Goal: Task Accomplishment & Management: Use online tool/utility

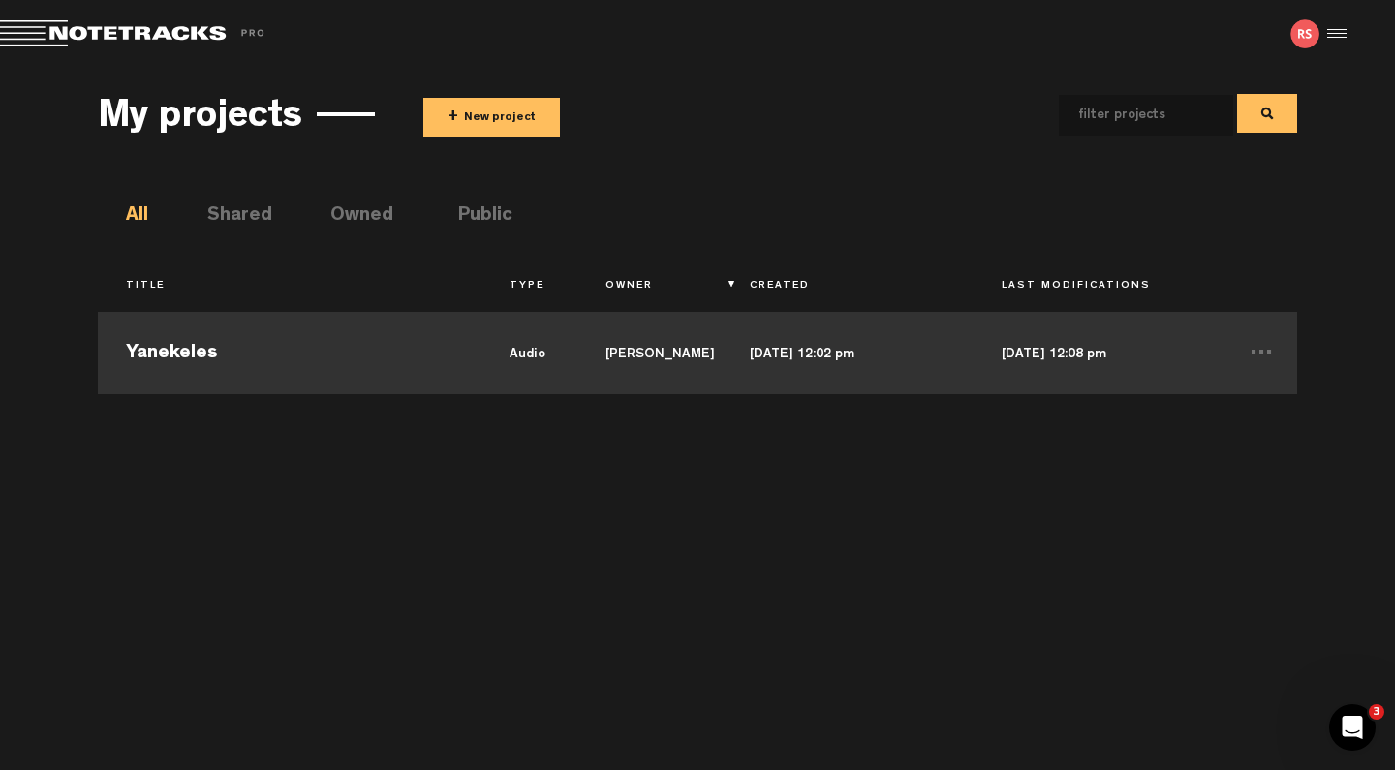
click at [395, 352] on td "Yanekeles" at bounding box center [289, 350] width 383 height 87
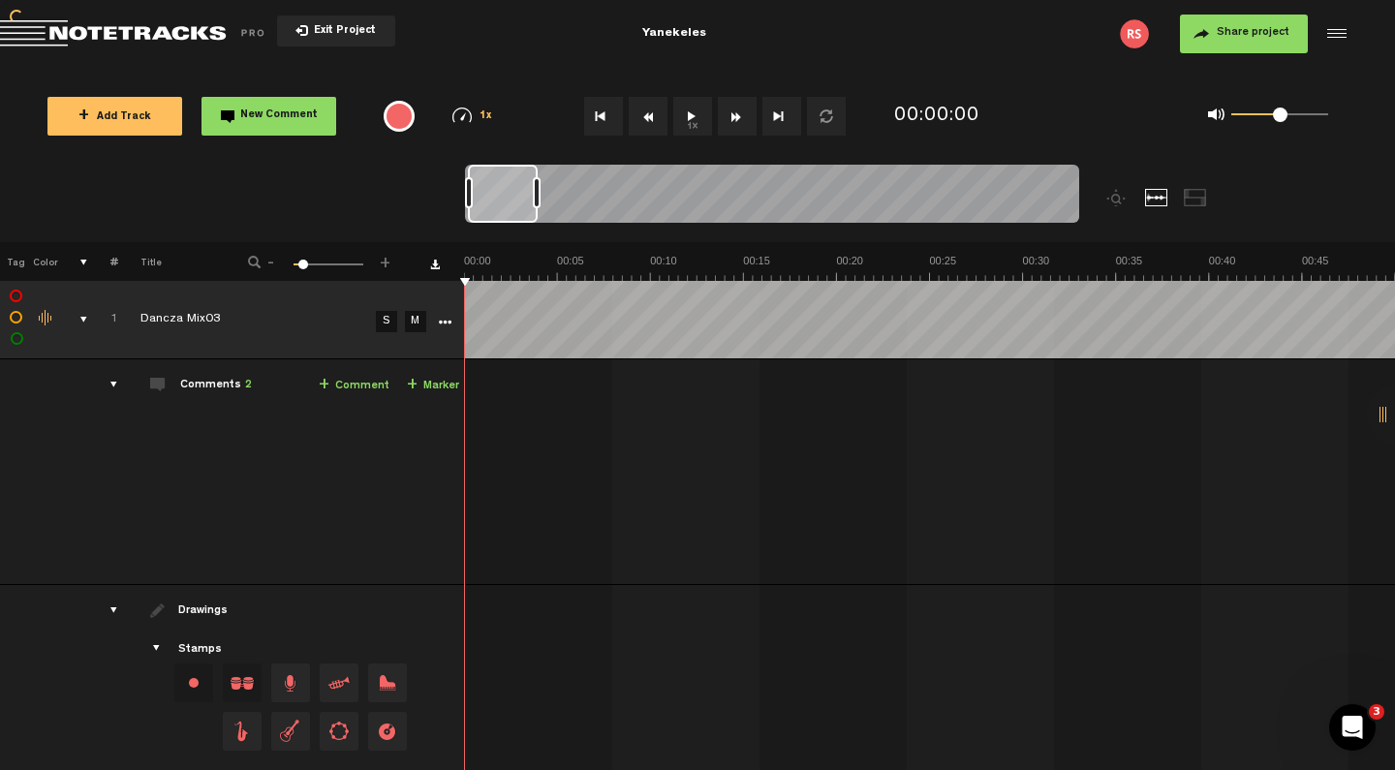
click at [83, 321] on div "comments, stamps & drawings" at bounding box center [76, 319] width 30 height 19
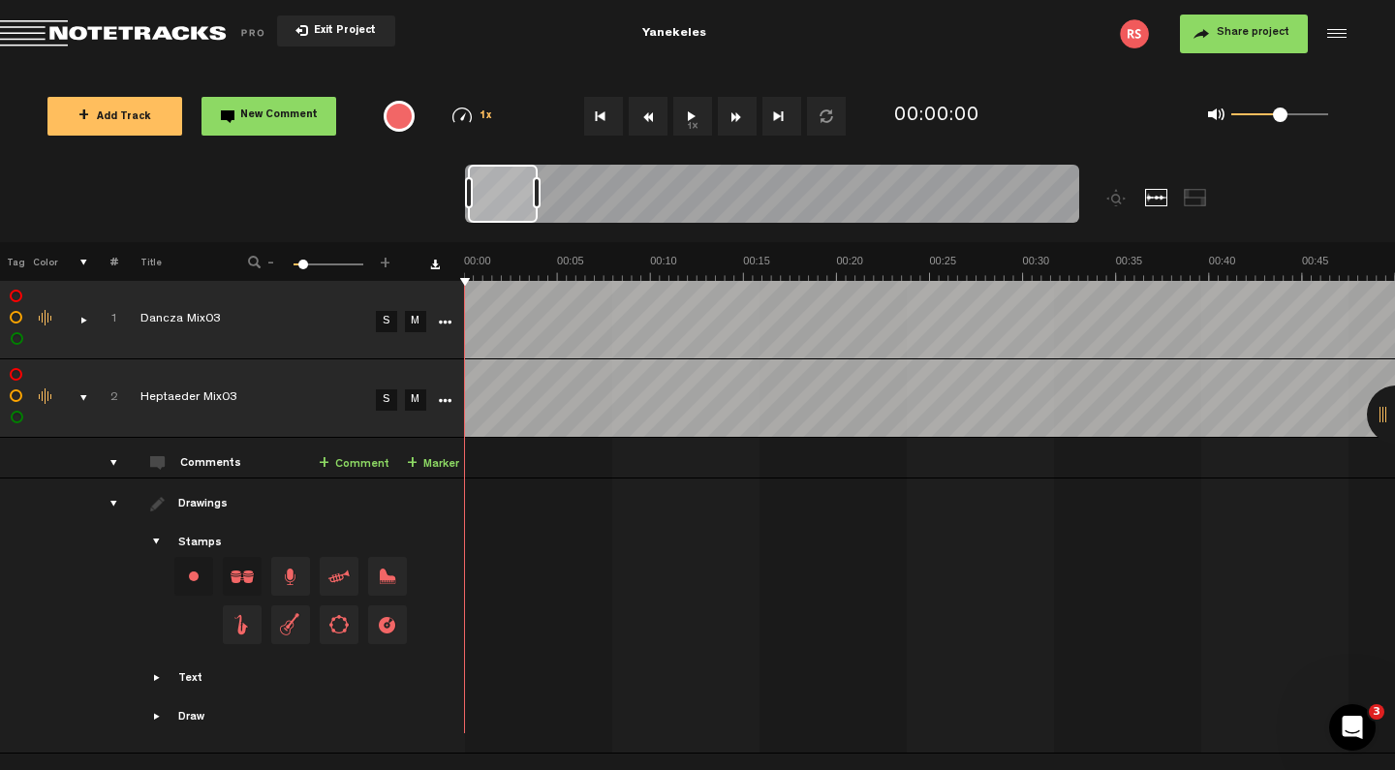
click at [83, 398] on div "comments, stamps & drawings" at bounding box center [76, 397] width 30 height 19
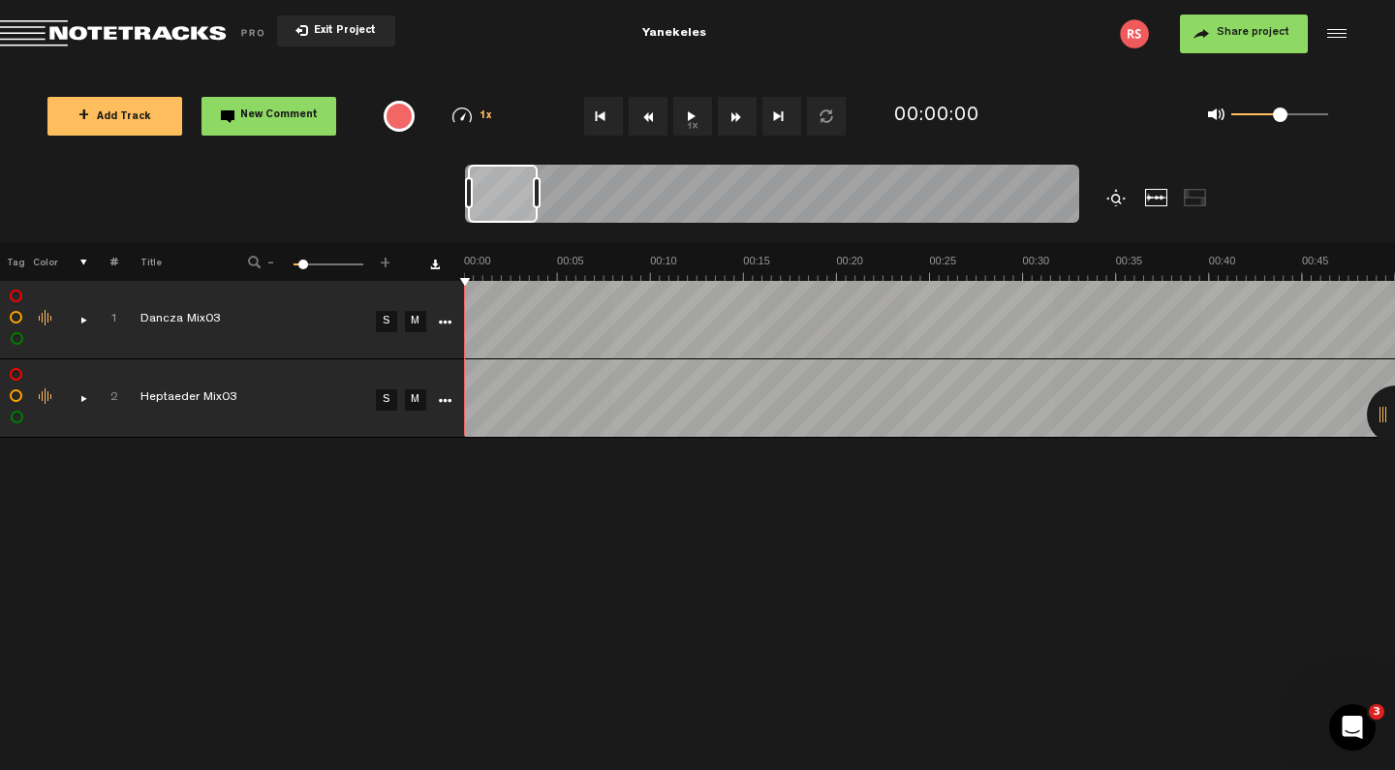
click at [1120, 195] on div at bounding box center [1117, 197] width 23 height 17
drag, startPoint x: 300, startPoint y: 262, endPoint x: 230, endPoint y: 261, distance: 70.7
click at [230, 261] on div "- 1 100 1 +" at bounding box center [320, 263] width 191 height 18
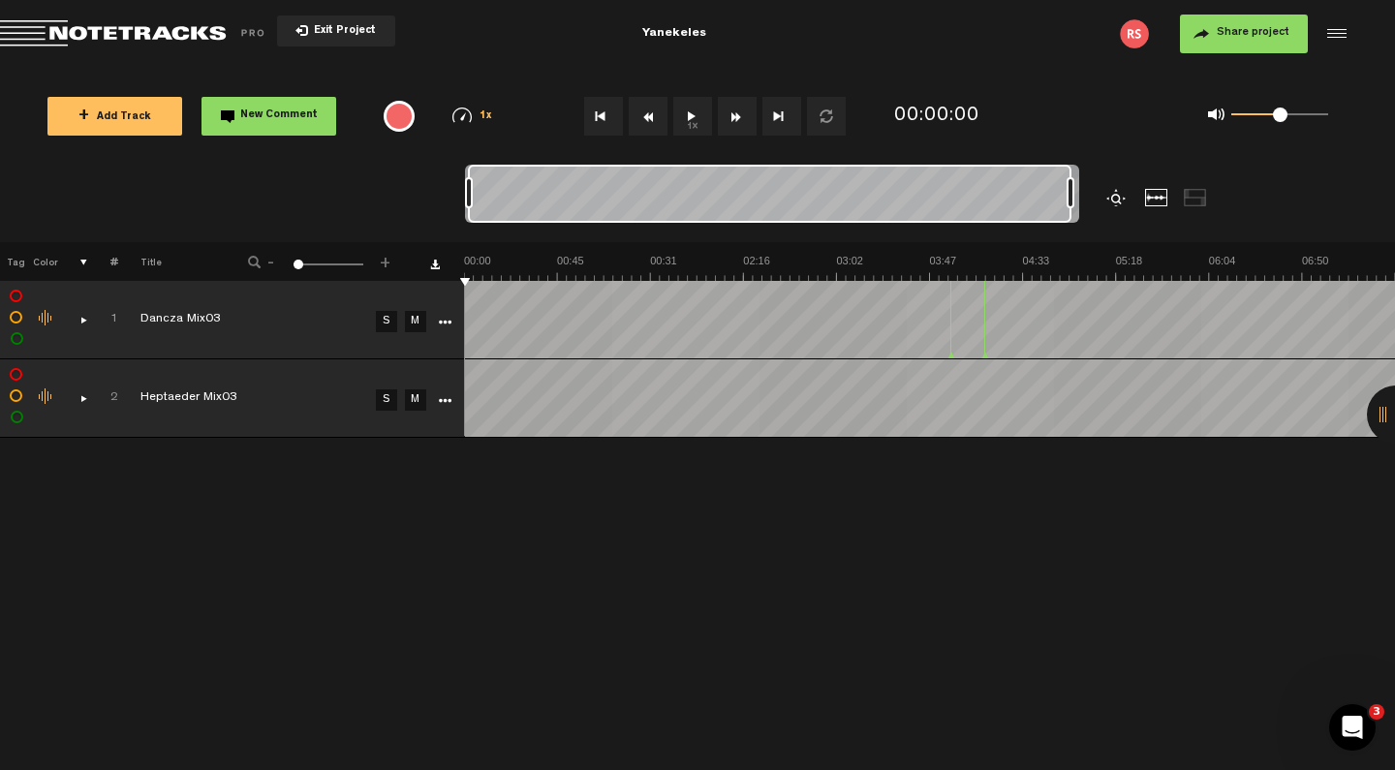
drag, startPoint x: 488, startPoint y: 189, endPoint x: 1198, endPoint y: 193, distance: 709.9
click at [1198, 193] on div at bounding box center [848, 203] width 767 height 77
click at [293, 413] on td "Heptaeder Mix03" at bounding box center [244, 398] width 252 height 78
click at [412, 414] on td "M" at bounding box center [413, 398] width 29 height 78
click at [435, 419] on td at bounding box center [442, 398] width 29 height 78
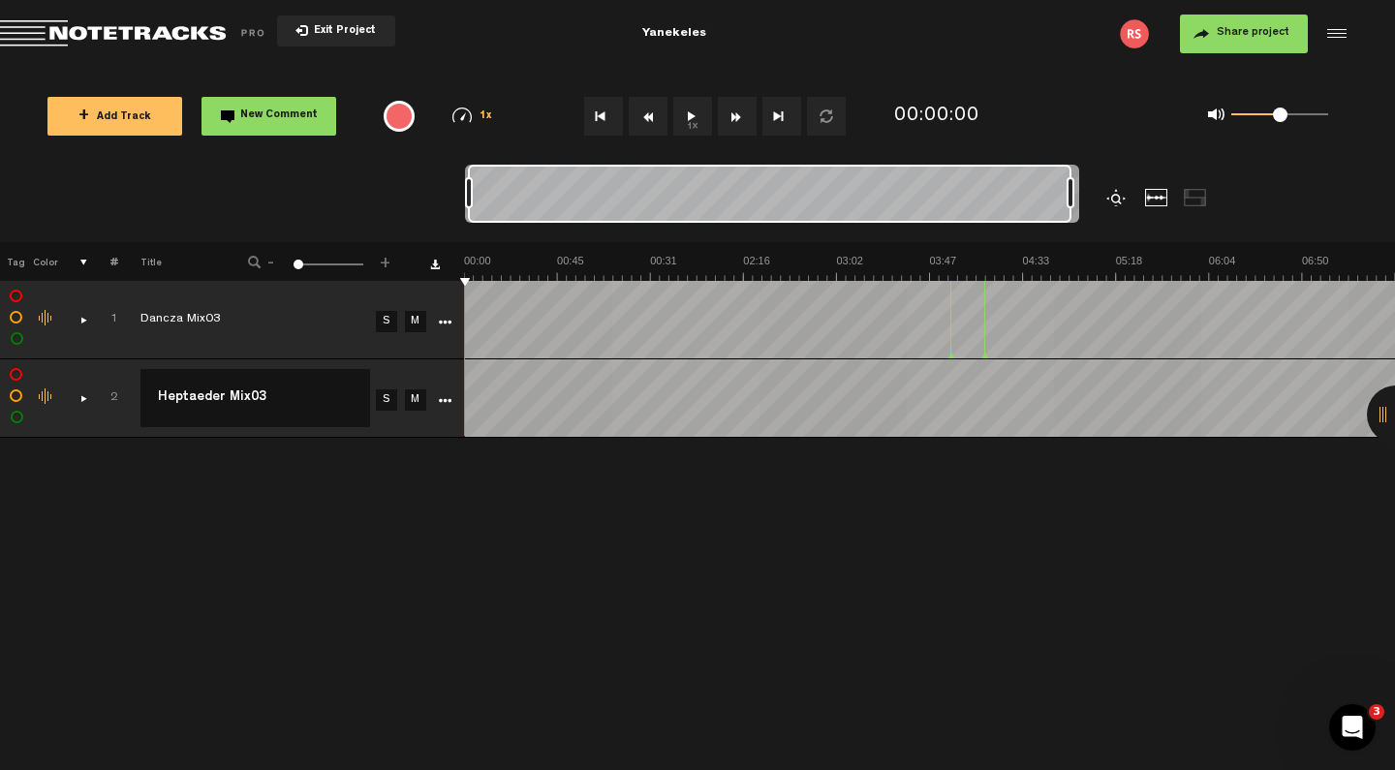
click at [78, 356] on td at bounding box center [73, 320] width 30 height 78
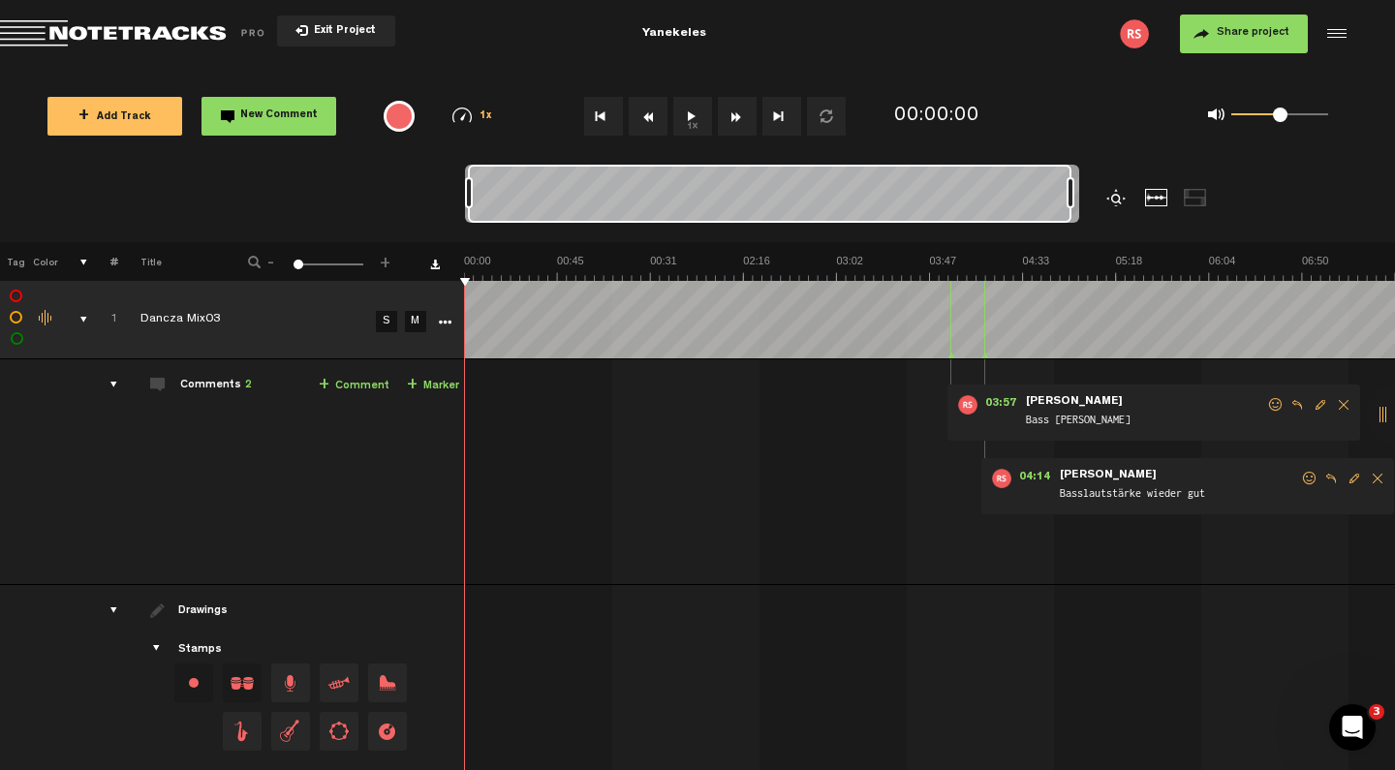
click at [83, 321] on div "comments, stamps & drawings" at bounding box center [76, 319] width 30 height 19
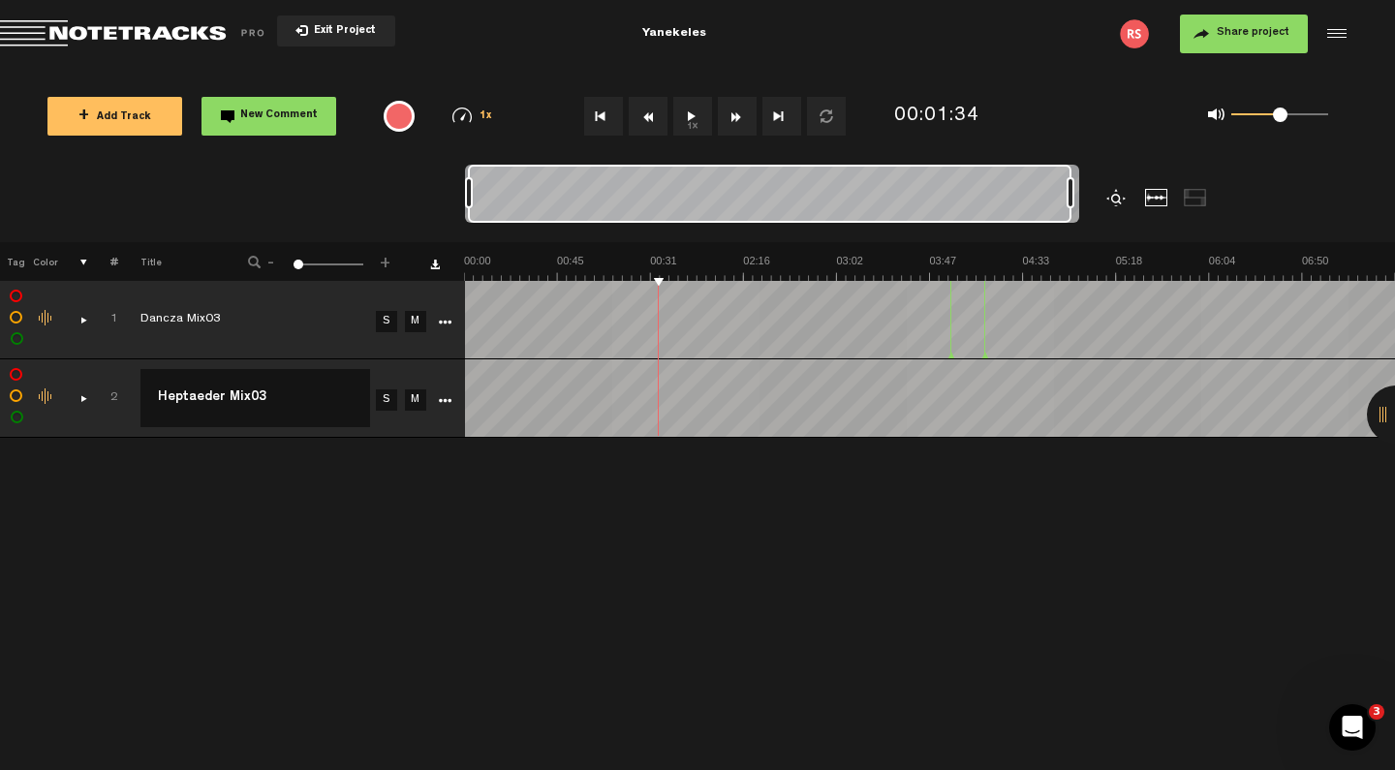
drag, startPoint x: 1069, startPoint y: 193, endPoint x: 1169, endPoint y: 190, distance: 99.8
click at [1169, 190] on div at bounding box center [848, 203] width 767 height 77
click at [440, 340] on td at bounding box center [442, 320] width 29 height 78
click at [300, 320] on div "Click to edit the title" at bounding box center [266, 320] width 252 height 19
click at [373, 202] on nt-zoom-navigation-bar at bounding box center [697, 203] width 1395 height 77
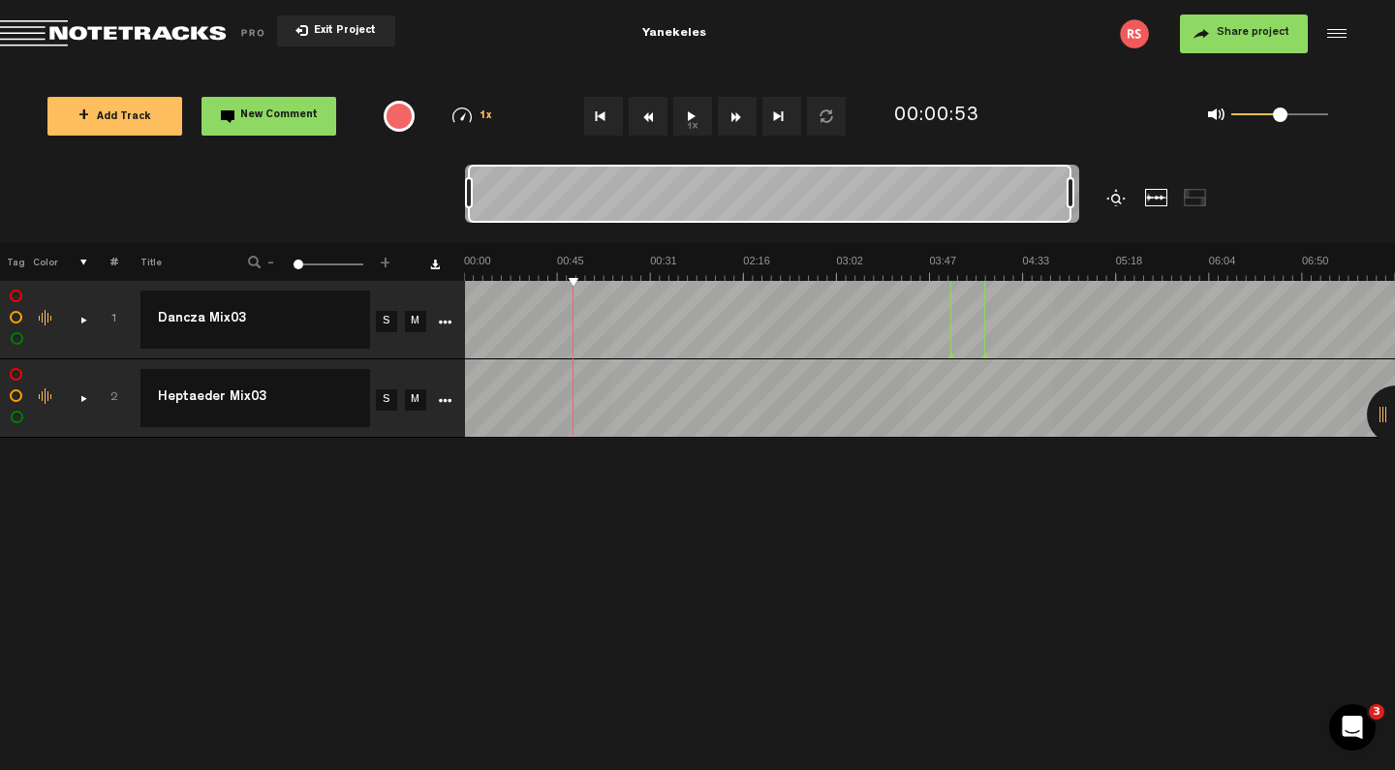
click at [85, 300] on td at bounding box center [73, 320] width 30 height 78
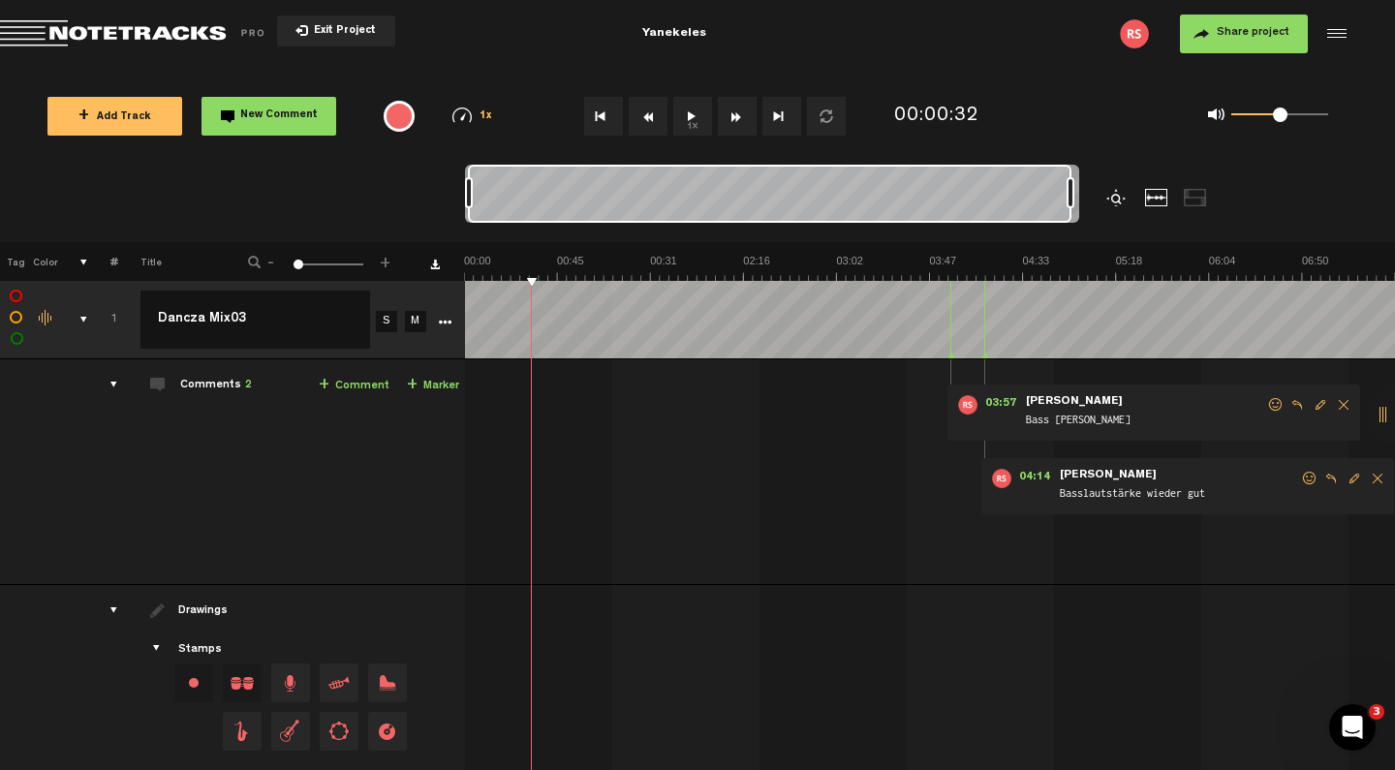
click at [694, 112] on button "1x" at bounding box center [692, 116] width 39 height 39
click at [84, 316] on div "comments, stamps & drawings" at bounding box center [76, 319] width 30 height 19
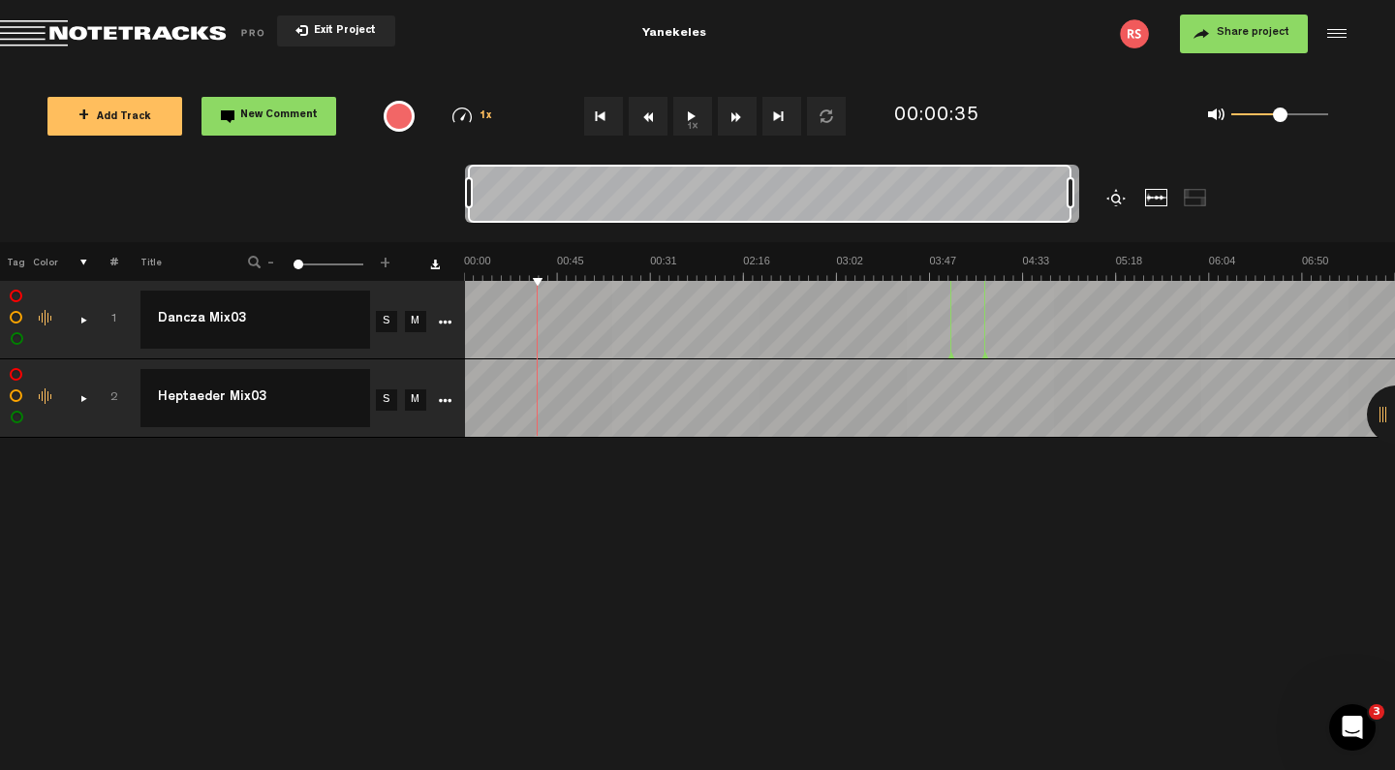
click at [413, 398] on link "M" at bounding box center [415, 399] width 21 height 21
click at [692, 116] on button "1x" at bounding box center [692, 116] width 39 height 39
click at [46, 317] on div "Change the color of the waveform" at bounding box center [46, 318] width 29 height 17
click at [85, 319] on div "comments, stamps & drawings" at bounding box center [76, 319] width 30 height 19
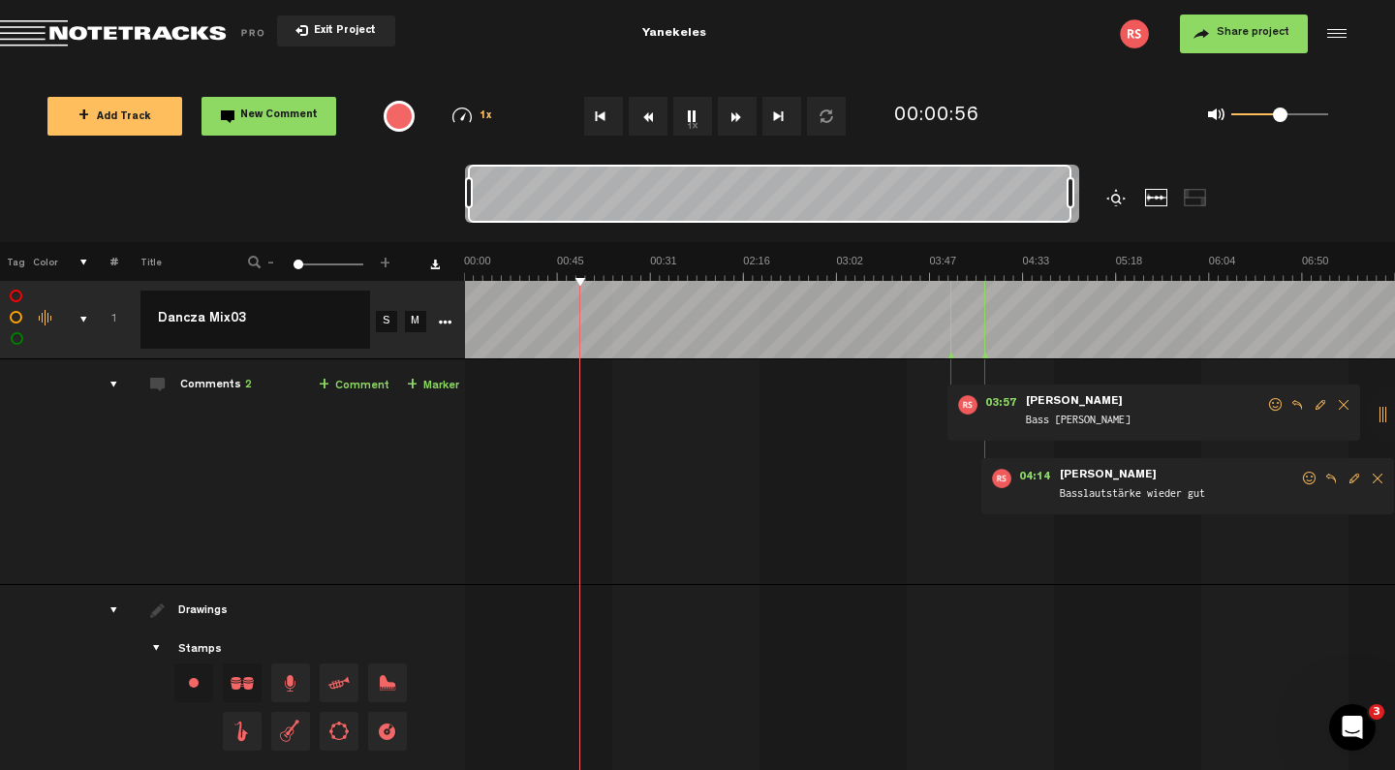
click at [711, 188] on div at bounding box center [769, 194] width 603 height 58
click at [111, 604] on div "drawings" at bounding box center [106, 609] width 30 height 19
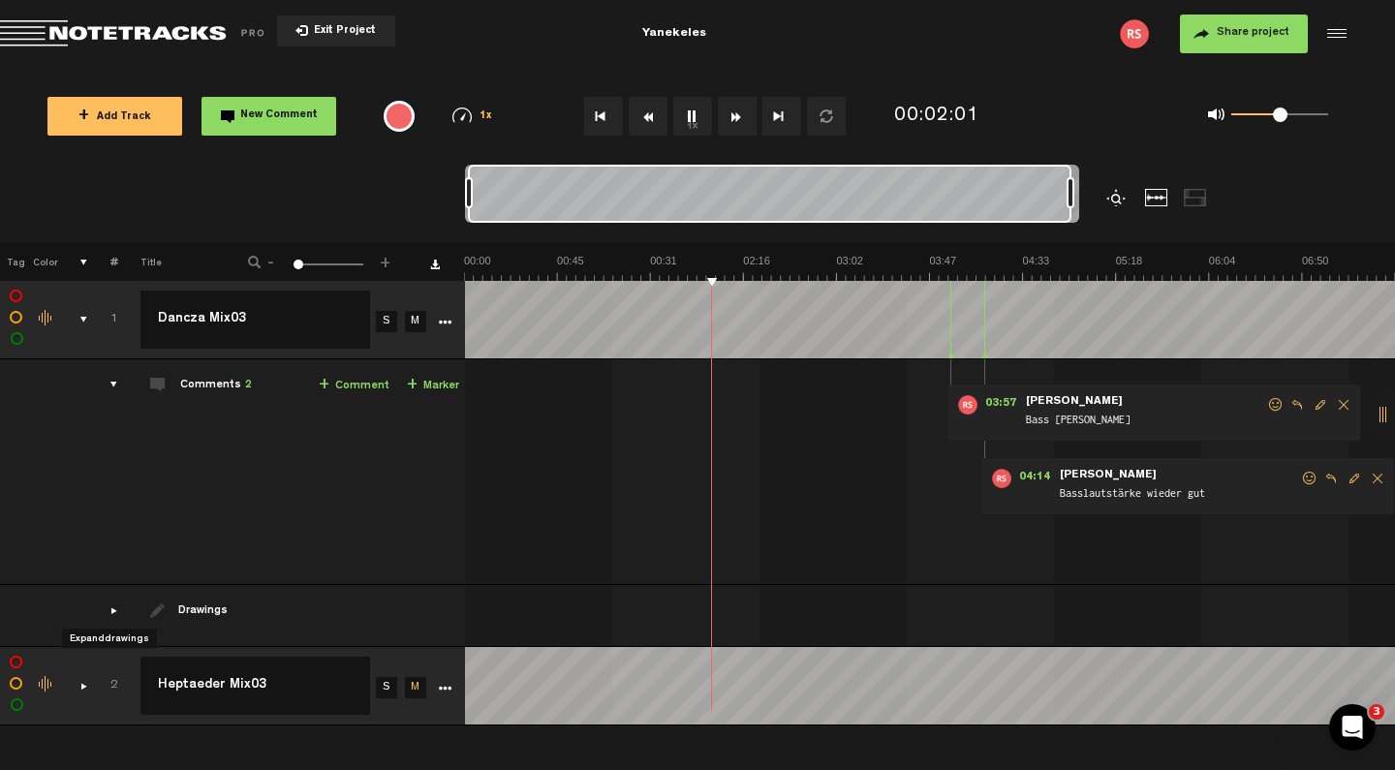
click at [111, 604] on div "drawings" at bounding box center [106, 609] width 30 height 19
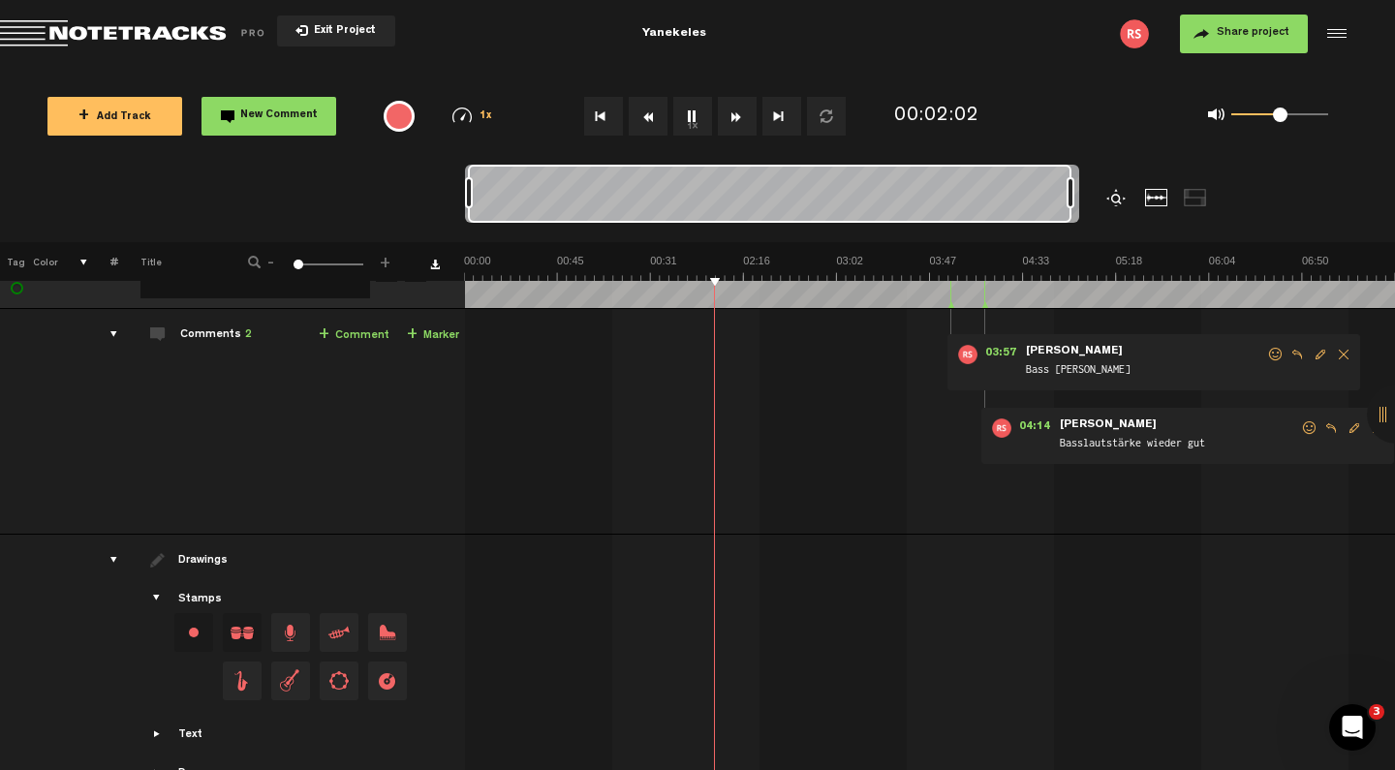
scroll to position [90, 0]
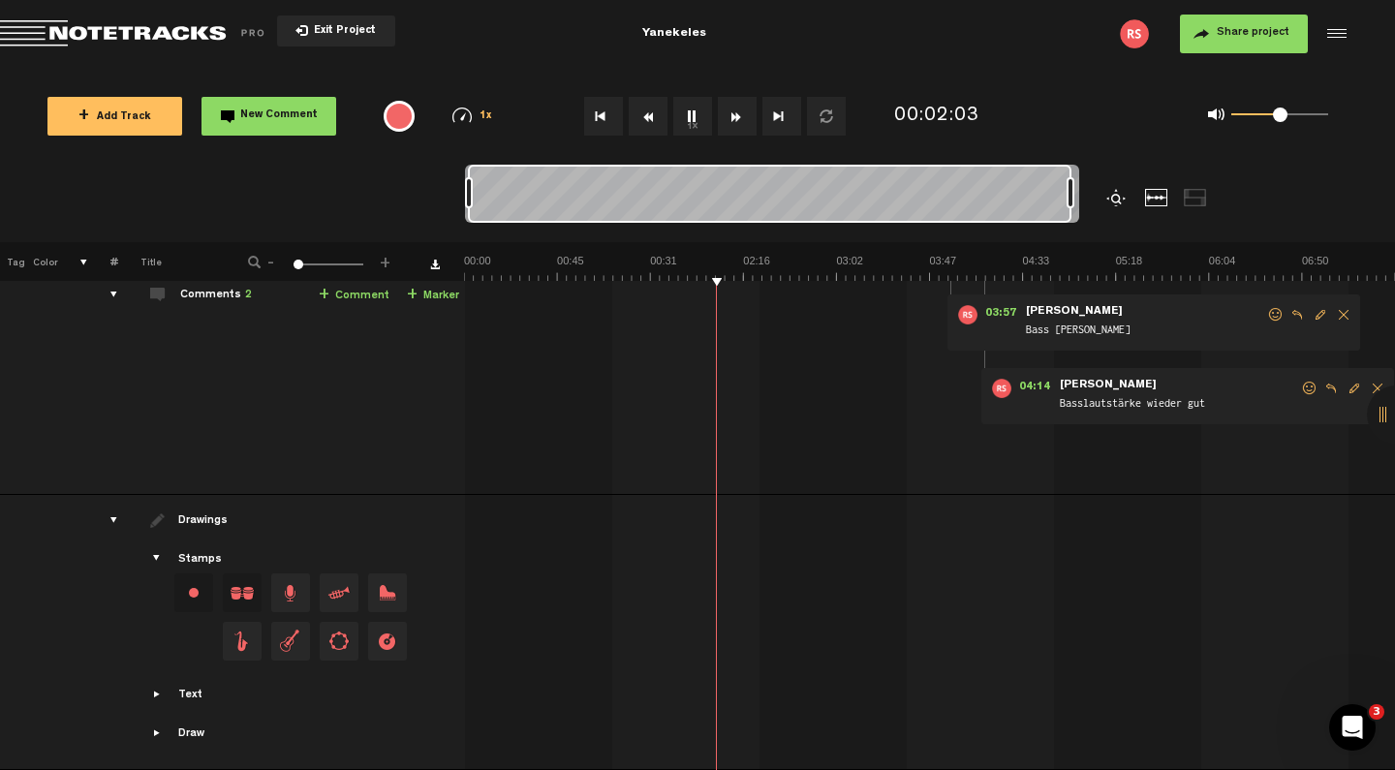
click at [235, 589] on span "Drag and drop a stamp" at bounding box center [242, 592] width 39 height 39
click at [291, 591] on span "Drag and drop a stamp" at bounding box center [290, 592] width 39 height 39
click at [245, 590] on span "Drag and drop a stamp" at bounding box center [242, 592] width 39 height 39
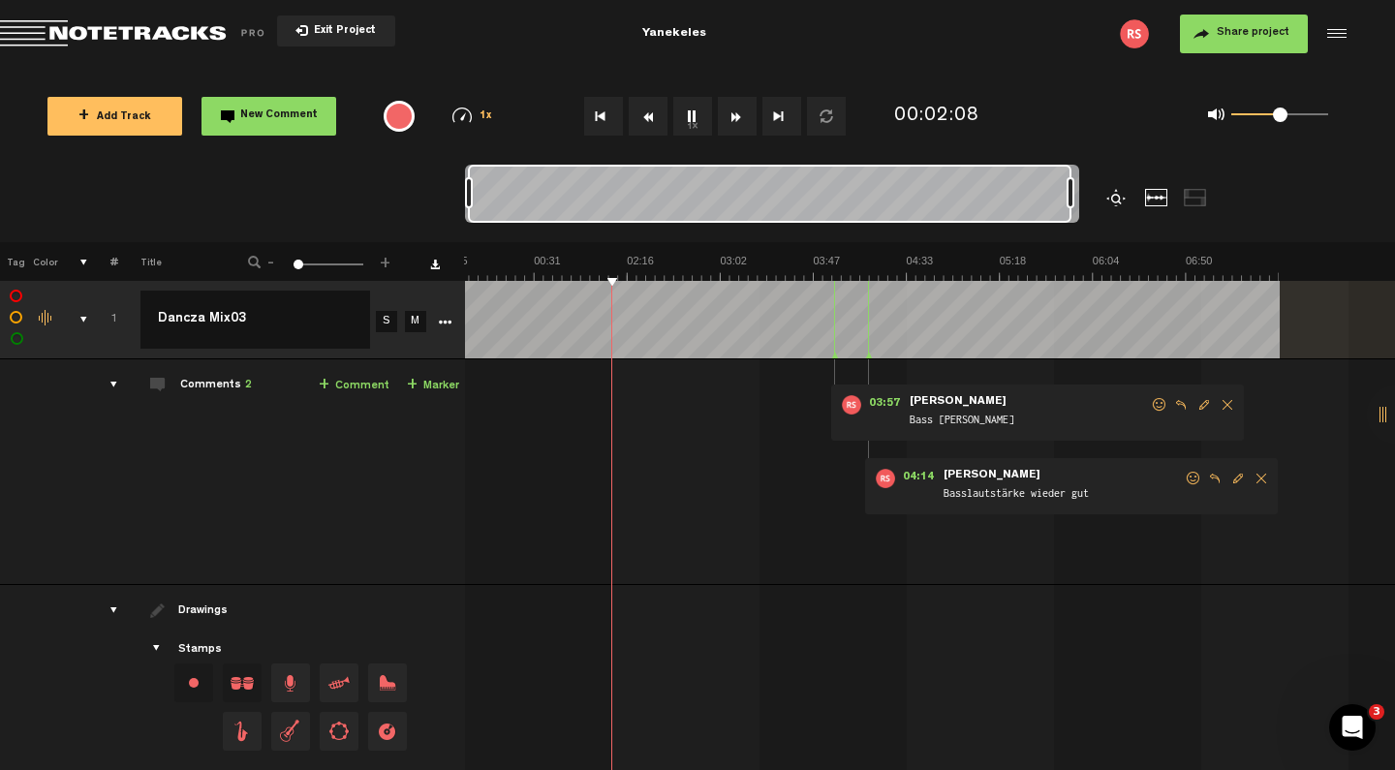
scroll to position [0, 116]
drag, startPoint x: 1386, startPoint y: 408, endPoint x: 1112, endPoint y: 419, distance: 274.3
click at [1112, 58] on div "X Your screen size is currently not optimal for this view. X Exit Project Yanek…" at bounding box center [697, 29] width 1395 height 58
click at [1382, 414] on div at bounding box center [1395, 414] width 58 height 58
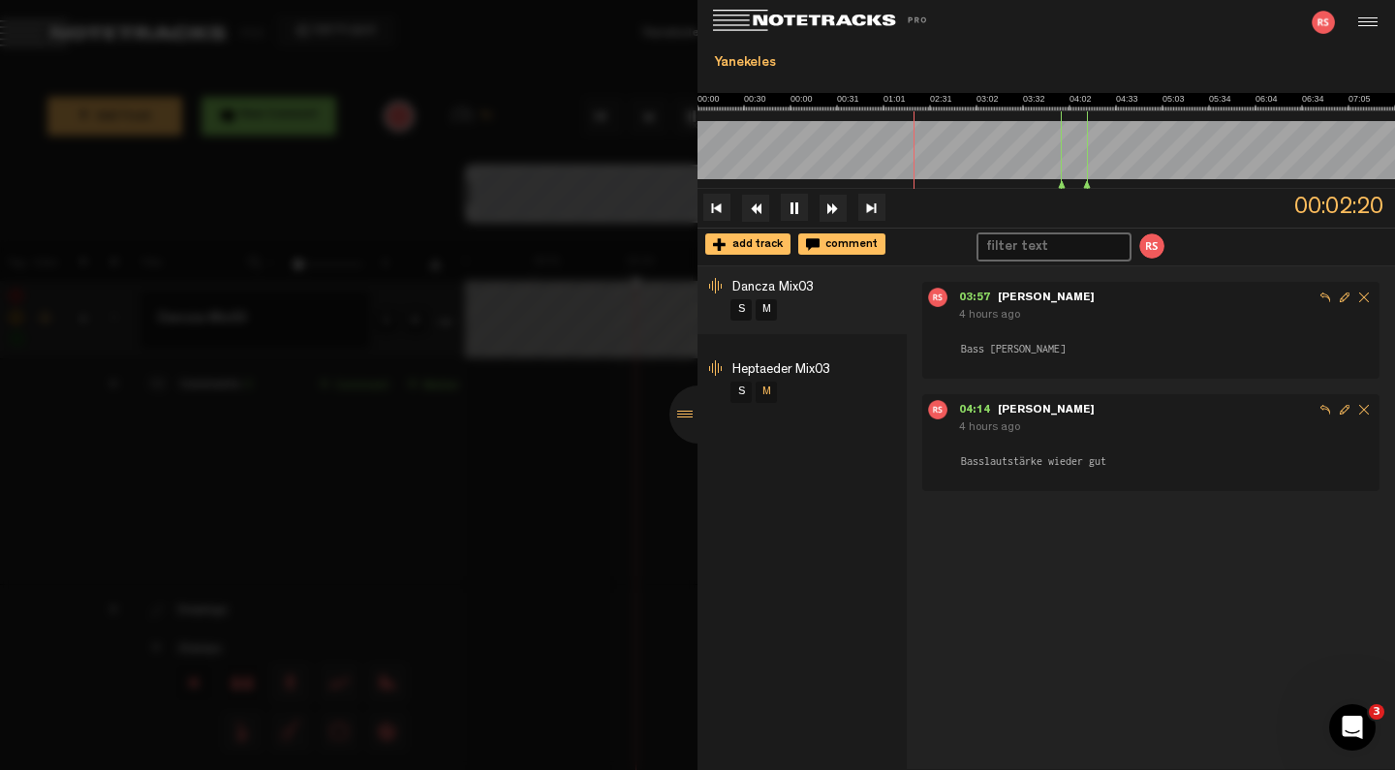
click at [855, 367] on li "Heptaeder Mix03 S M" at bounding box center [801, 383] width 209 height 68
click at [799, 370] on span "Heptaeder Mix03" at bounding box center [781, 370] width 98 height 14
click at [800, 282] on span "Dancza Mix03" at bounding box center [772, 288] width 81 height 14
click at [687, 413] on div at bounding box center [698, 414] width 58 height 58
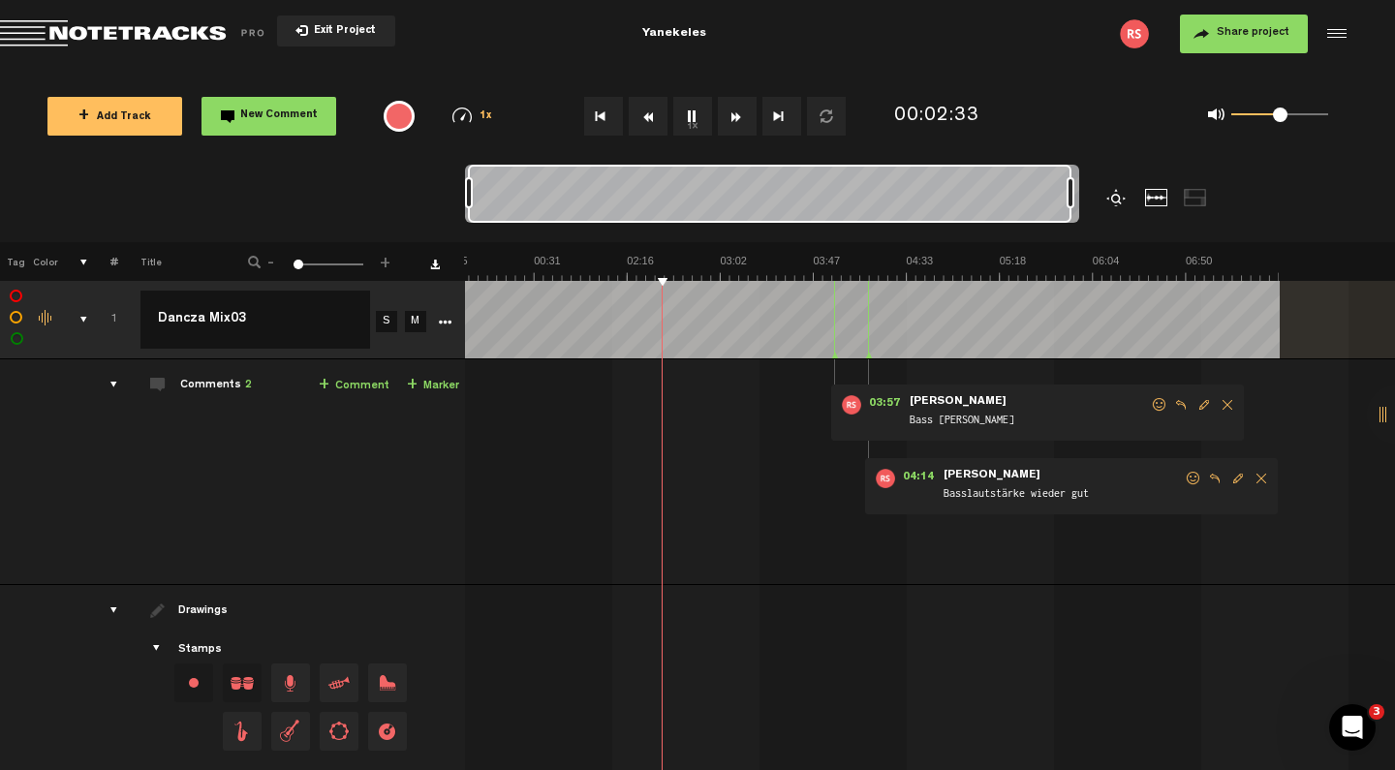
click at [693, 109] on button "1x" at bounding box center [692, 116] width 39 height 39
click at [88, 320] on td "1" at bounding box center [103, 320] width 30 height 78
click at [83, 316] on div "comments, stamps & drawings" at bounding box center [76, 319] width 30 height 19
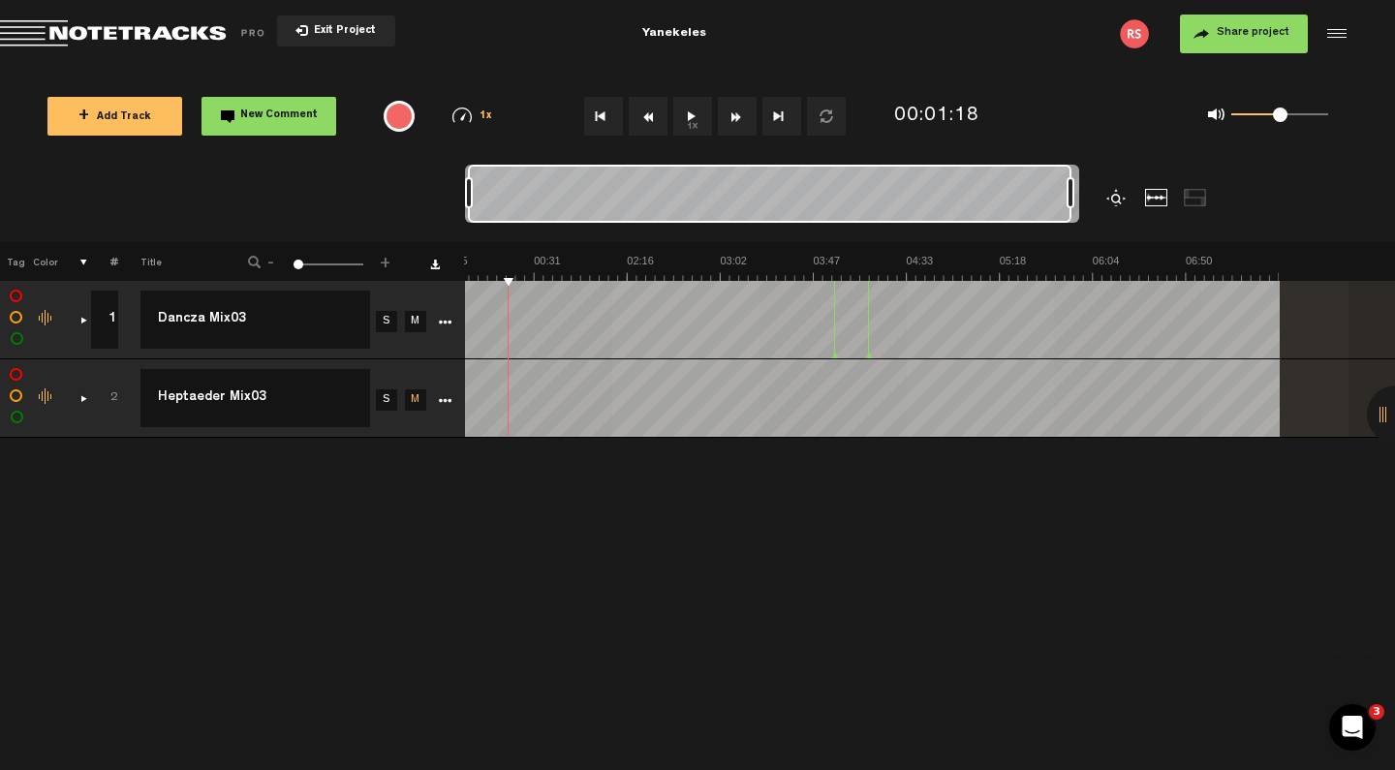
click at [450, 312] on link "More" at bounding box center [444, 320] width 18 height 17
click at [440, 317] on icon "More" at bounding box center [445, 323] width 14 height 14
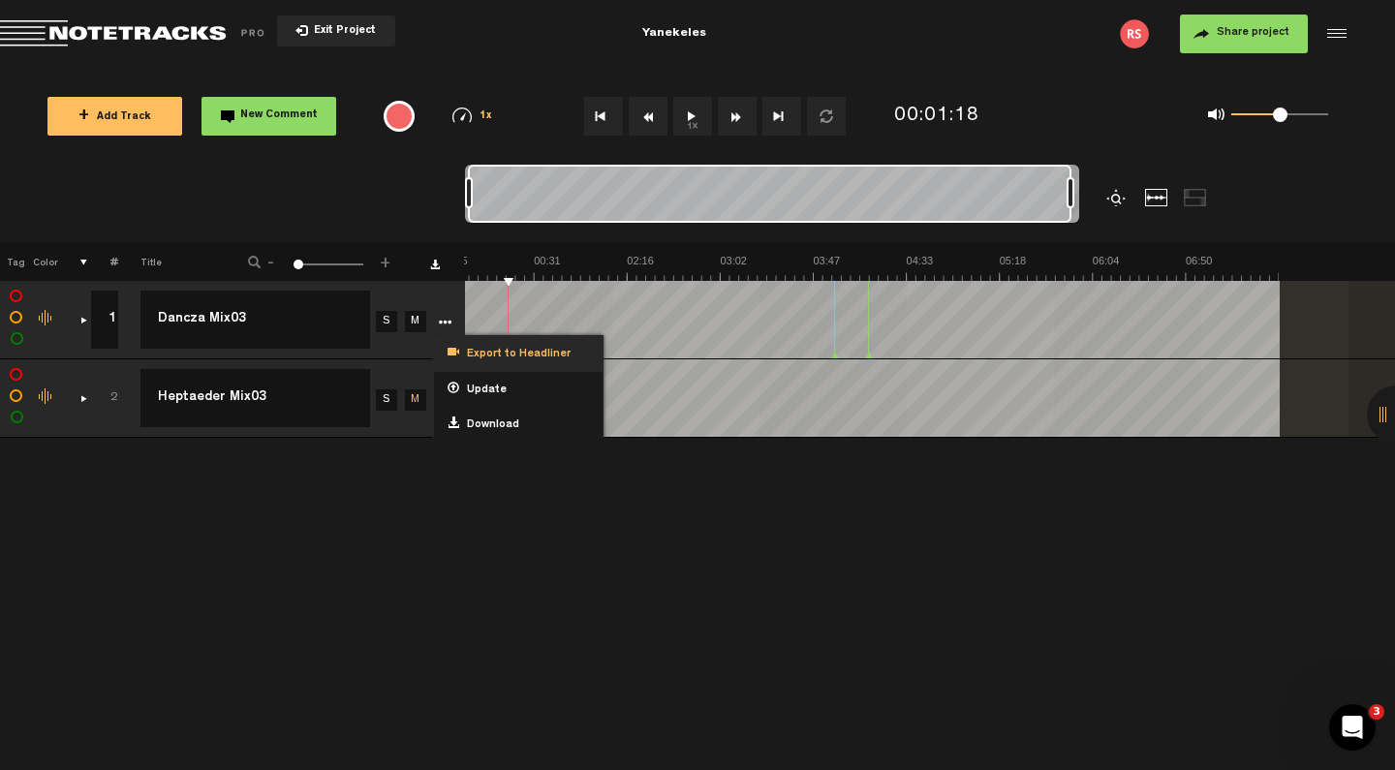
click at [478, 350] on span "Export to Headliner" at bounding box center [514, 355] width 111 height 16
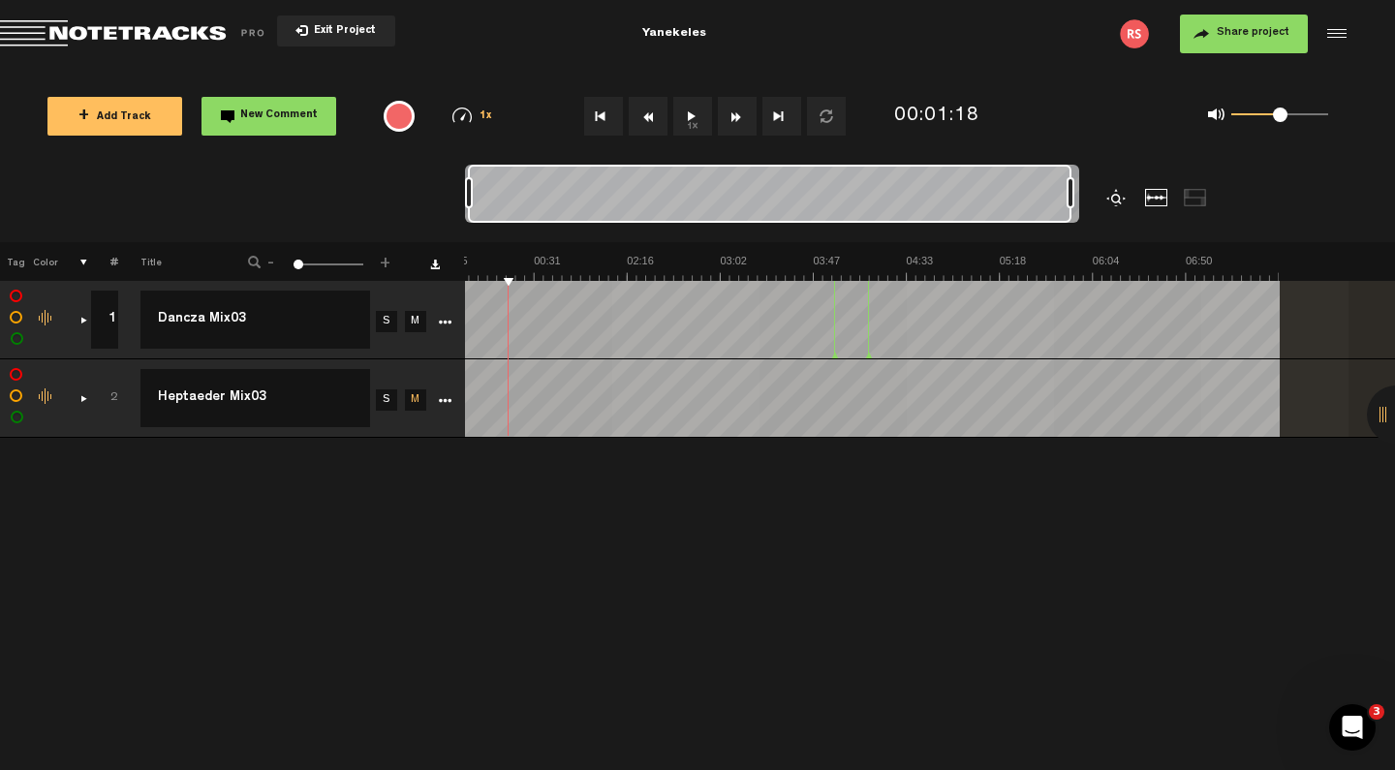
click at [448, 322] on icon "More" at bounding box center [445, 323] width 14 height 14
click at [435, 503] on div "+ New drawing Tag Color # Title - 1 100 1 + 1 1 Dancza Mix03 Dancza Mix03 S M E…" at bounding box center [697, 506] width 1395 height 528
click at [681, 124] on button "1x" at bounding box center [692, 116] width 39 height 39
click at [406, 399] on link "M" at bounding box center [415, 399] width 21 height 21
click at [420, 311] on link "M" at bounding box center [415, 321] width 21 height 21
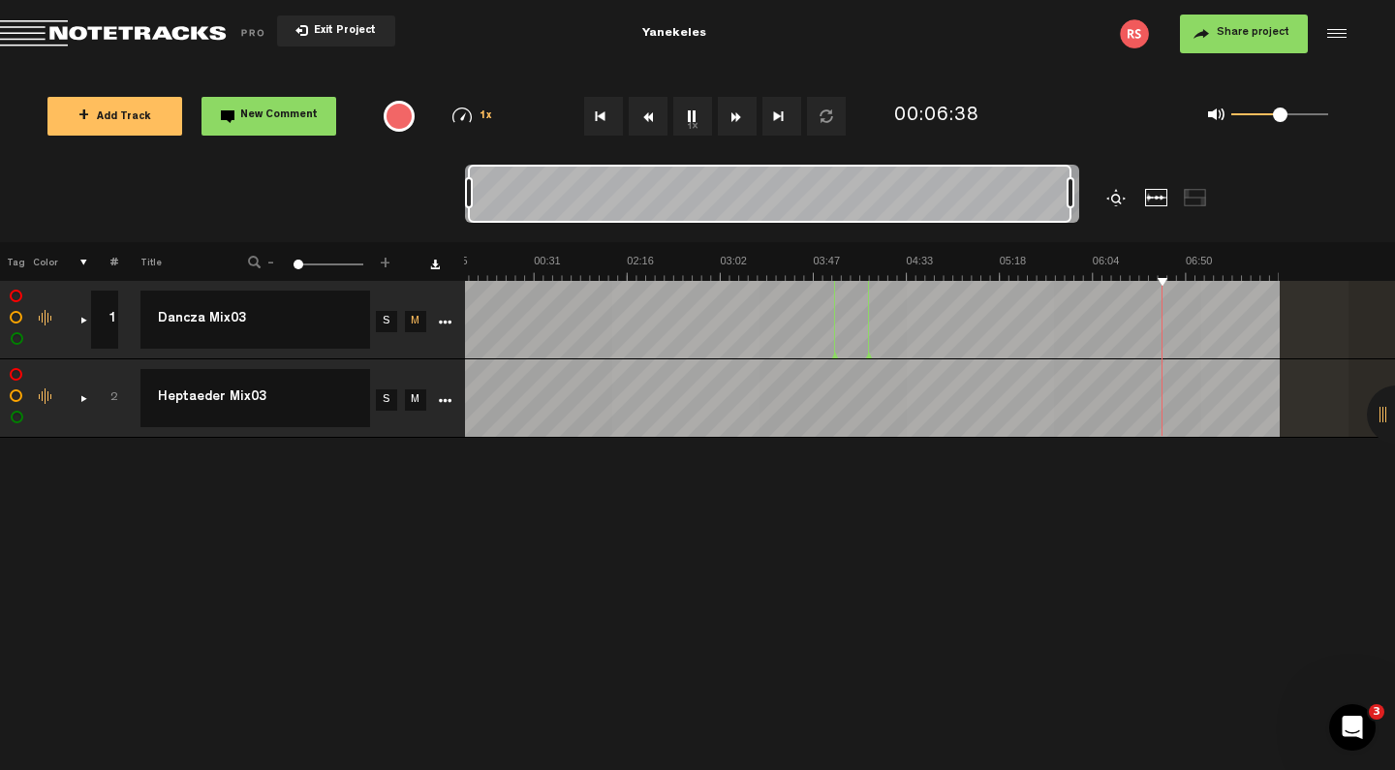
click at [1379, 413] on div at bounding box center [1395, 414] width 58 height 58
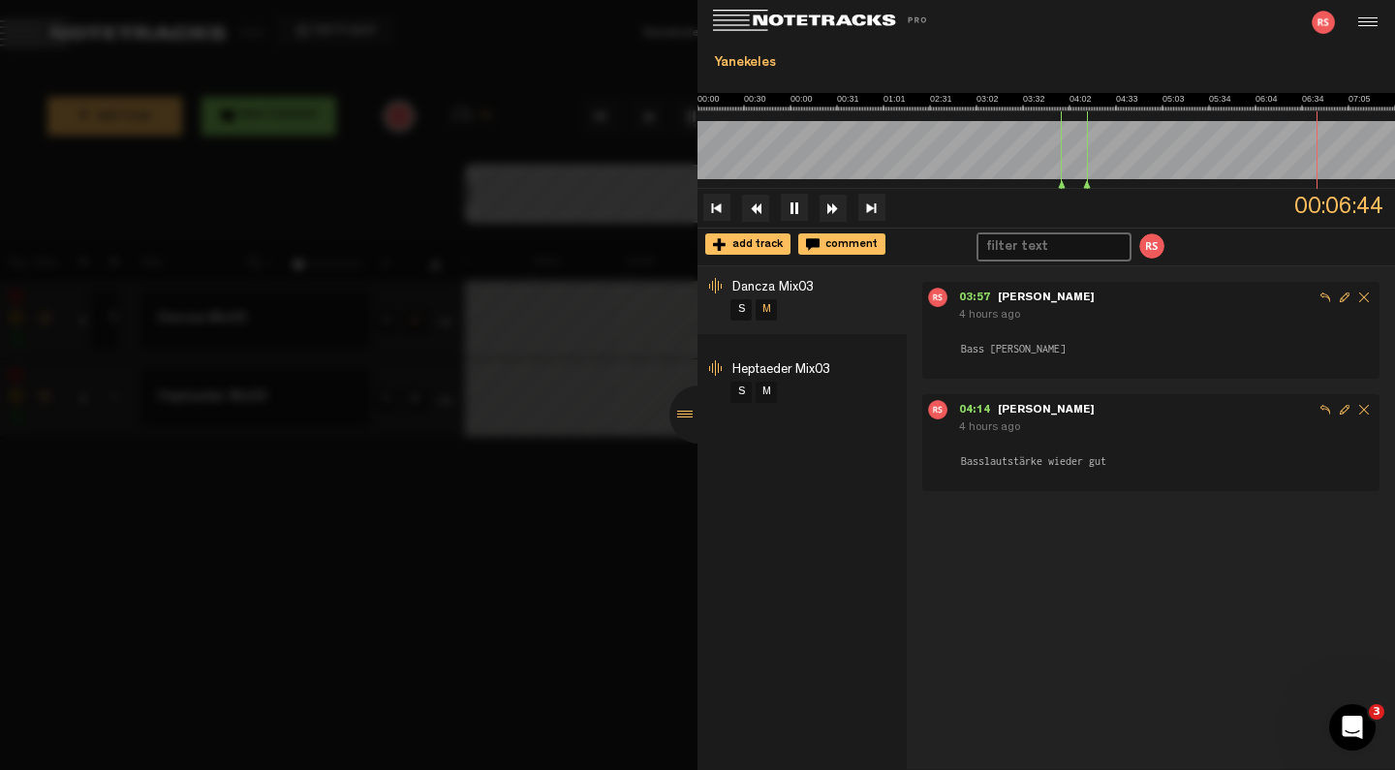
click at [862, 376] on li "Heptaeder Mix03 S M" at bounding box center [801, 383] width 209 height 68
click at [847, 374] on li "Heptaeder Mix03 S M" at bounding box center [801, 383] width 209 height 68
click at [688, 413] on div at bounding box center [698, 414] width 58 height 58
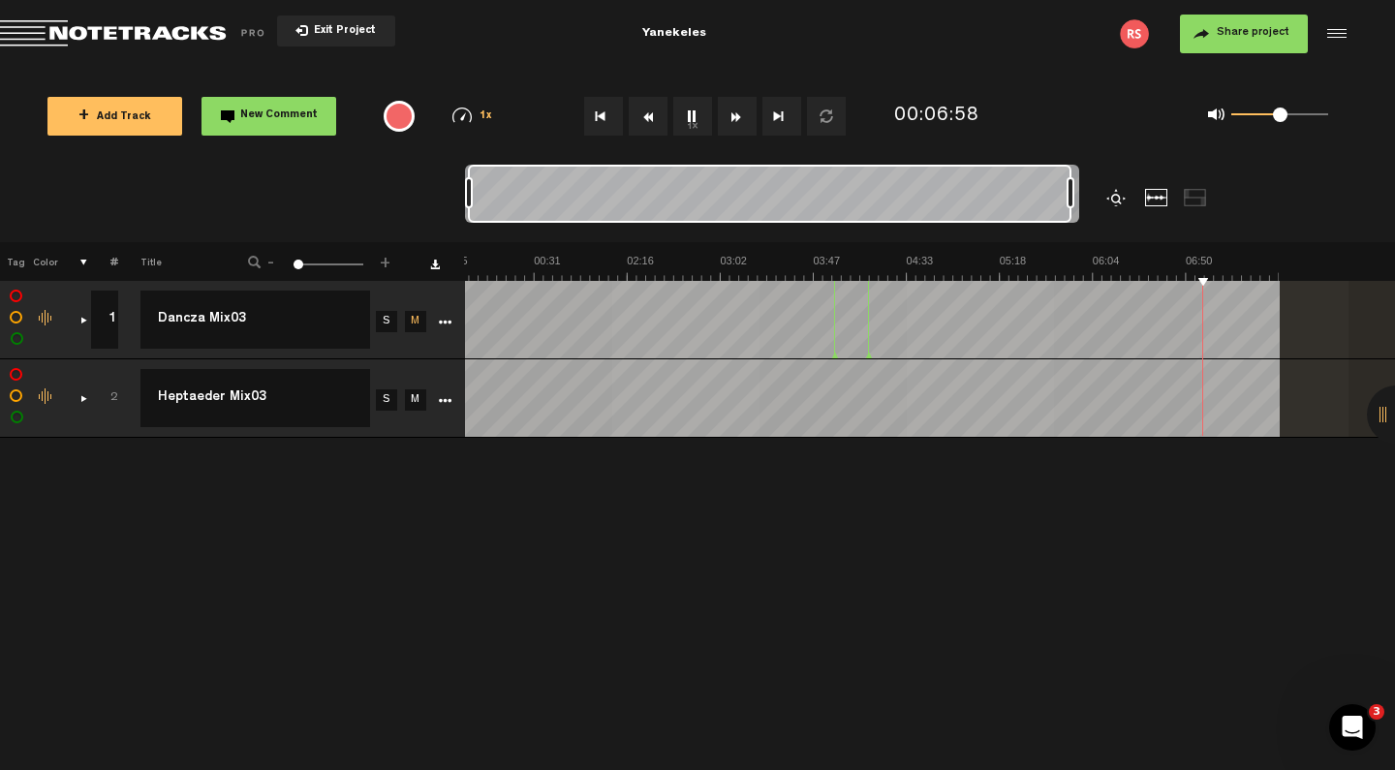
click at [1339, 335] on audio-loader at bounding box center [930, 319] width 931 height 77
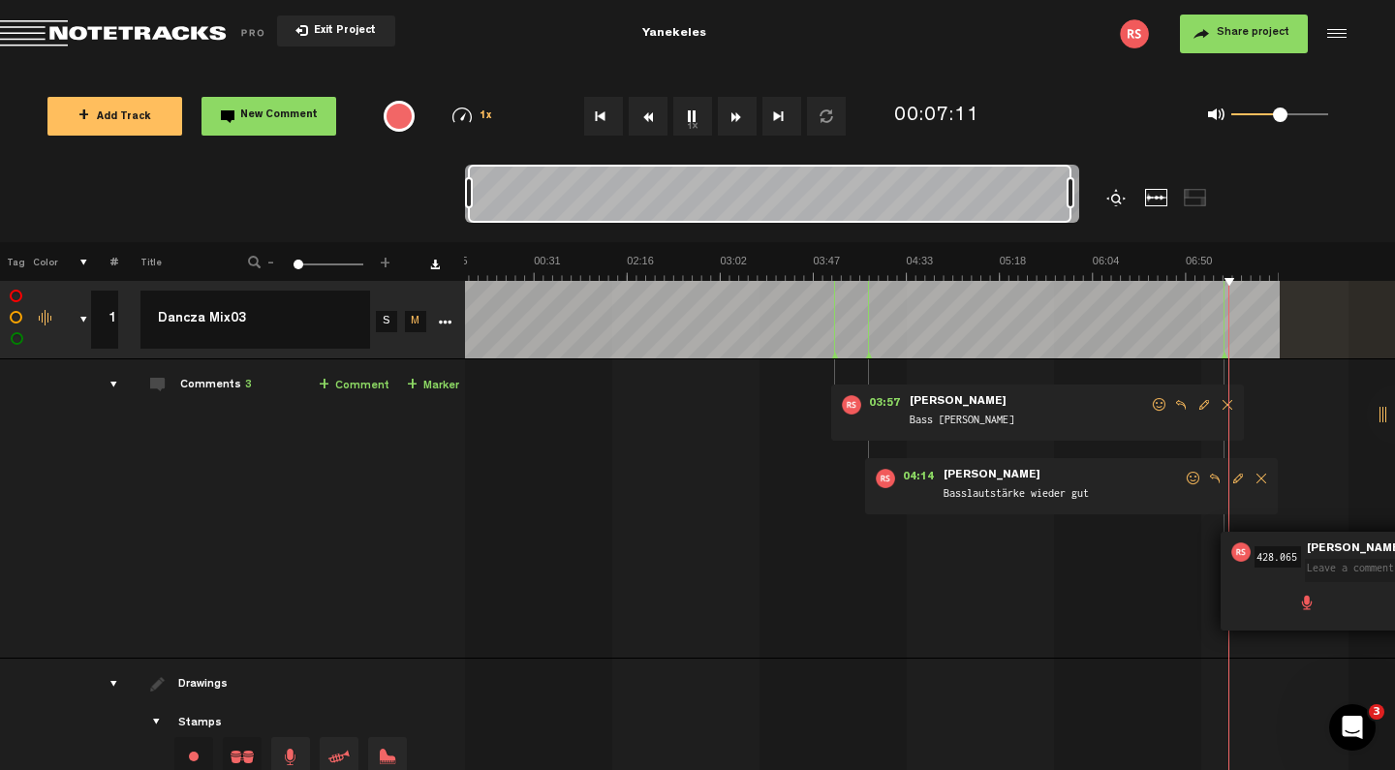
click at [83, 316] on div "comments, stamps & drawings" at bounding box center [76, 319] width 30 height 19
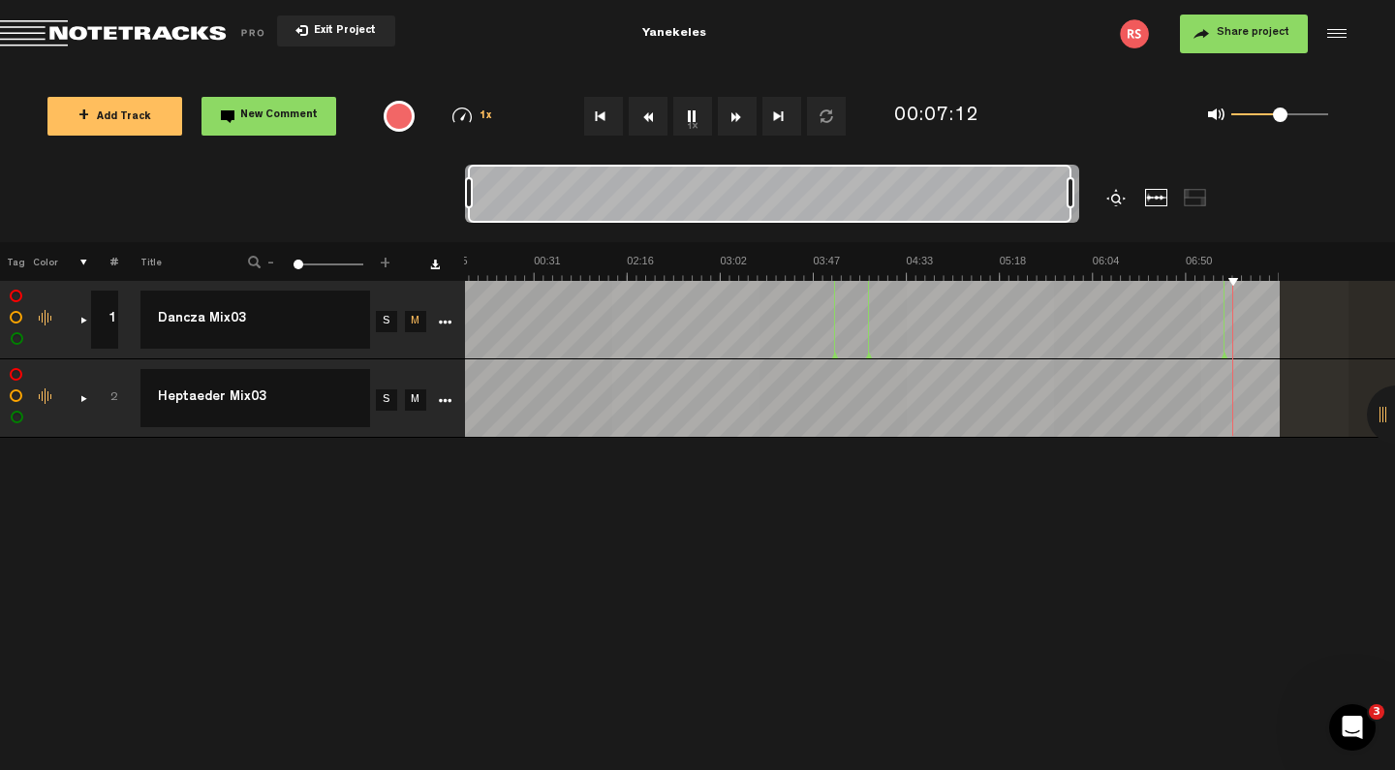
click at [79, 263] on th at bounding box center [73, 261] width 30 height 39
click at [1111, 199] on div at bounding box center [1117, 197] width 23 height 17
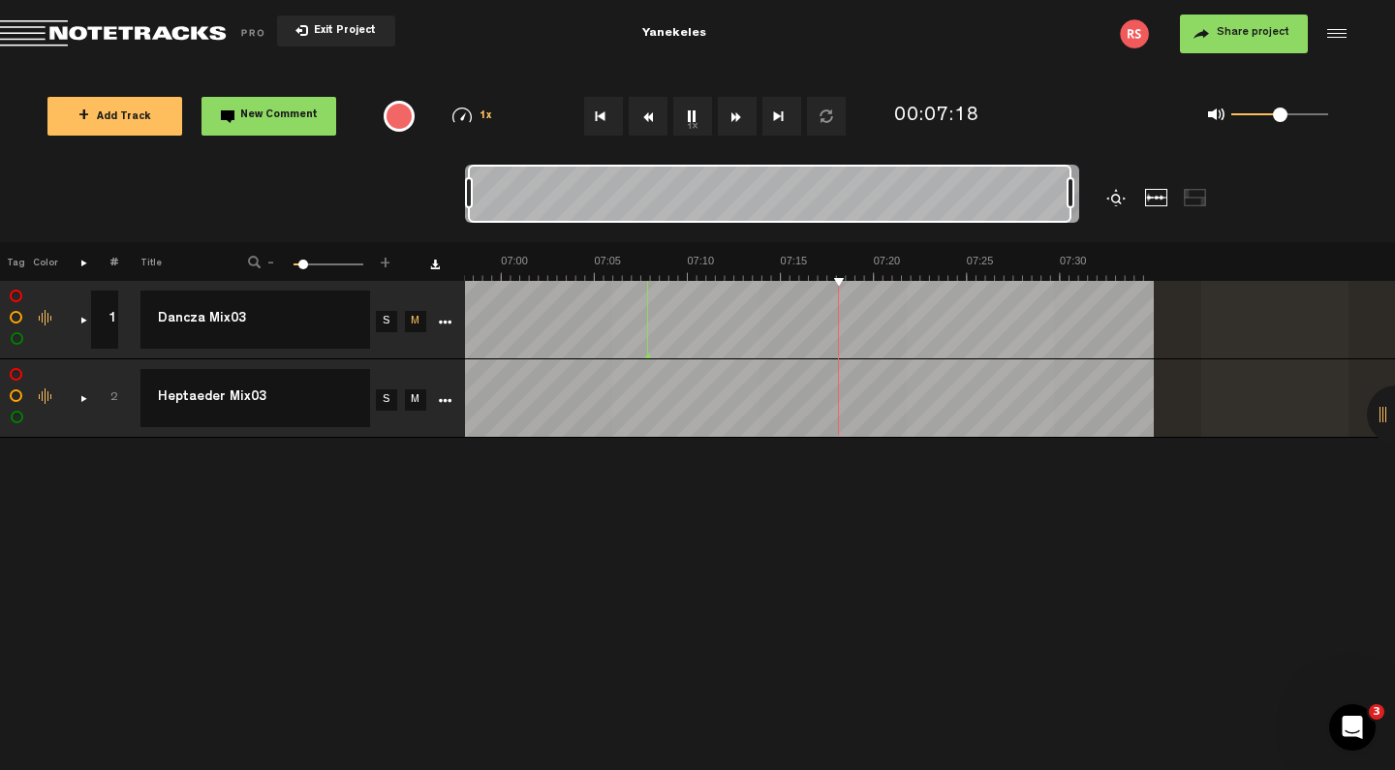
scroll to position [0, 7687]
click at [1111, 199] on div at bounding box center [1117, 197] width 23 height 17
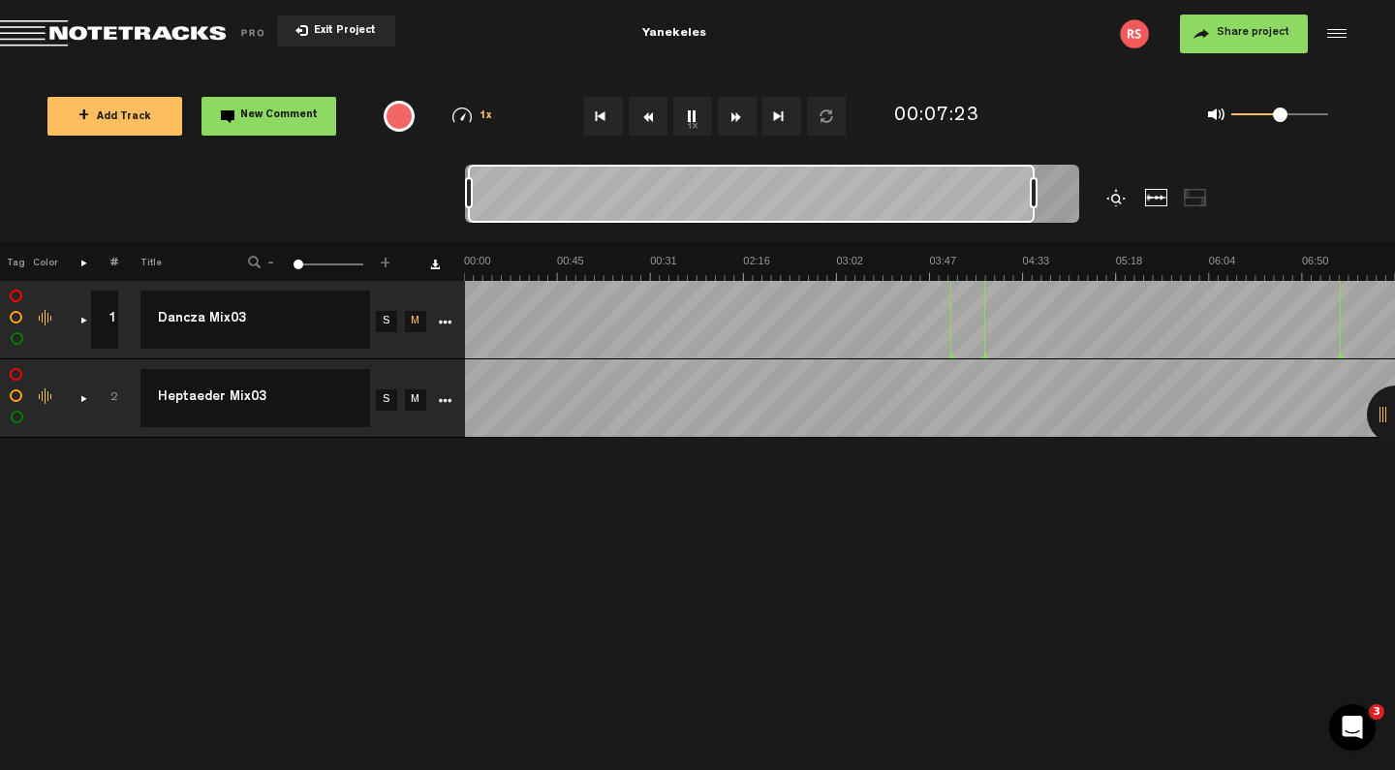
scroll to position [0, 0]
drag, startPoint x: 1073, startPoint y: 199, endPoint x: 1368, endPoint y: 208, distance: 295.5
click at [1368, 208] on nt-zoom-navigation-bar at bounding box center [697, 203] width 1395 height 77
click at [1112, 200] on div at bounding box center [1117, 197] width 23 height 17
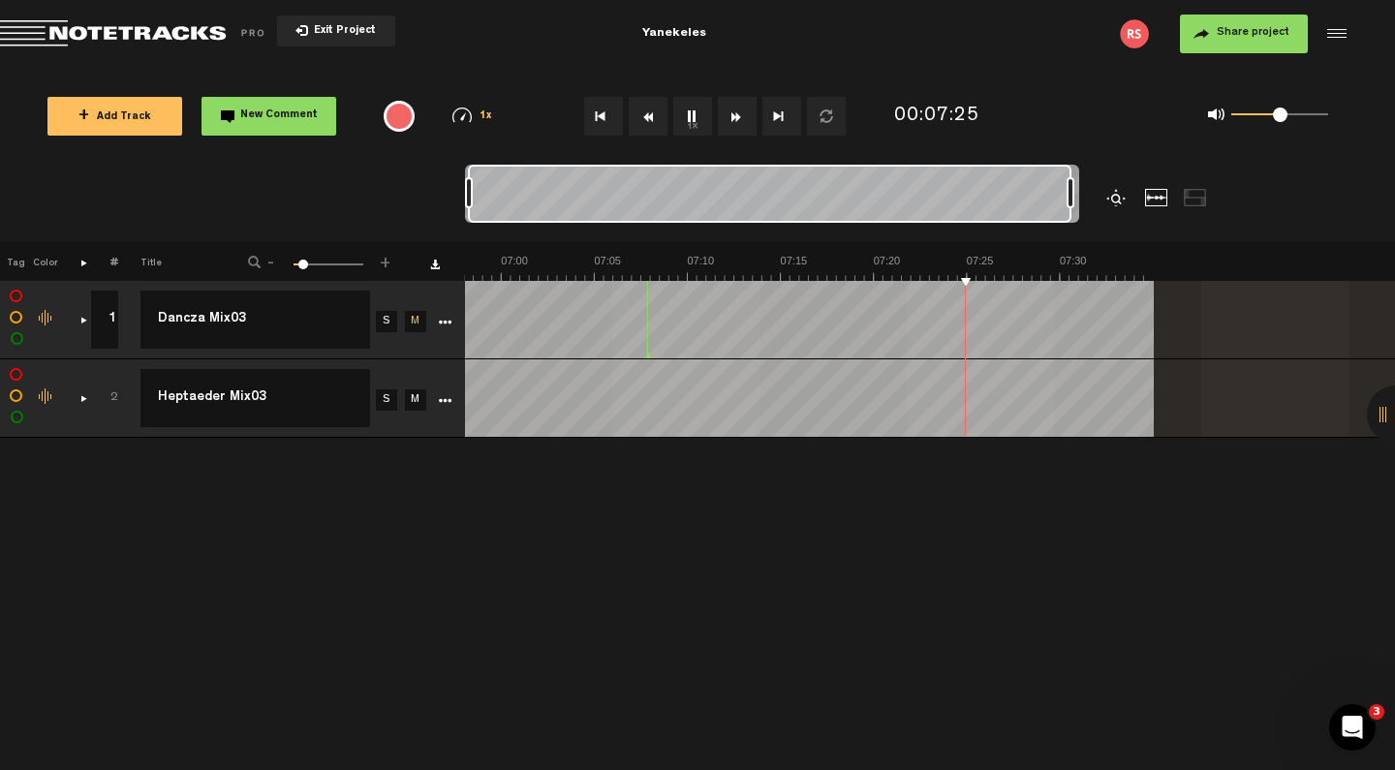
scroll to position [0, 7687]
click at [1197, 192] on div at bounding box center [1194, 197] width 23 height 17
click at [1150, 195] on div at bounding box center [1156, 197] width 23 height 17
click at [1193, 199] on div at bounding box center [1194, 197] width 23 height 17
click at [773, 543] on div "+ New drawing Tag Color # Title - 1 100 9 + 1 1 Dancza Mix03 Dancza Mix03 S M E…" at bounding box center [697, 506] width 1395 height 528
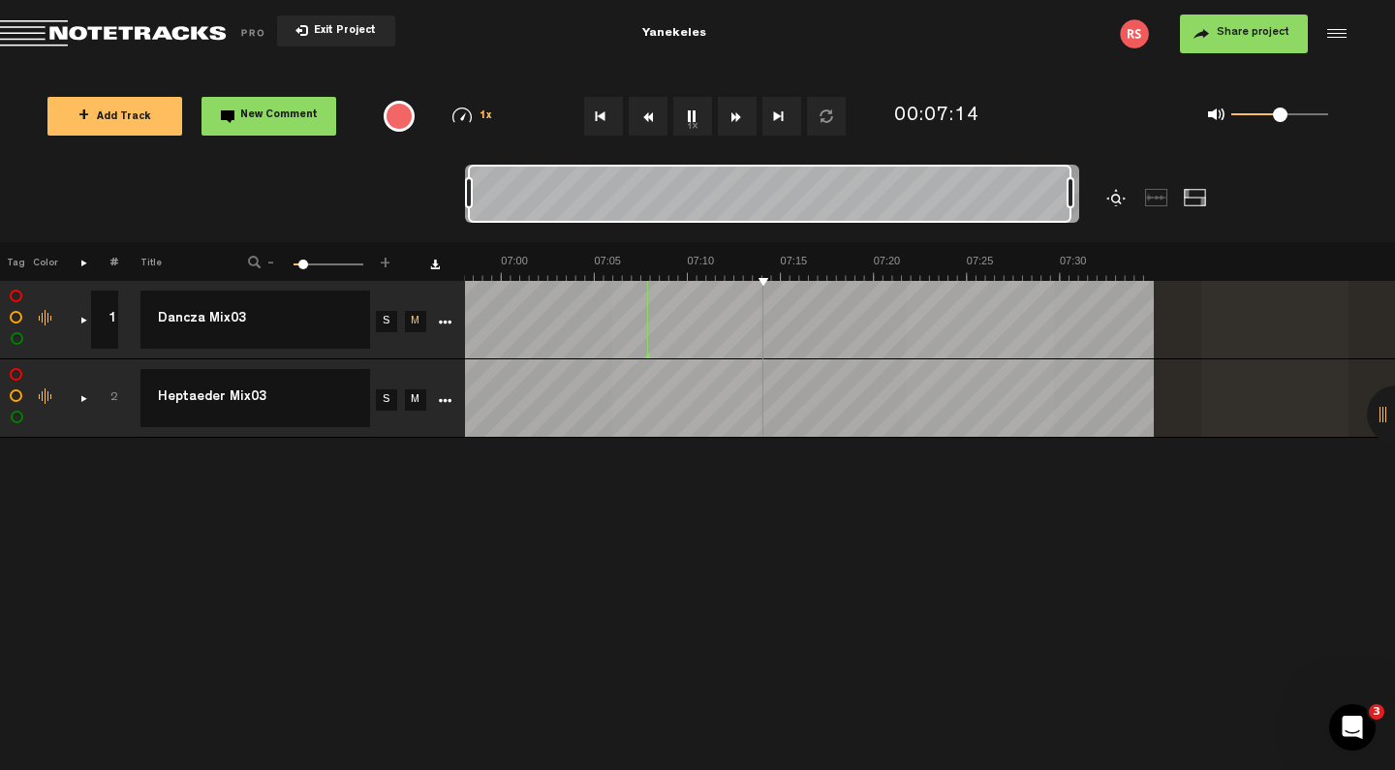
click at [1109, 197] on div at bounding box center [1117, 197] width 23 height 17
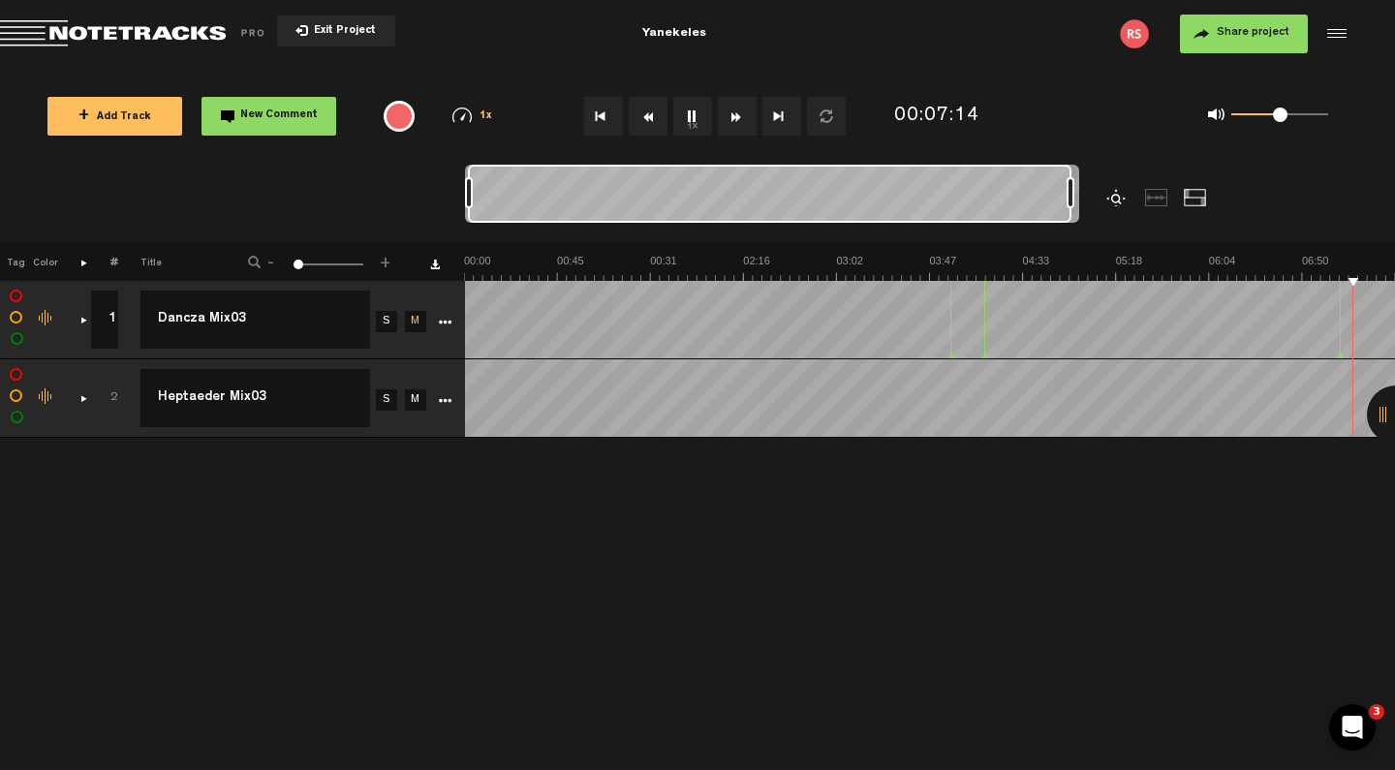
scroll to position [0, 0]
click at [686, 118] on button "1x" at bounding box center [692, 116] width 39 height 39
click at [78, 321] on div "comments, stamps & drawings" at bounding box center [76, 319] width 30 height 19
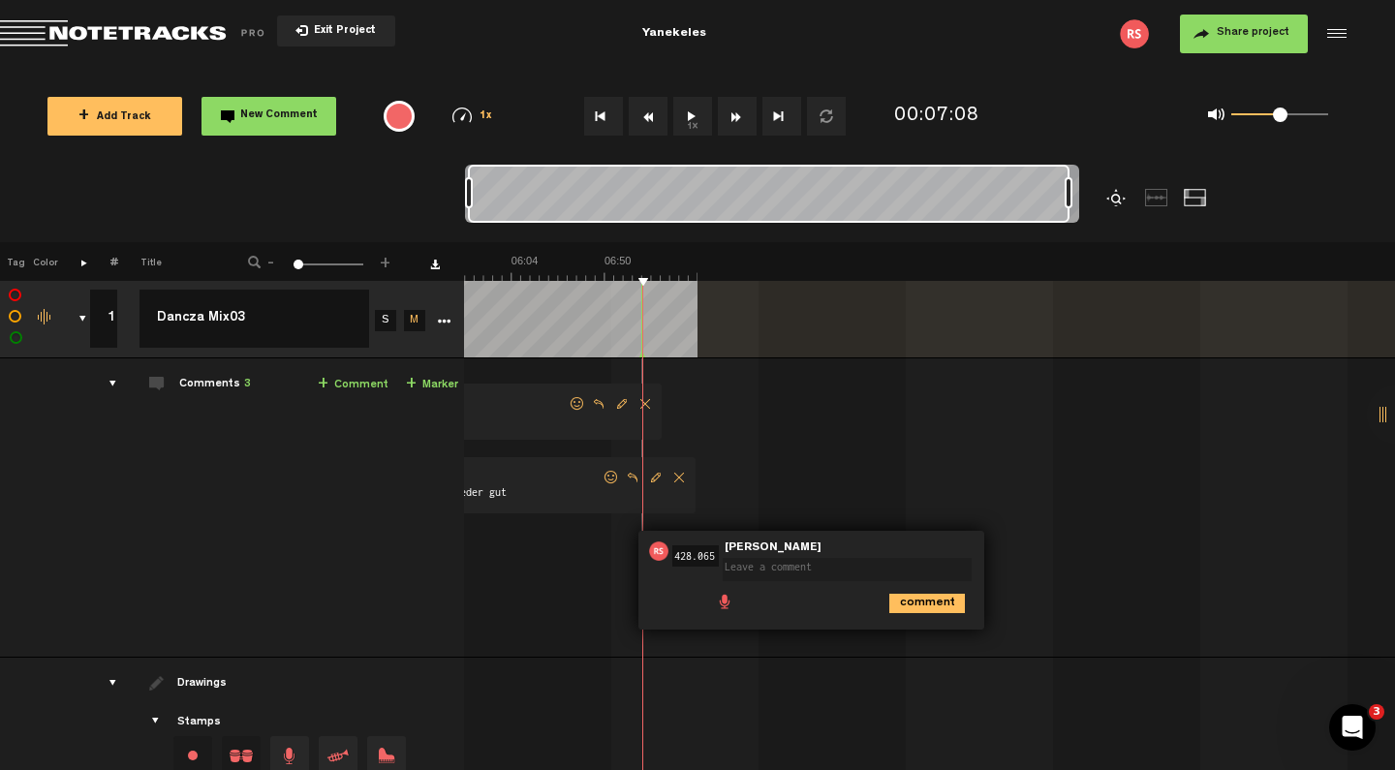
scroll to position [1, 15]
click at [904, 597] on icon "comment" at bounding box center [927, 603] width 76 height 19
click at [1023, 549] on span "Delete comment" at bounding box center [1034, 551] width 23 height 14
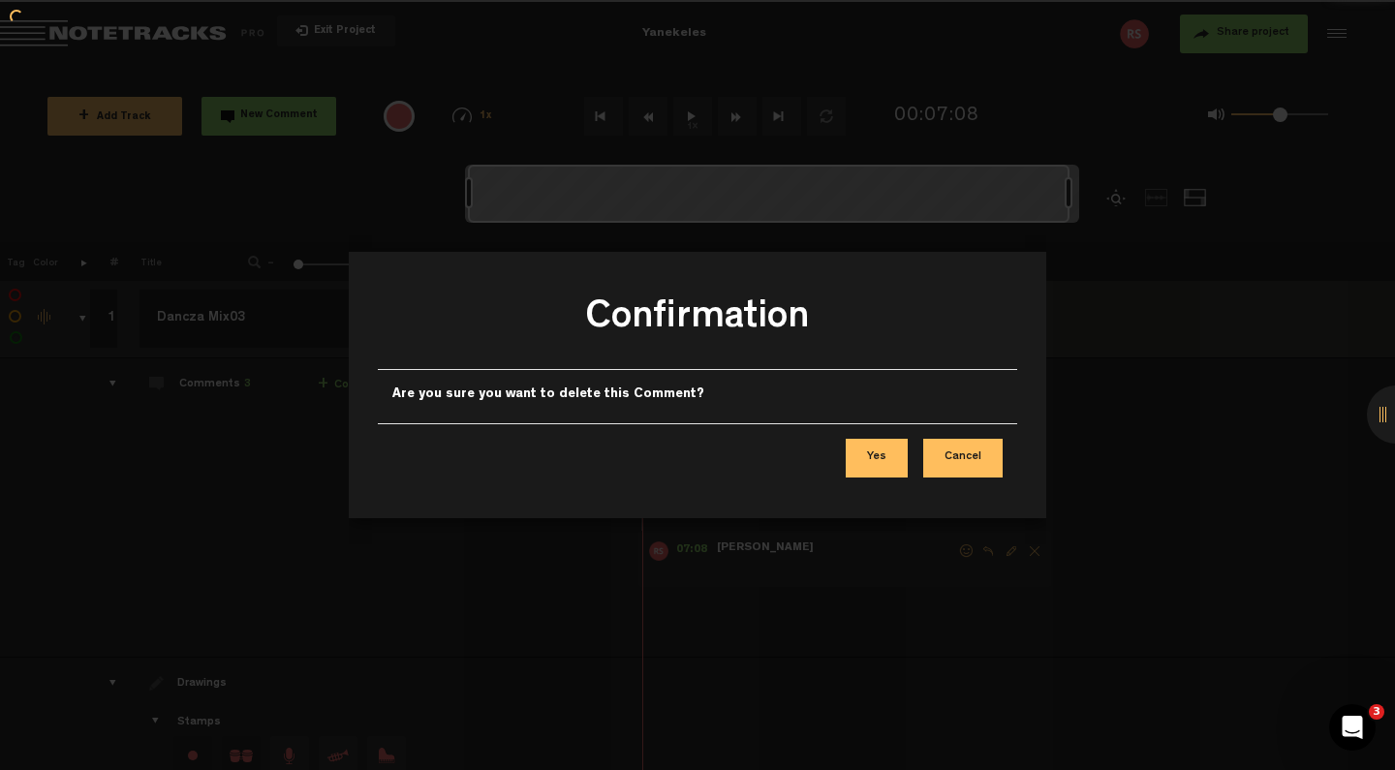
scroll to position [1, 1]
click at [886, 461] on button "Yes" at bounding box center [876, 458] width 62 height 39
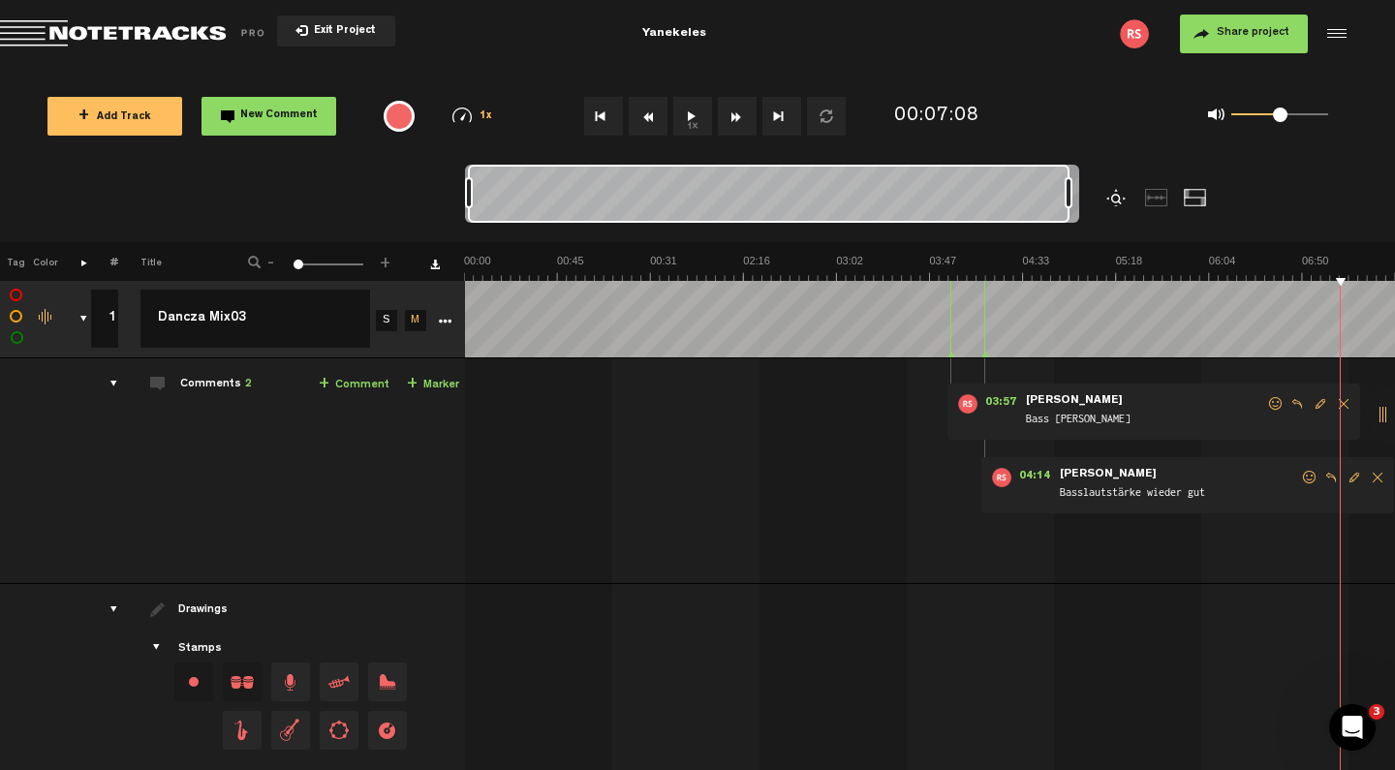
scroll to position [1, 0]
click at [1111, 196] on div at bounding box center [1117, 197] width 23 height 17
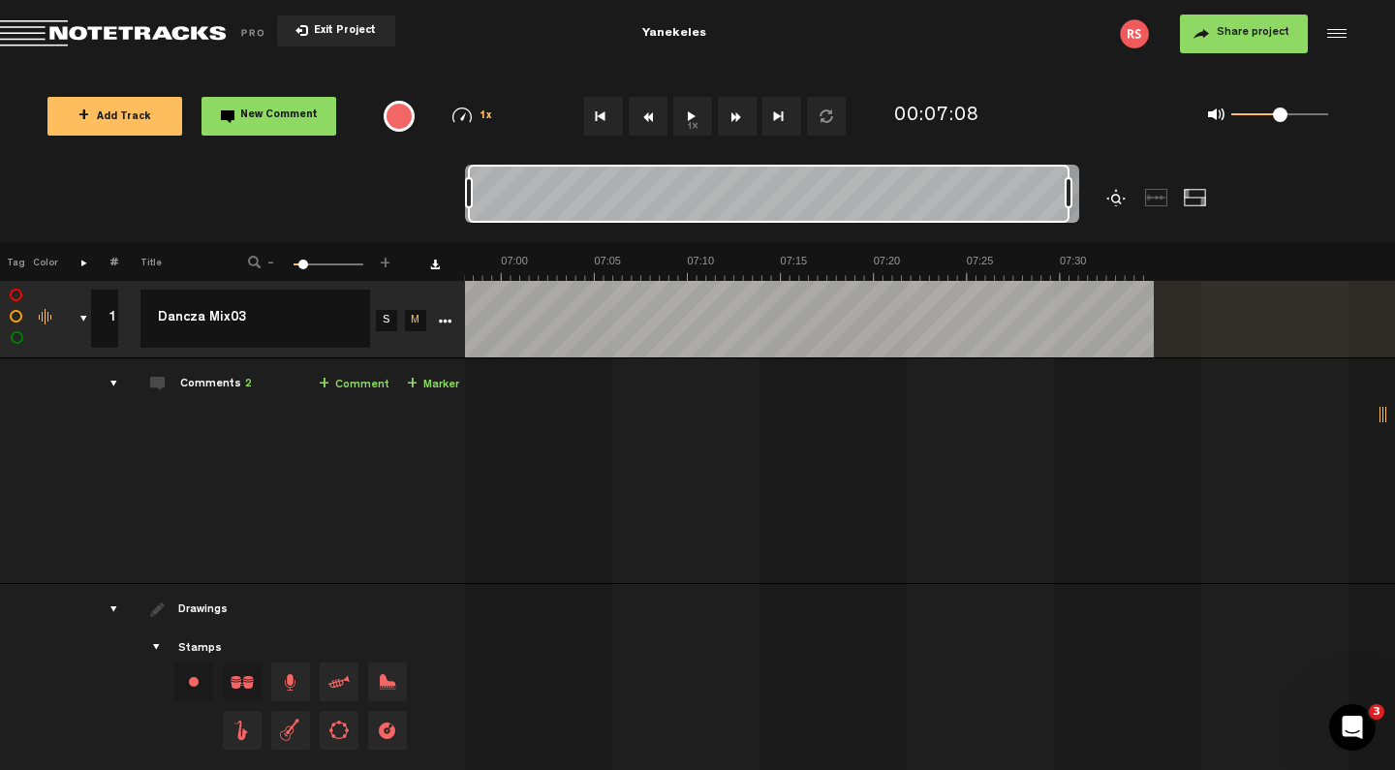
scroll to position [0, 7687]
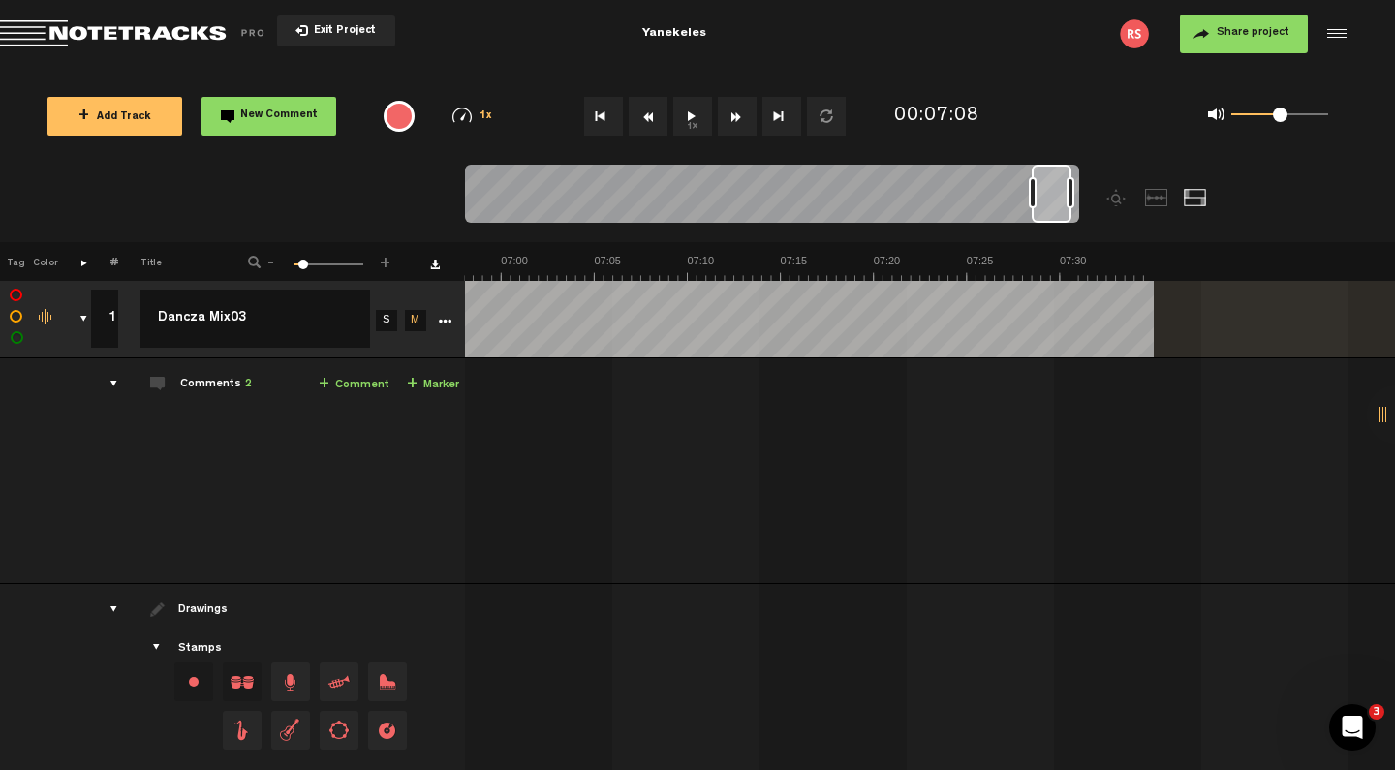
drag, startPoint x: 1066, startPoint y: 199, endPoint x: 1177, endPoint y: 208, distance: 110.7
click at [1177, 208] on div at bounding box center [848, 203] width 767 height 77
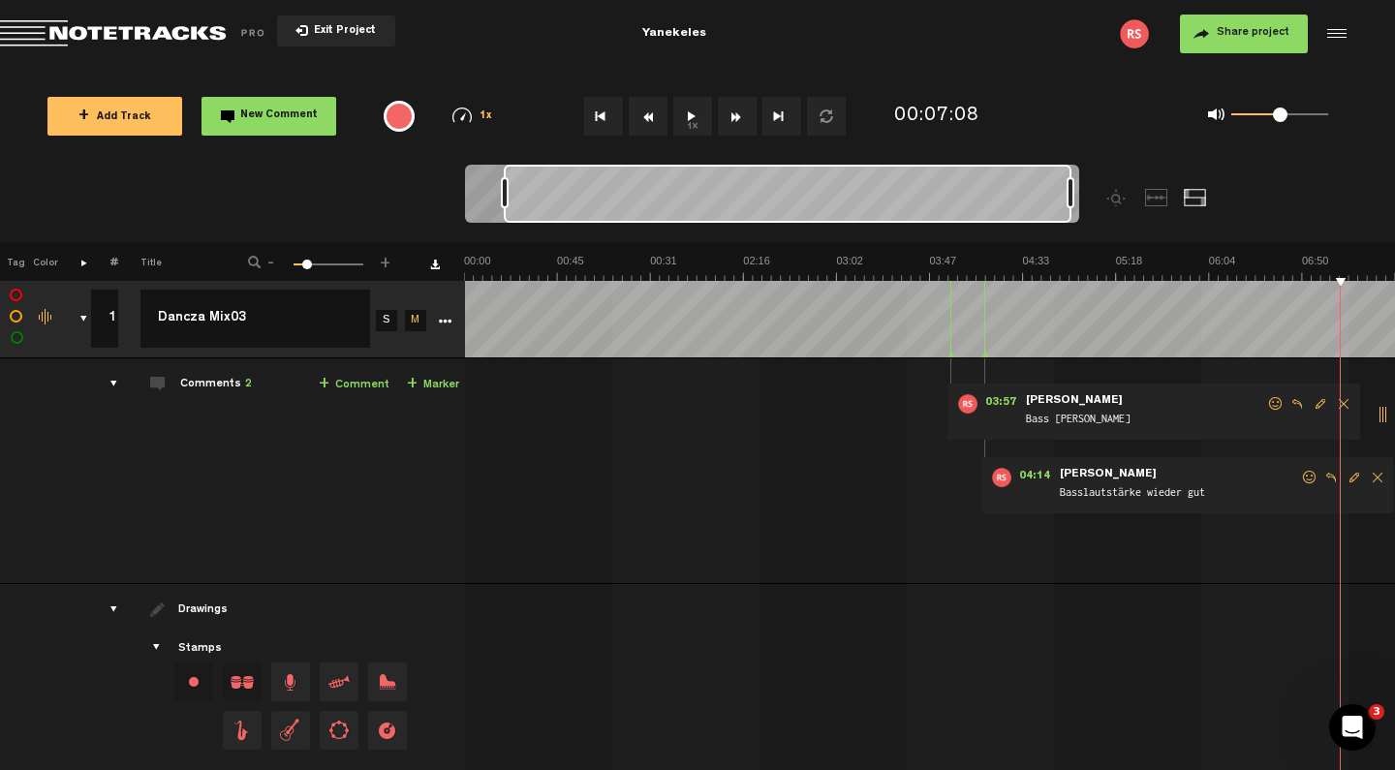
scroll to position [0, 0]
drag, startPoint x: 1031, startPoint y: 194, endPoint x: 0, endPoint y: 269, distance: 1034.1
click at [0, 68] on div "Loading... 100% + Add Track New Comment 1x 0.25x 0.5x 0.75x 1x 1.25x 1.5x 1.75x…" at bounding box center [697, 68] width 1395 height 0
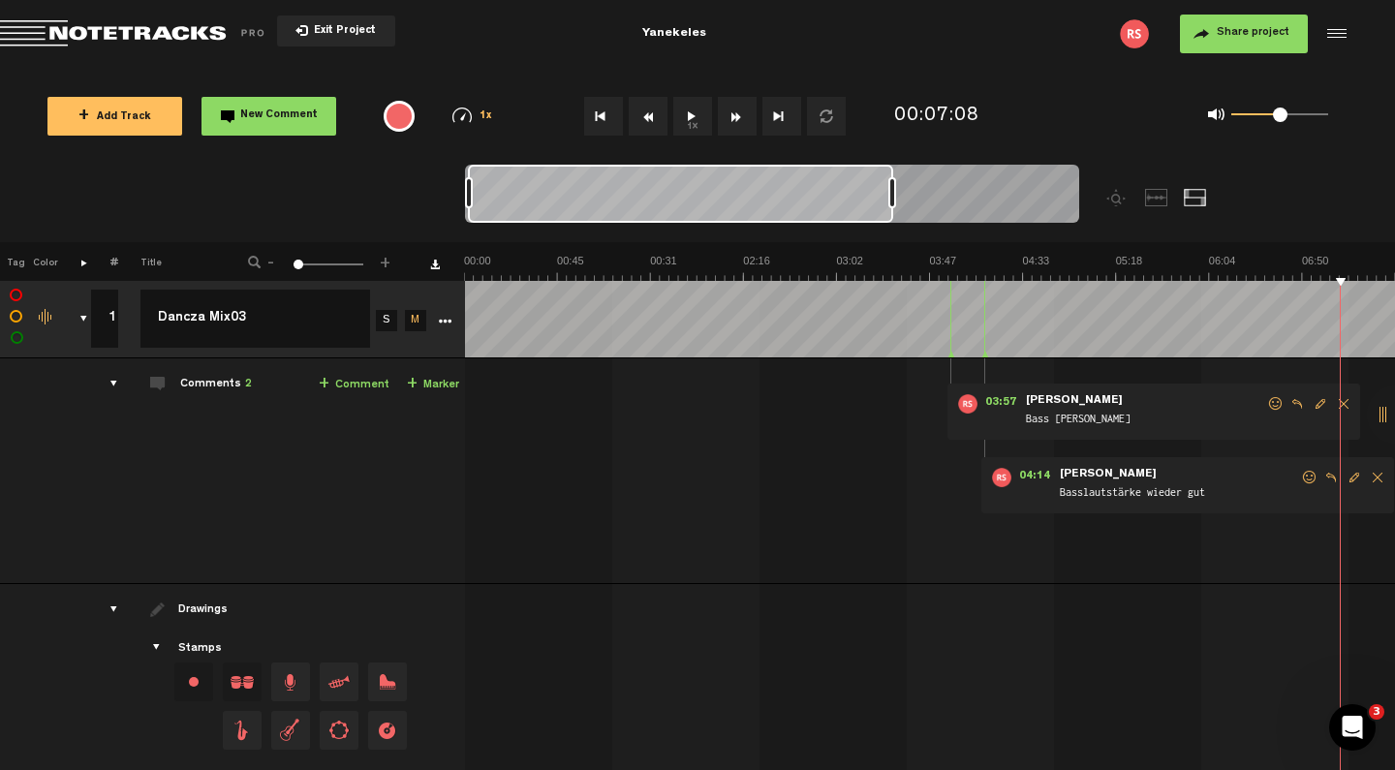
drag, startPoint x: 1070, startPoint y: 200, endPoint x: 892, endPoint y: 223, distance: 179.6
click at [892, 223] on div at bounding box center [772, 197] width 614 height 65
click at [1111, 195] on div at bounding box center [1117, 197] width 23 height 17
click at [1187, 196] on div at bounding box center [1194, 197] width 23 height 17
click at [1149, 202] on div at bounding box center [1156, 197] width 23 height 17
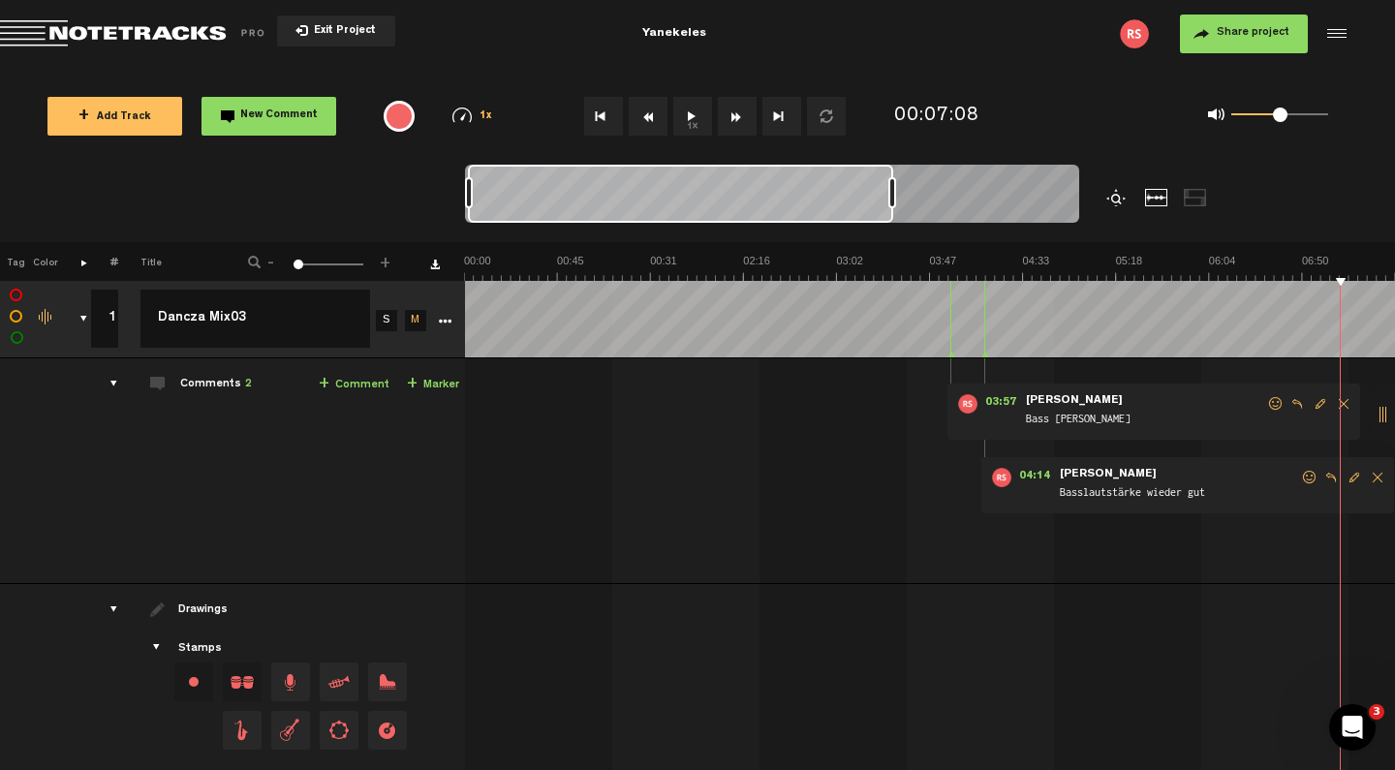
click at [1198, 200] on div at bounding box center [1194, 197] width 23 height 17
click at [771, 181] on div at bounding box center [680, 194] width 425 height 58
click at [342, 447] on td "Comments 2 + Comment + Marker" at bounding box center [291, 471] width 347 height 226
click at [1108, 197] on div at bounding box center [1117, 197] width 23 height 17
click at [708, 262] on img at bounding box center [929, 267] width 931 height 27
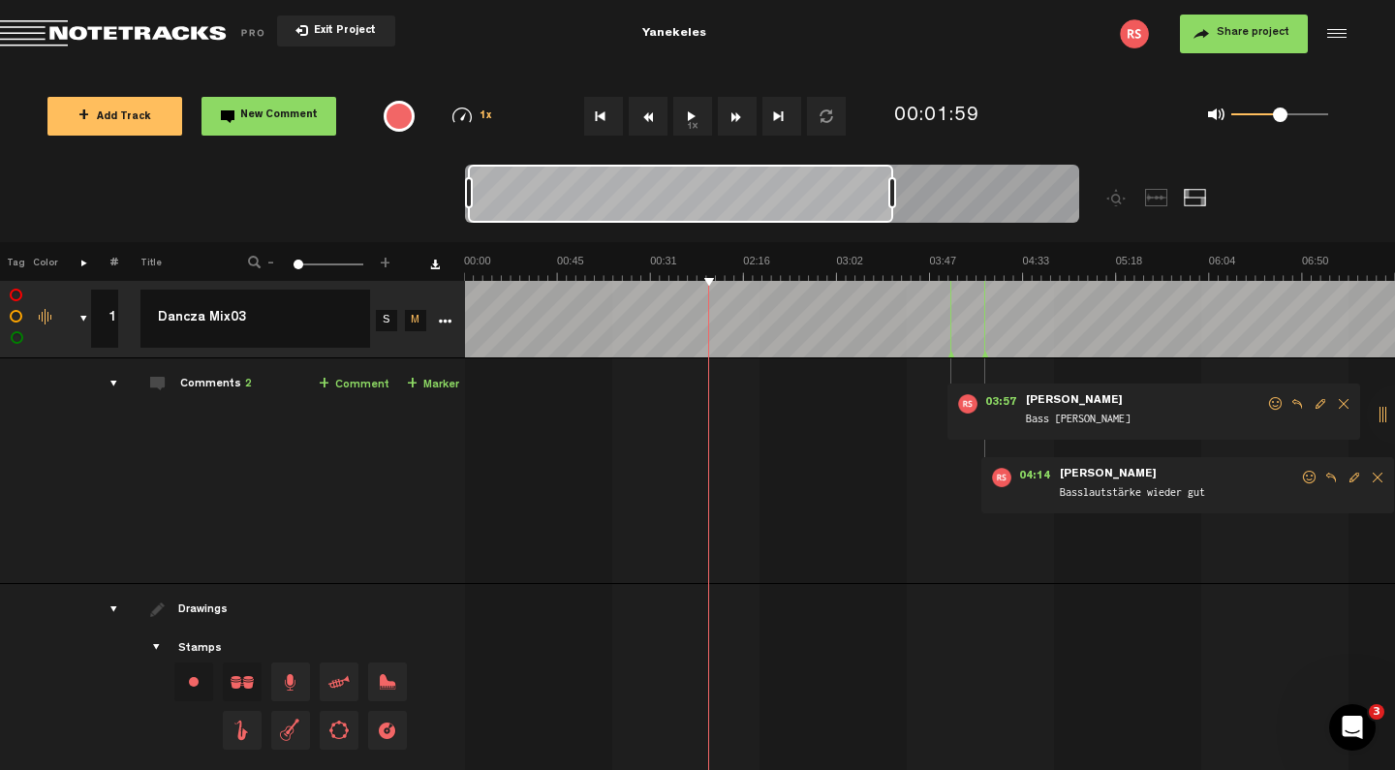
click at [649, 263] on img at bounding box center [929, 267] width 931 height 27
click at [1111, 196] on div at bounding box center [1117, 197] width 23 height 17
click at [83, 317] on div "comments, stamps & drawings" at bounding box center [76, 318] width 30 height 19
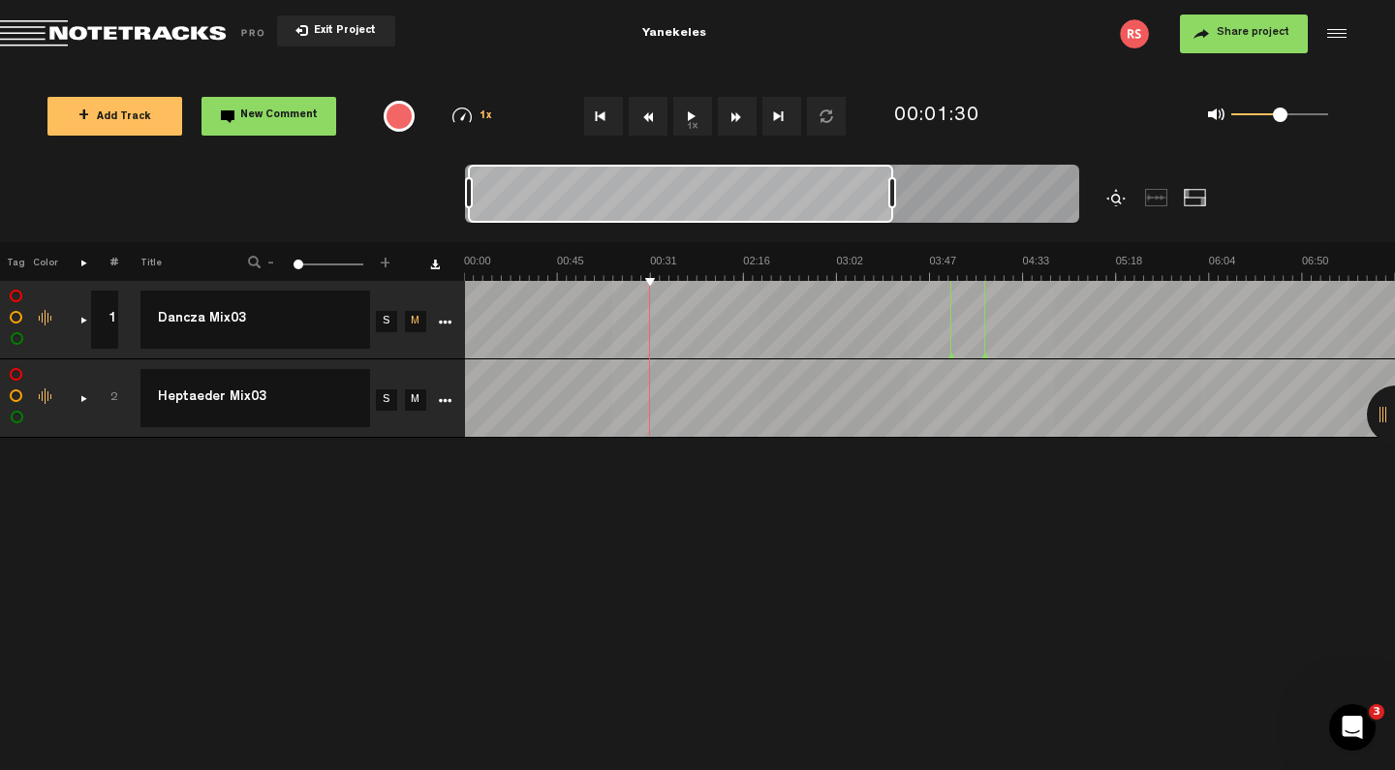
click at [835, 124] on button "Loop" at bounding box center [826, 116] width 39 height 39
click at [835, 127] on button "Loop" at bounding box center [826, 116] width 39 height 39
click at [1141, 199] on div at bounding box center [848, 203] width 767 height 77
click at [1150, 199] on div at bounding box center [1156, 197] width 23 height 17
click at [413, 287] on td "M" at bounding box center [413, 320] width 29 height 78
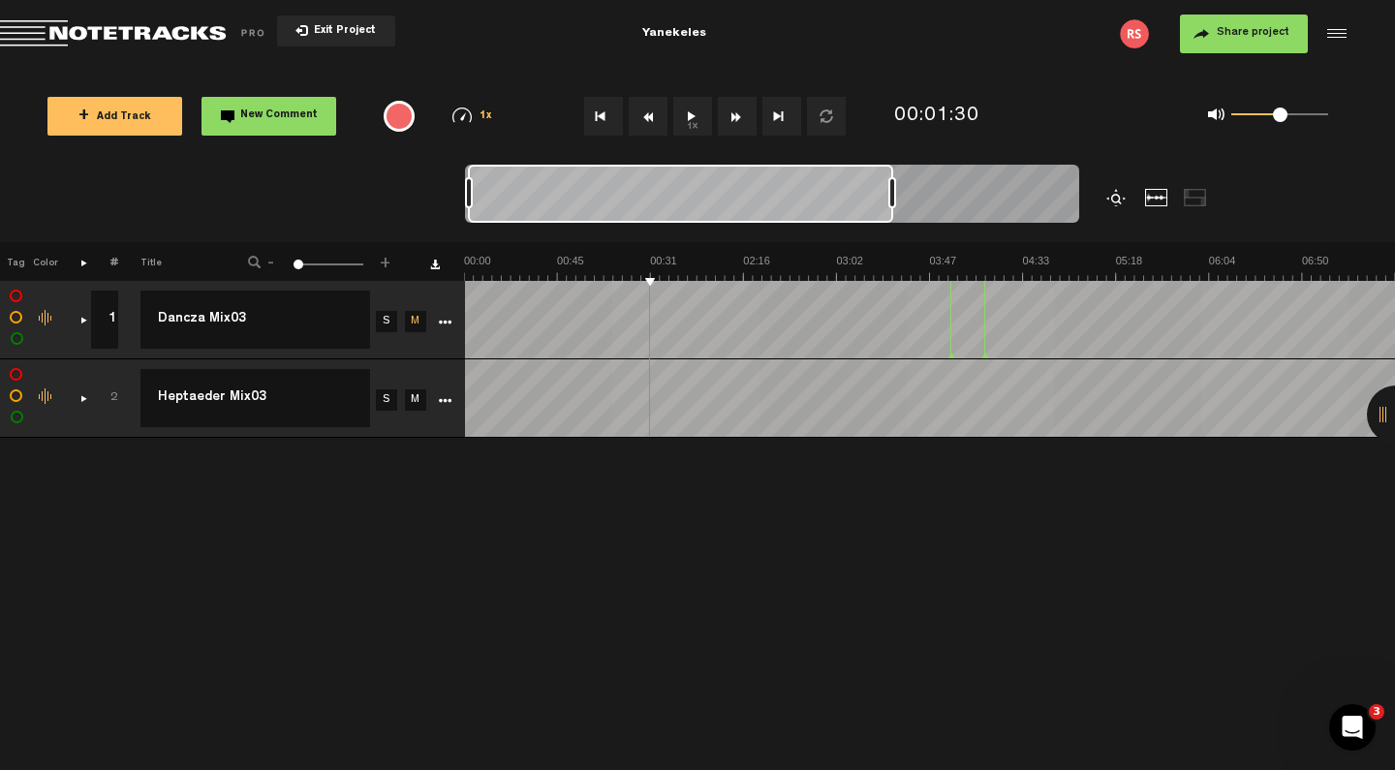
click at [413, 287] on td "M" at bounding box center [413, 320] width 29 height 78
click at [407, 295] on td "M" at bounding box center [413, 320] width 29 height 78
click at [334, 315] on input "Dancza Mix03" at bounding box center [255, 320] width 230 height 58
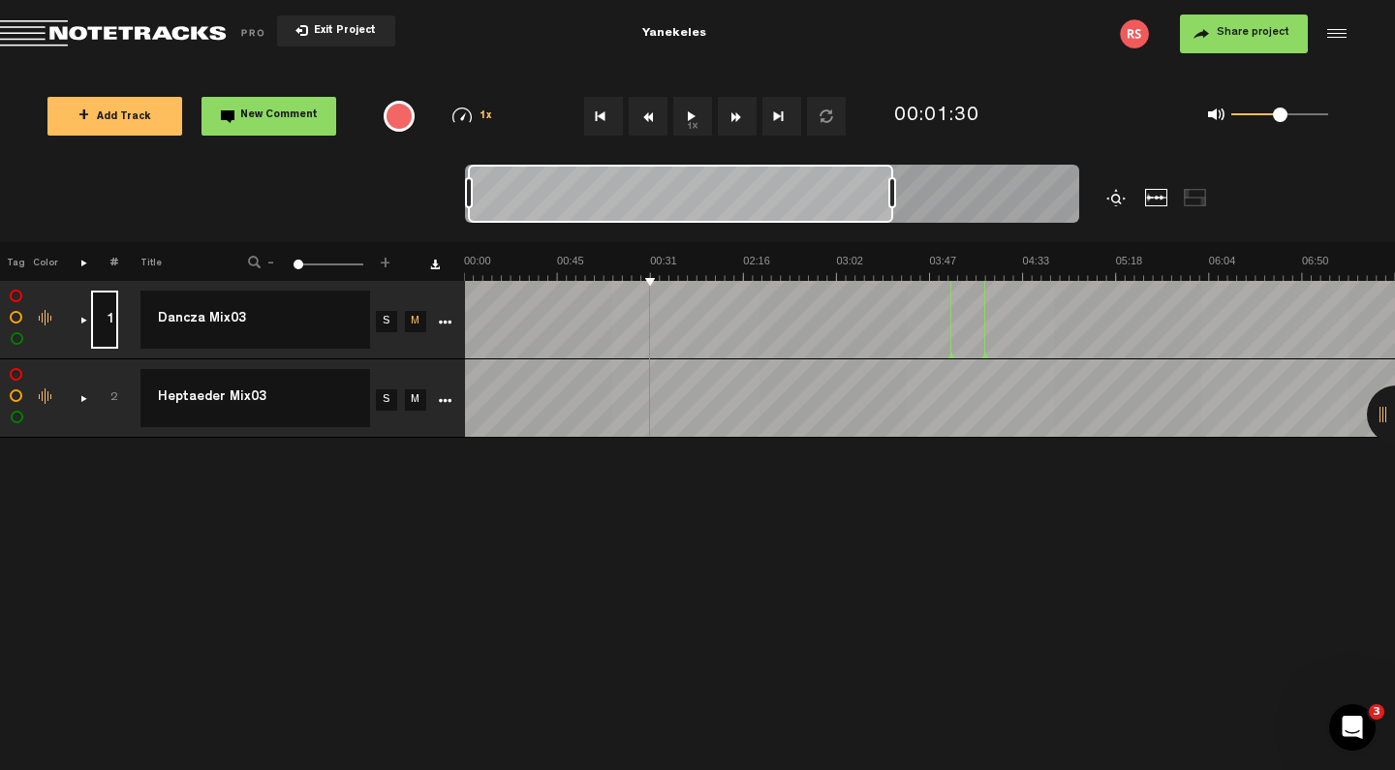
click at [117, 340] on input "1" at bounding box center [104, 320] width 27 height 58
click at [110, 393] on div "Click to change the order number" at bounding box center [106, 398] width 30 height 18
click at [110, 393] on input "2" at bounding box center [104, 398] width 27 height 58
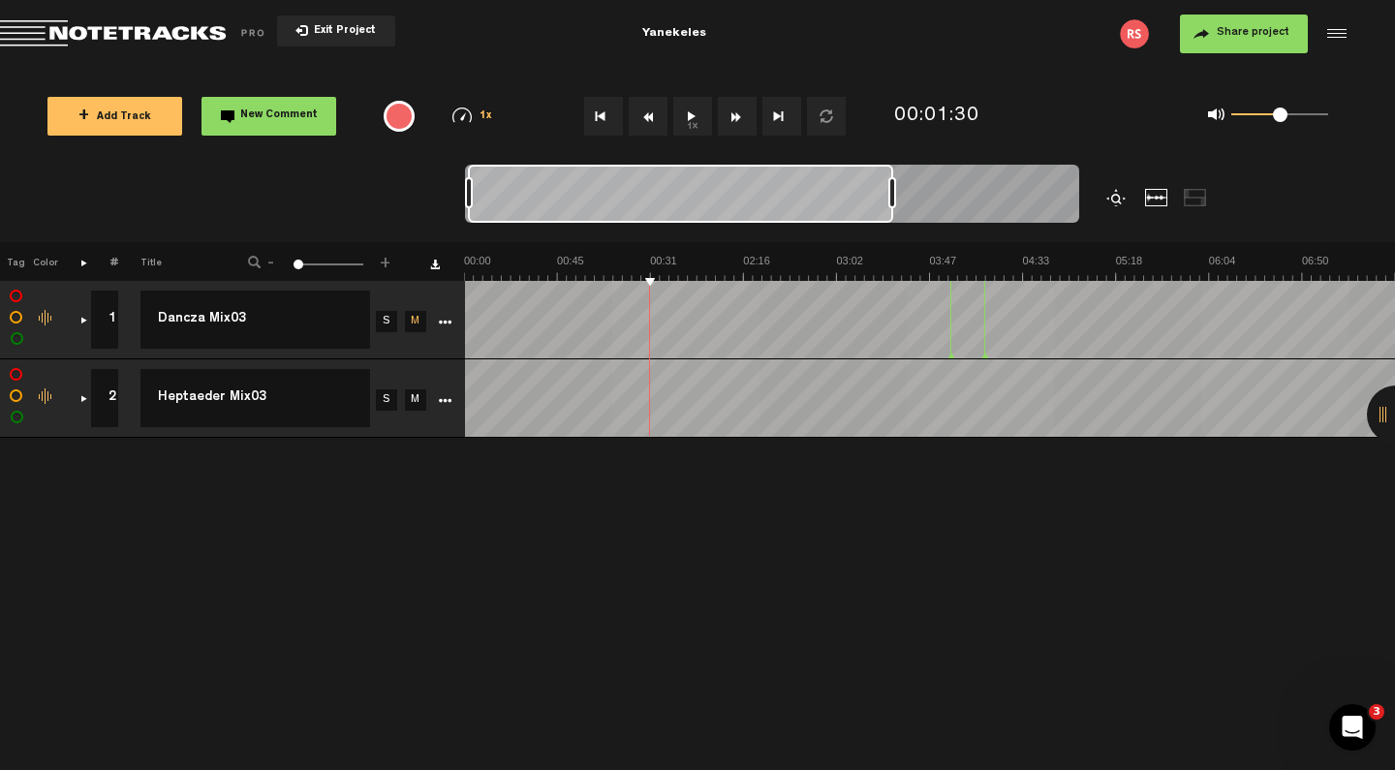
click at [49, 320] on div "Change the color of the waveform" at bounding box center [46, 318] width 29 height 17
click at [62, 293] on td at bounding box center [73, 320] width 30 height 78
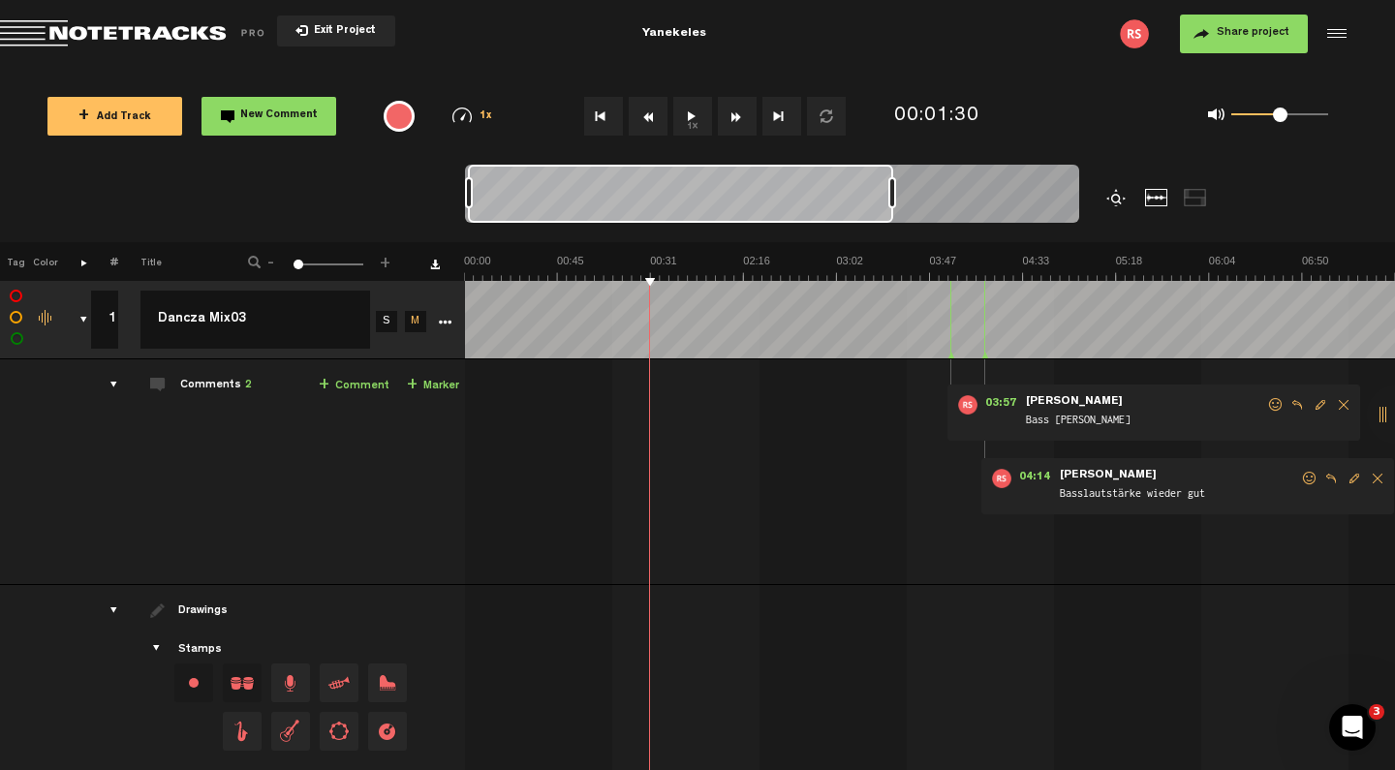
click at [83, 313] on div "comments, stamps & drawings" at bounding box center [76, 319] width 30 height 19
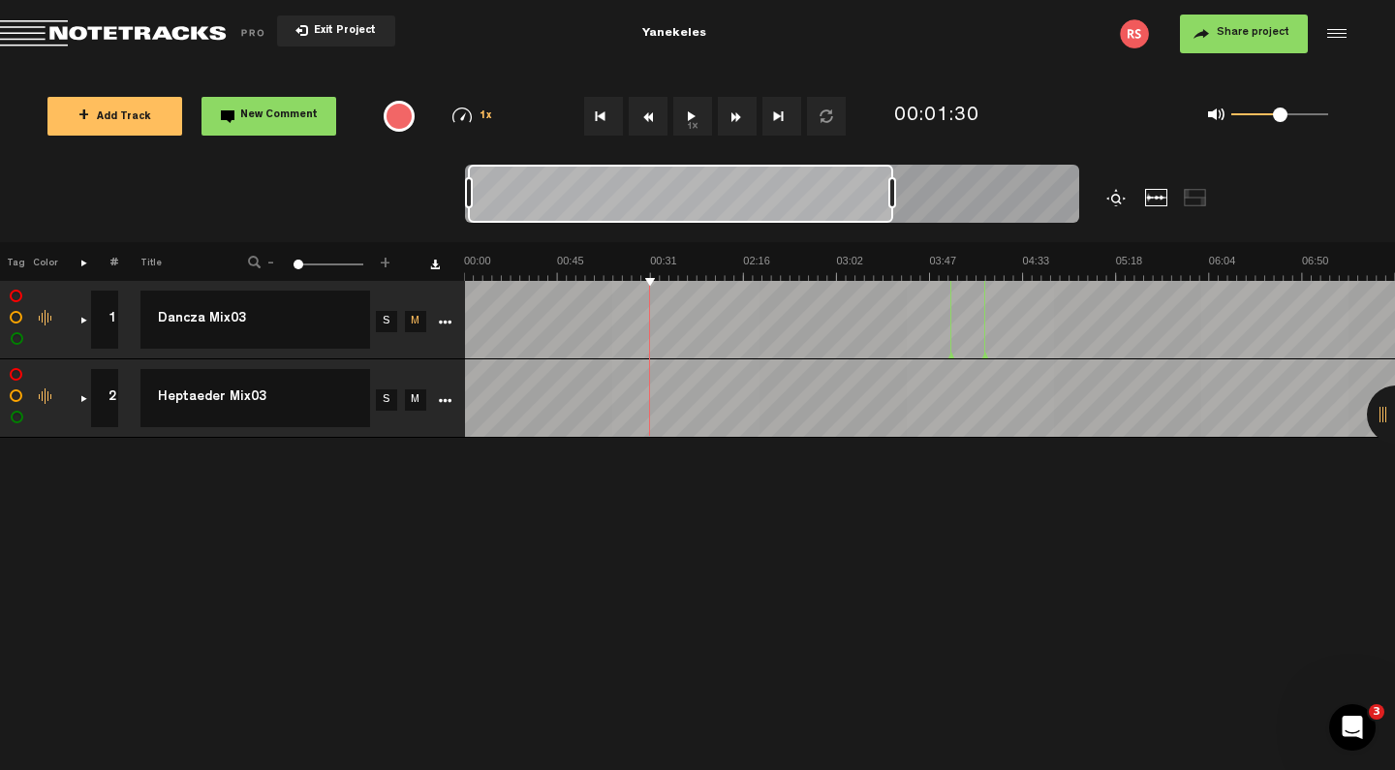
click at [414, 388] on td "M" at bounding box center [413, 398] width 29 height 78
click at [414, 393] on link "M" at bounding box center [415, 399] width 21 height 21
click at [415, 318] on link "M" at bounding box center [415, 321] width 21 height 21
click at [435, 343] on td at bounding box center [442, 320] width 29 height 78
click at [788, 207] on div at bounding box center [680, 194] width 425 height 58
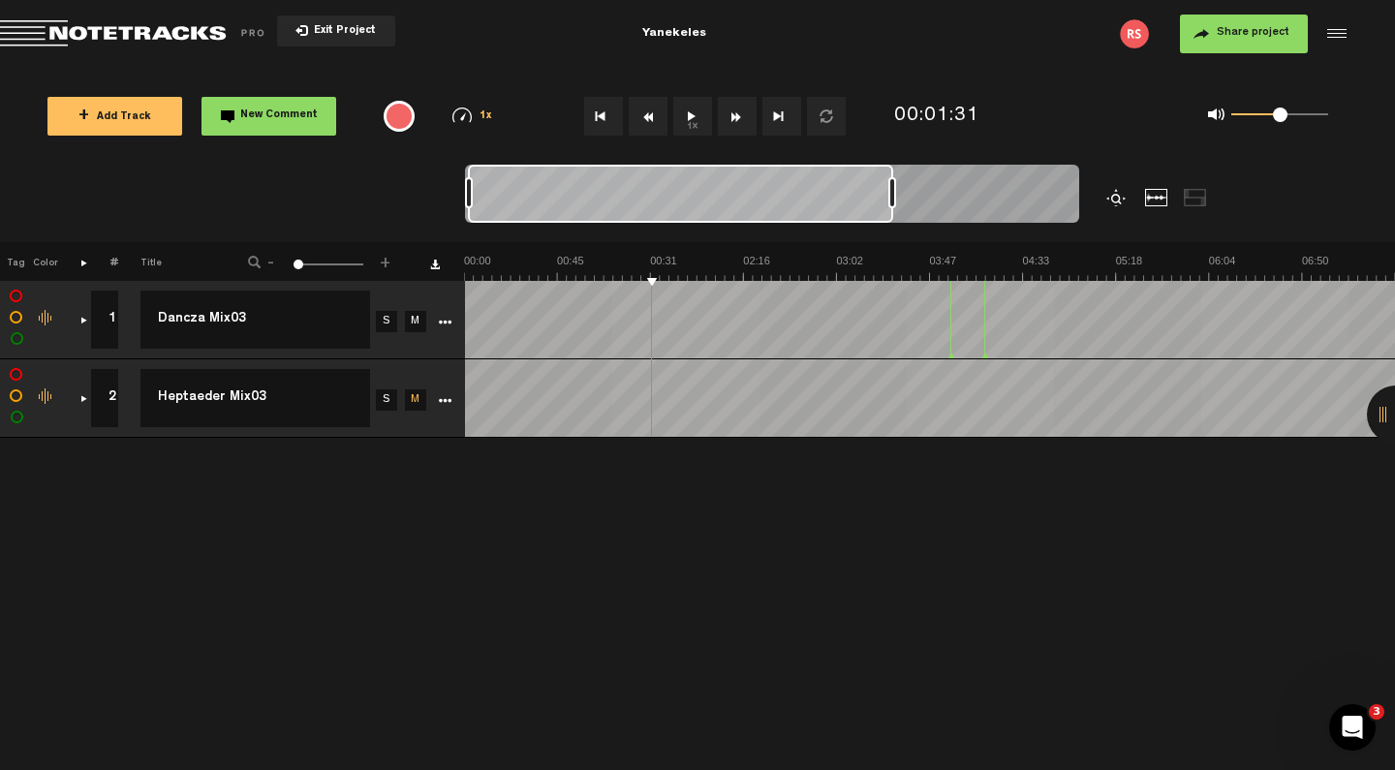
drag, startPoint x: 788, startPoint y: 207, endPoint x: 742, endPoint y: 190, distance: 49.6
click at [742, 190] on div at bounding box center [680, 194] width 425 height 58
drag, startPoint x: 742, startPoint y: 190, endPoint x: 649, endPoint y: 205, distance: 94.2
click at [649, 205] on div at bounding box center [675, 194] width 421 height 58
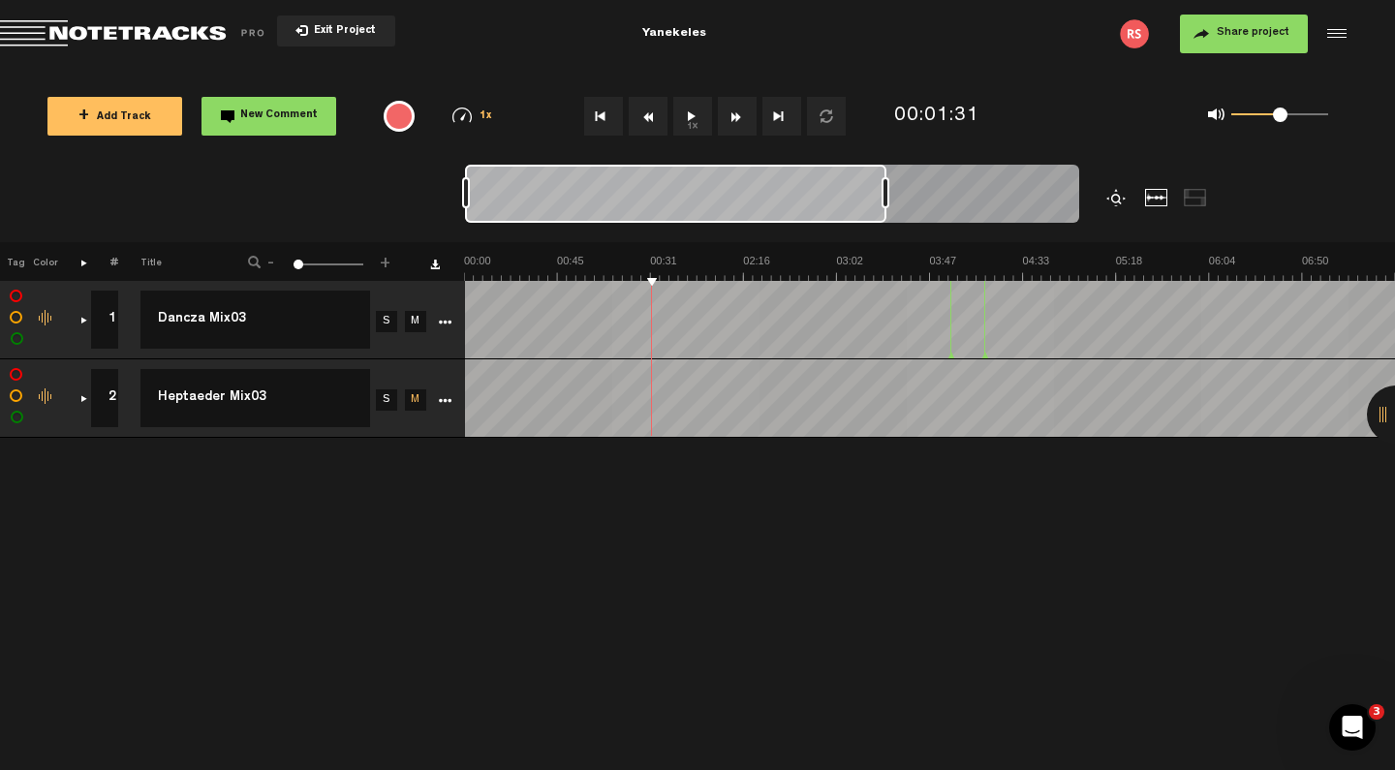
click at [258, 261] on span at bounding box center [254, 262] width 13 height 13
click at [253, 262] on span at bounding box center [254, 262] width 13 height 13
click at [387, 263] on span "+" at bounding box center [385, 260] width 15 height 12
click at [296, 261] on span at bounding box center [299, 265] width 10 height 10
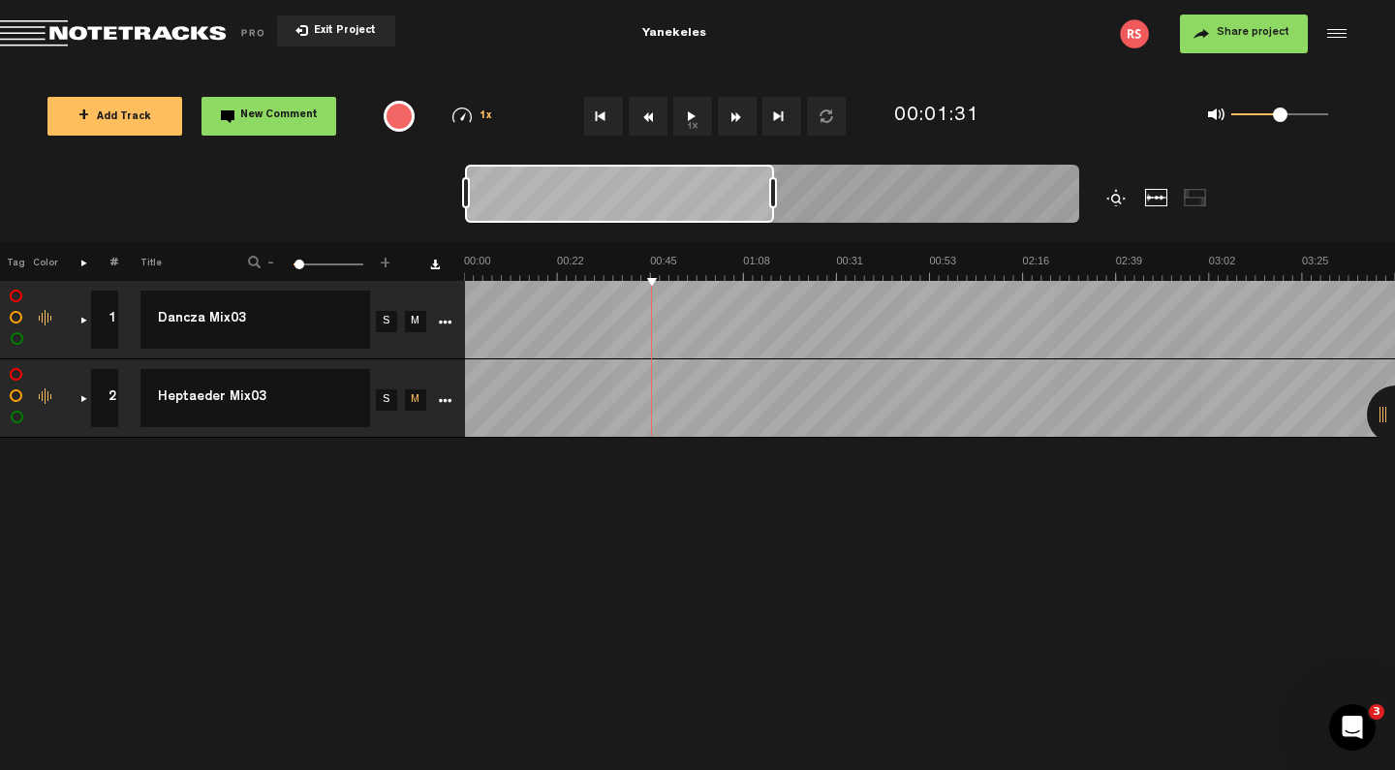
click at [383, 264] on span "+" at bounding box center [385, 260] width 15 height 12
click at [300, 264] on span at bounding box center [301, 265] width 10 height 10
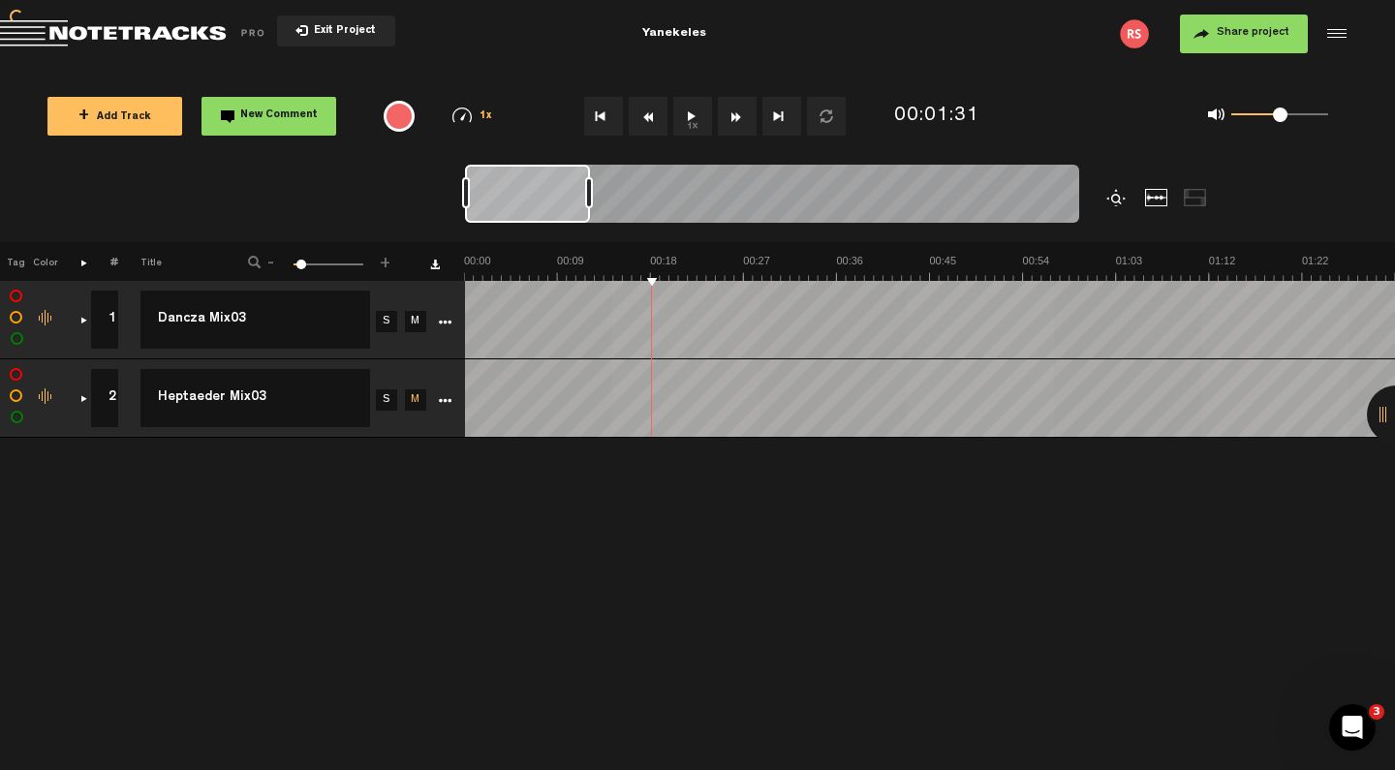
click at [300, 264] on span at bounding box center [301, 265] width 10 height 10
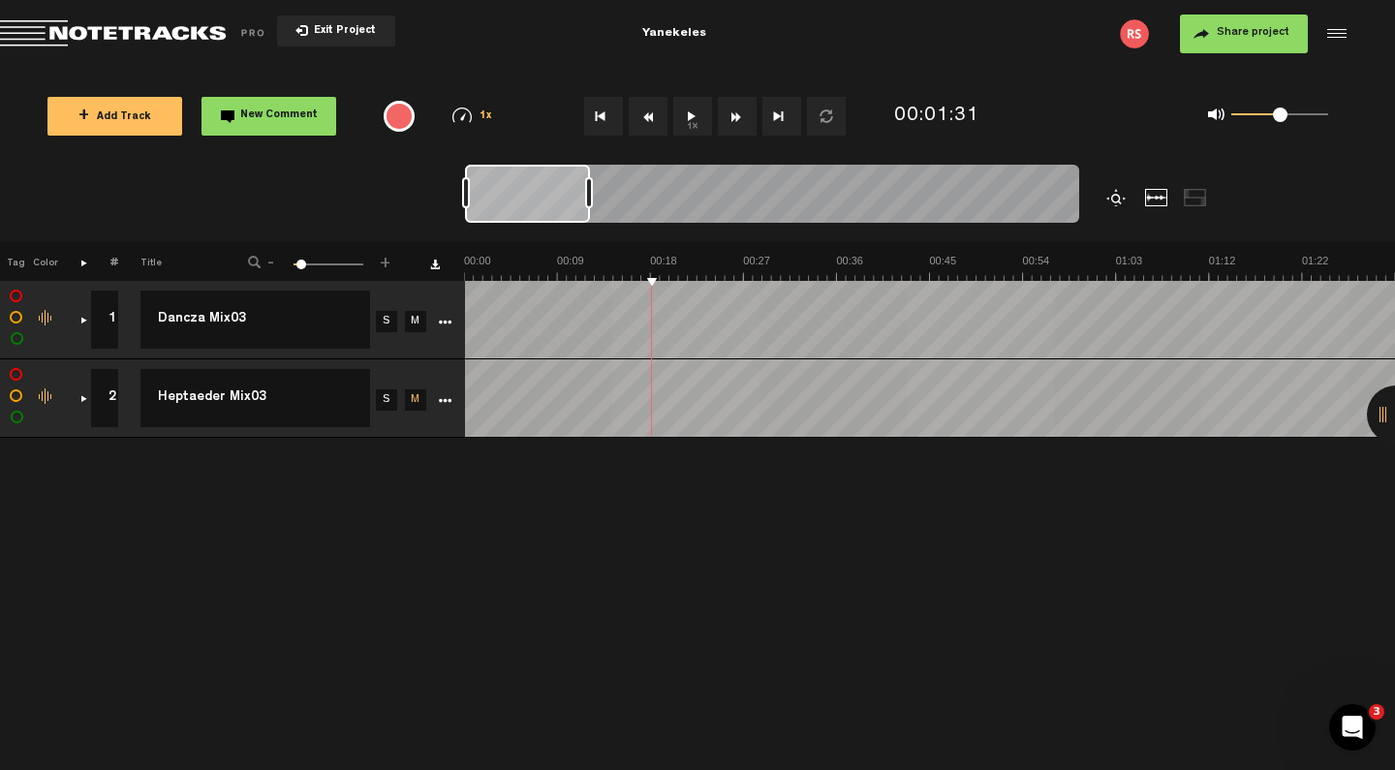
click at [274, 263] on span "-" at bounding box center [270, 260] width 15 height 12
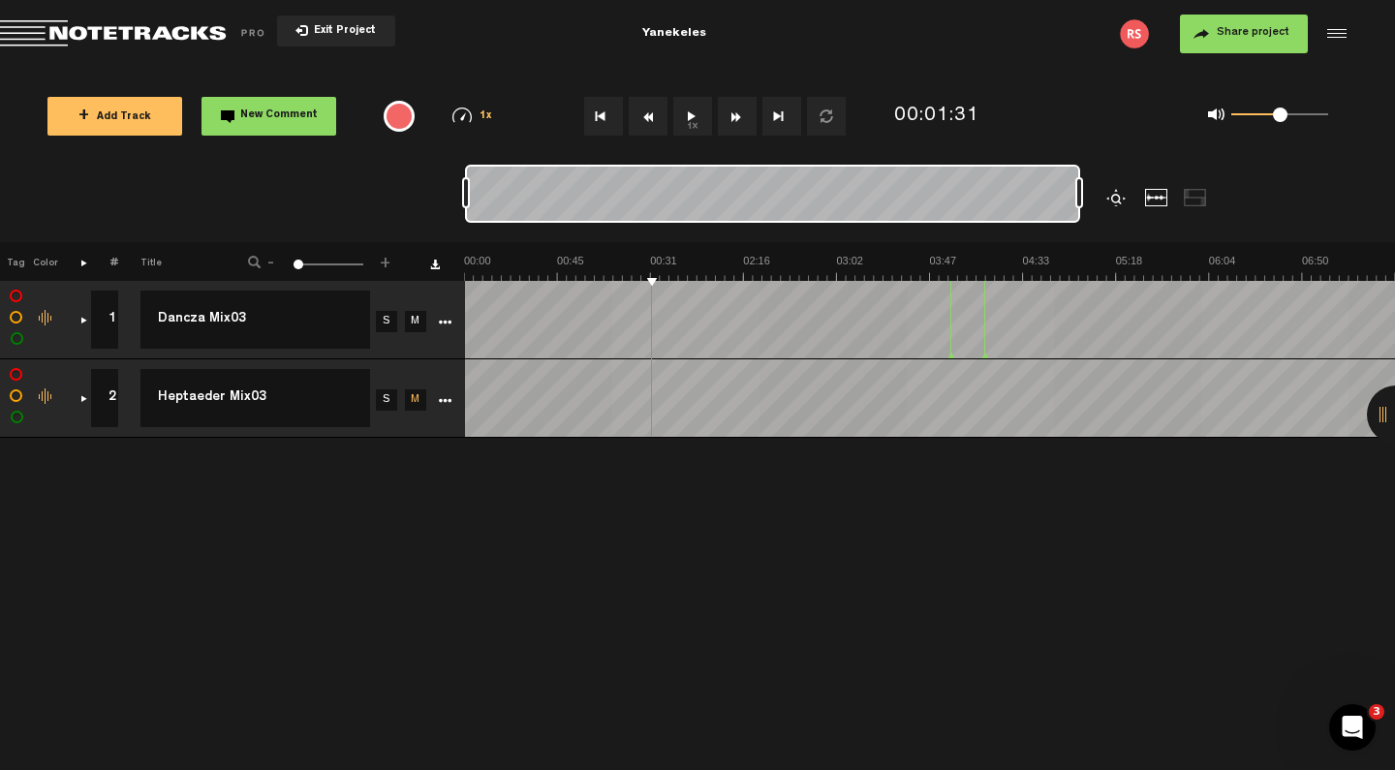
click at [274, 263] on span "-" at bounding box center [270, 260] width 15 height 12
click at [1119, 199] on div at bounding box center [1117, 197] width 23 height 17
click at [1194, 192] on div at bounding box center [1194, 197] width 23 height 17
drag, startPoint x: 889, startPoint y: 193, endPoint x: 1212, endPoint y: 225, distance: 325.0
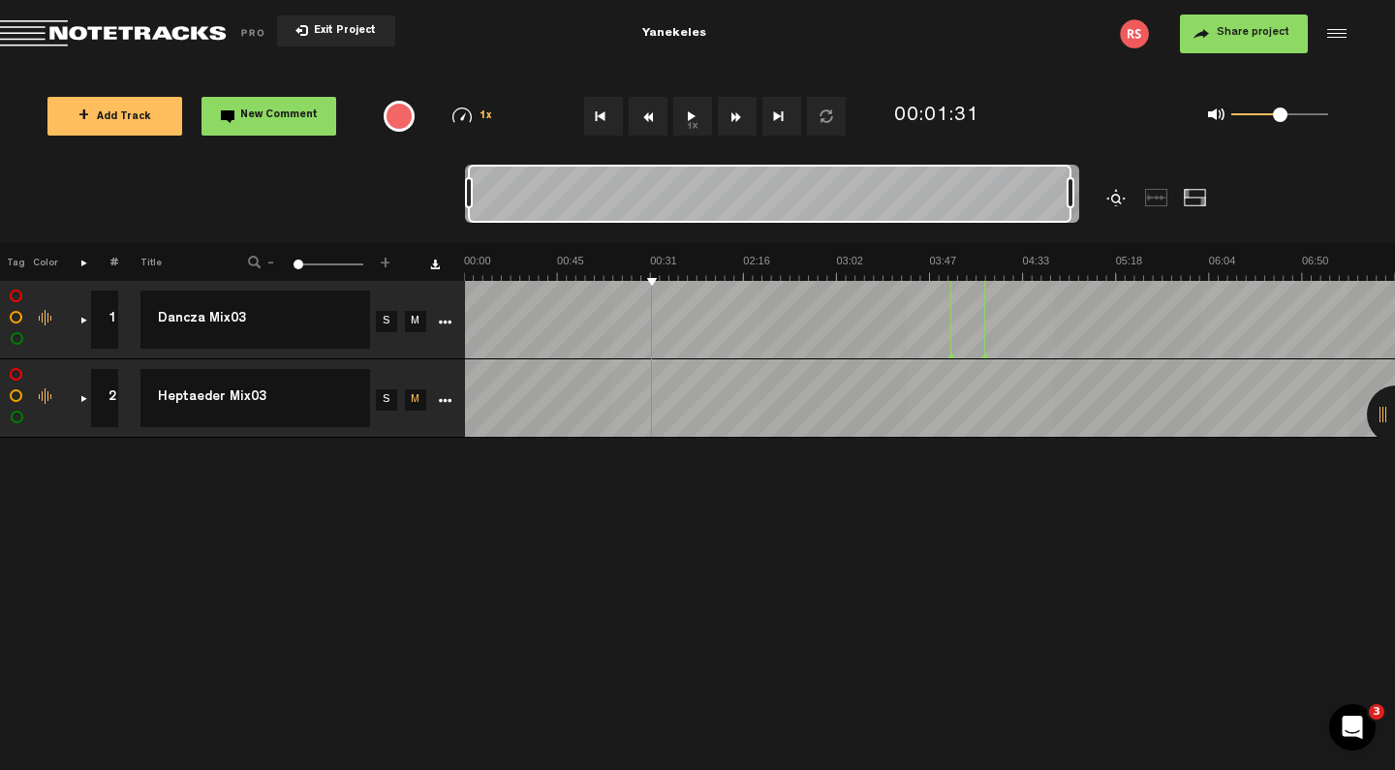
click at [1212, 225] on div at bounding box center [848, 203] width 767 height 77
click at [422, 418] on td "M" at bounding box center [413, 398] width 29 height 78
drag, startPoint x: 422, startPoint y: 418, endPoint x: 426, endPoint y: 328, distance: 90.1
click at [426, 328] on table "1 1 Dancza Mix03 Dancza Mix03 S M Export to Headliner Update Download Download …" at bounding box center [697, 359] width 1395 height 157
click at [349, 194] on nt-zoom-navigation-bar at bounding box center [697, 203] width 1395 height 77
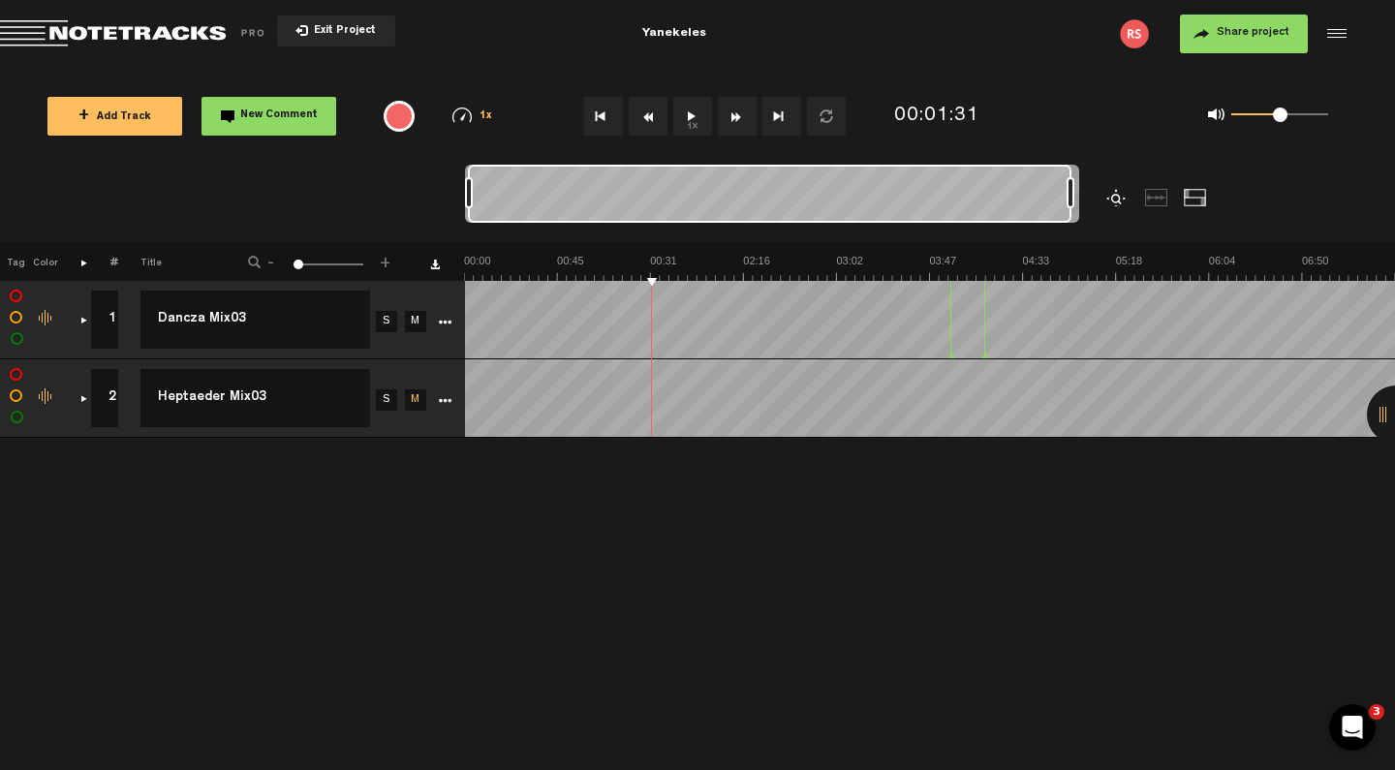
click at [82, 321] on div "comments, stamps & drawings" at bounding box center [76, 319] width 30 height 19
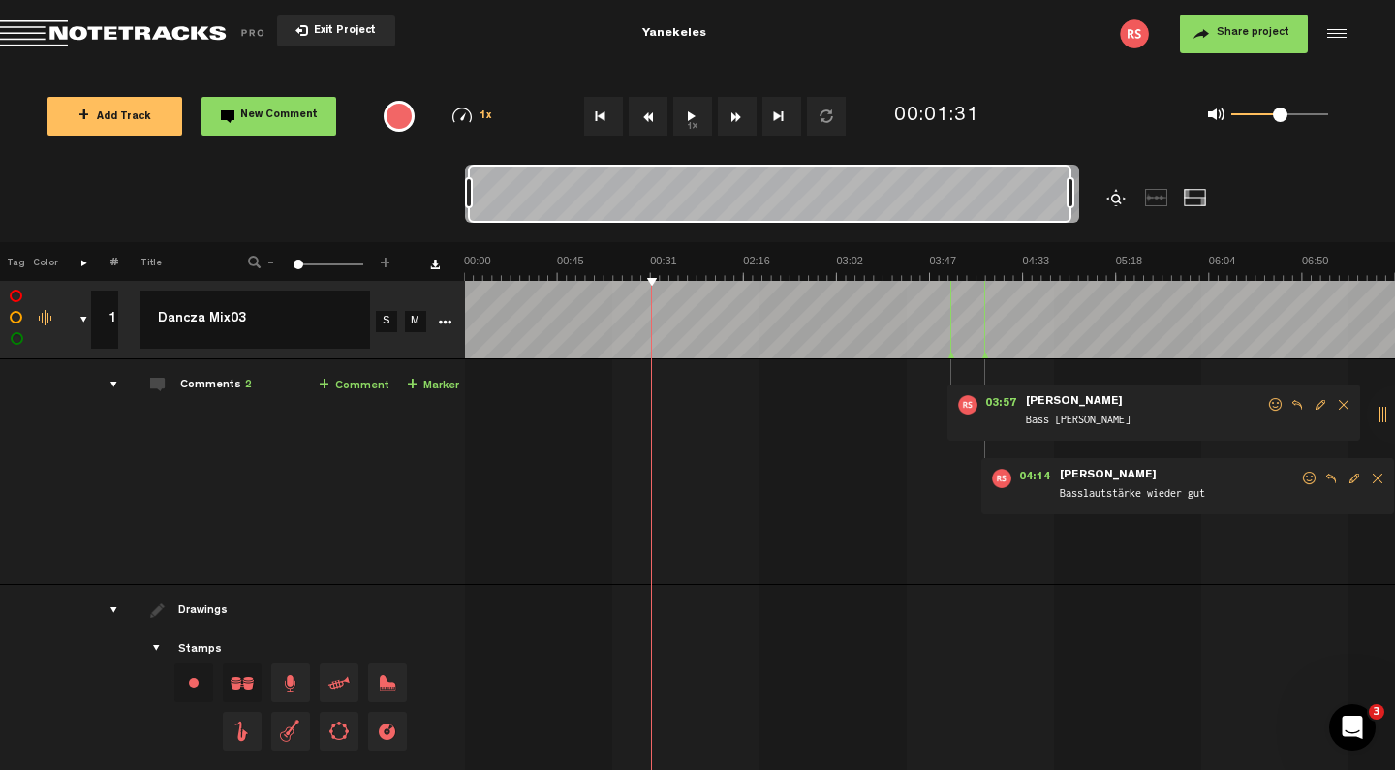
click at [326, 27] on span "Exit Project" at bounding box center [342, 31] width 68 height 11
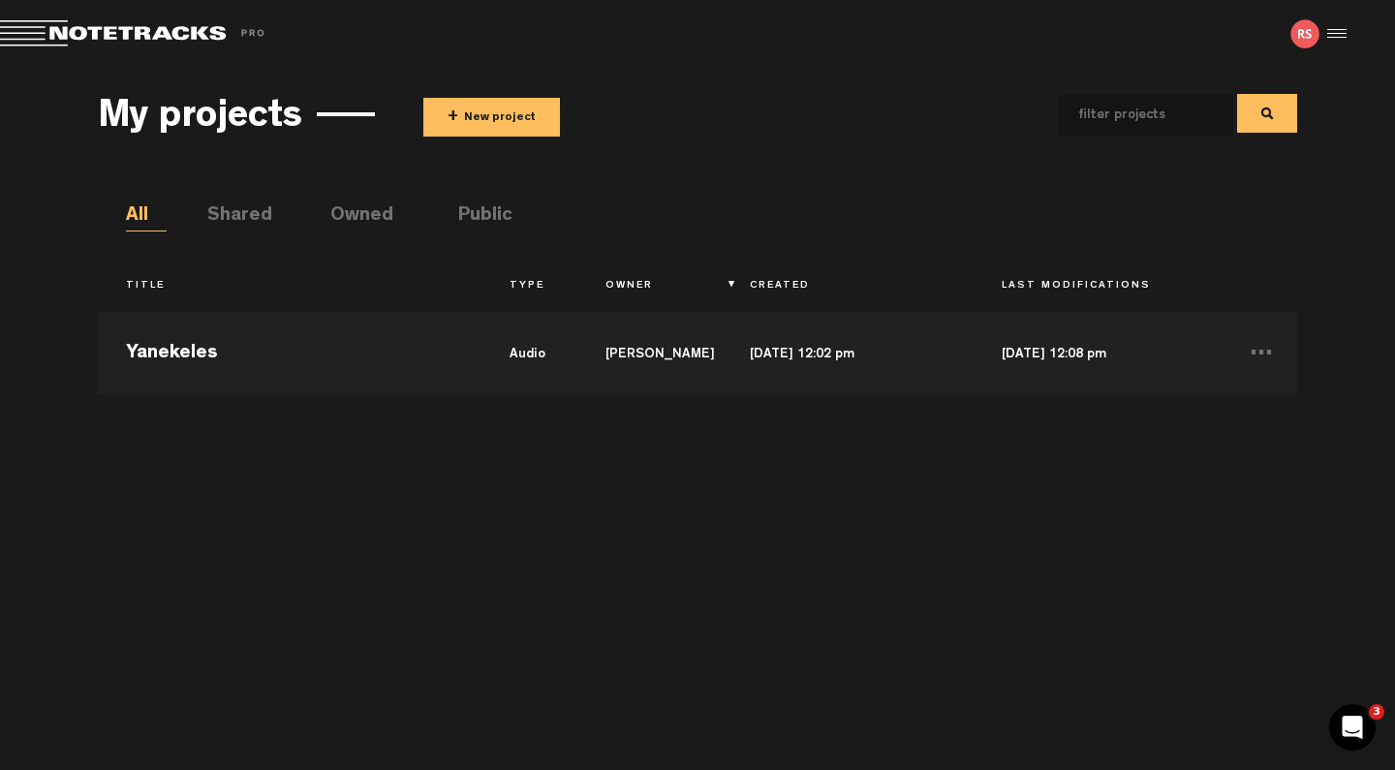
click at [489, 211] on li "Public" at bounding box center [478, 216] width 41 height 29
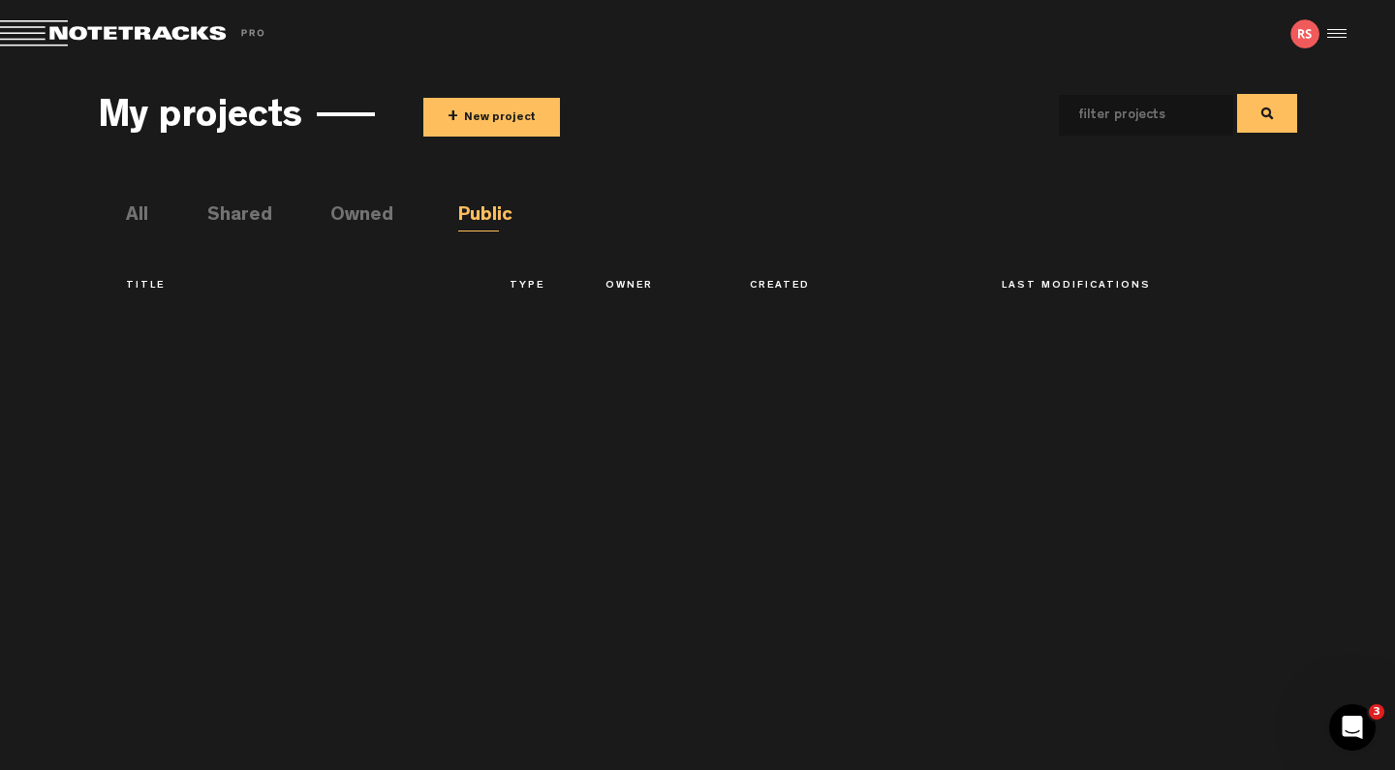
click at [237, 219] on li "Shared" at bounding box center [227, 216] width 41 height 29
click at [142, 218] on li "All" at bounding box center [146, 216] width 41 height 29
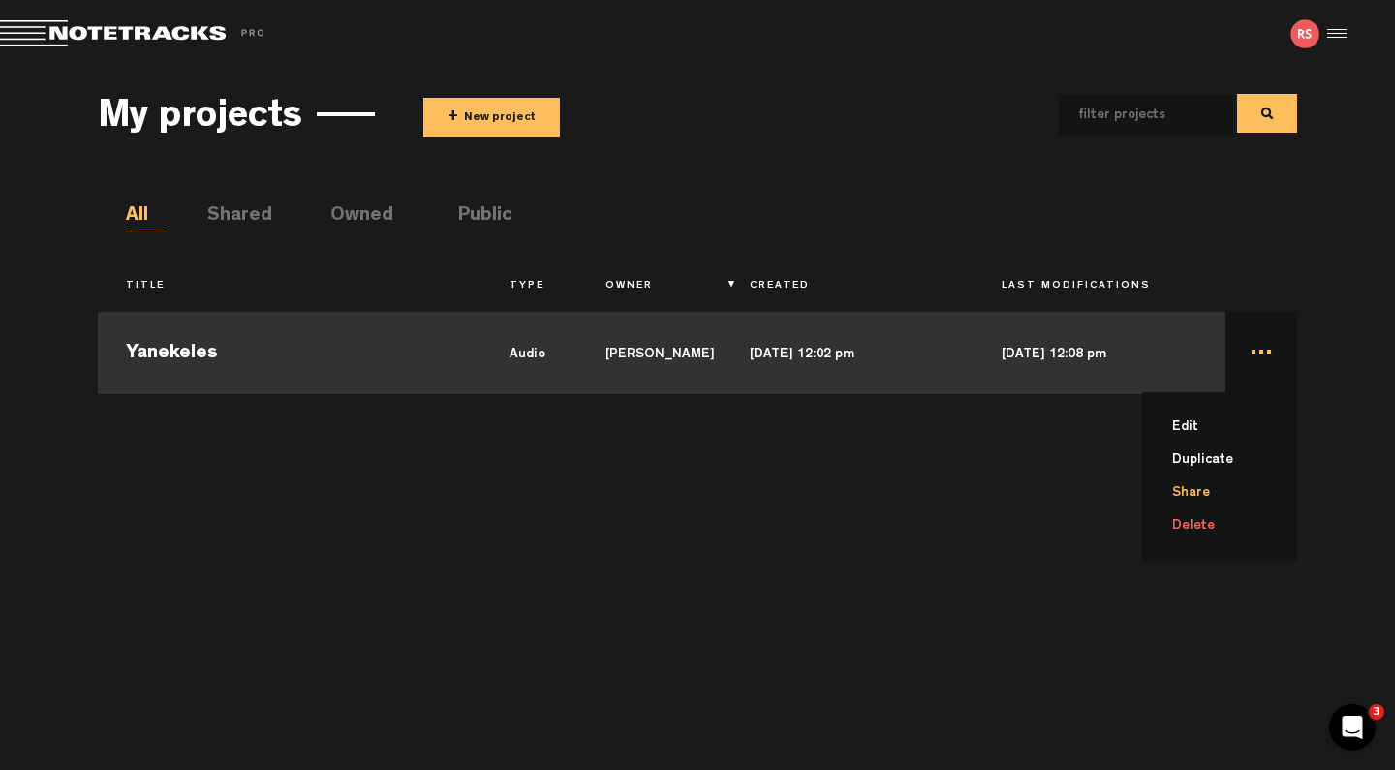
click at [1185, 489] on li "Share" at bounding box center [1231, 492] width 132 height 33
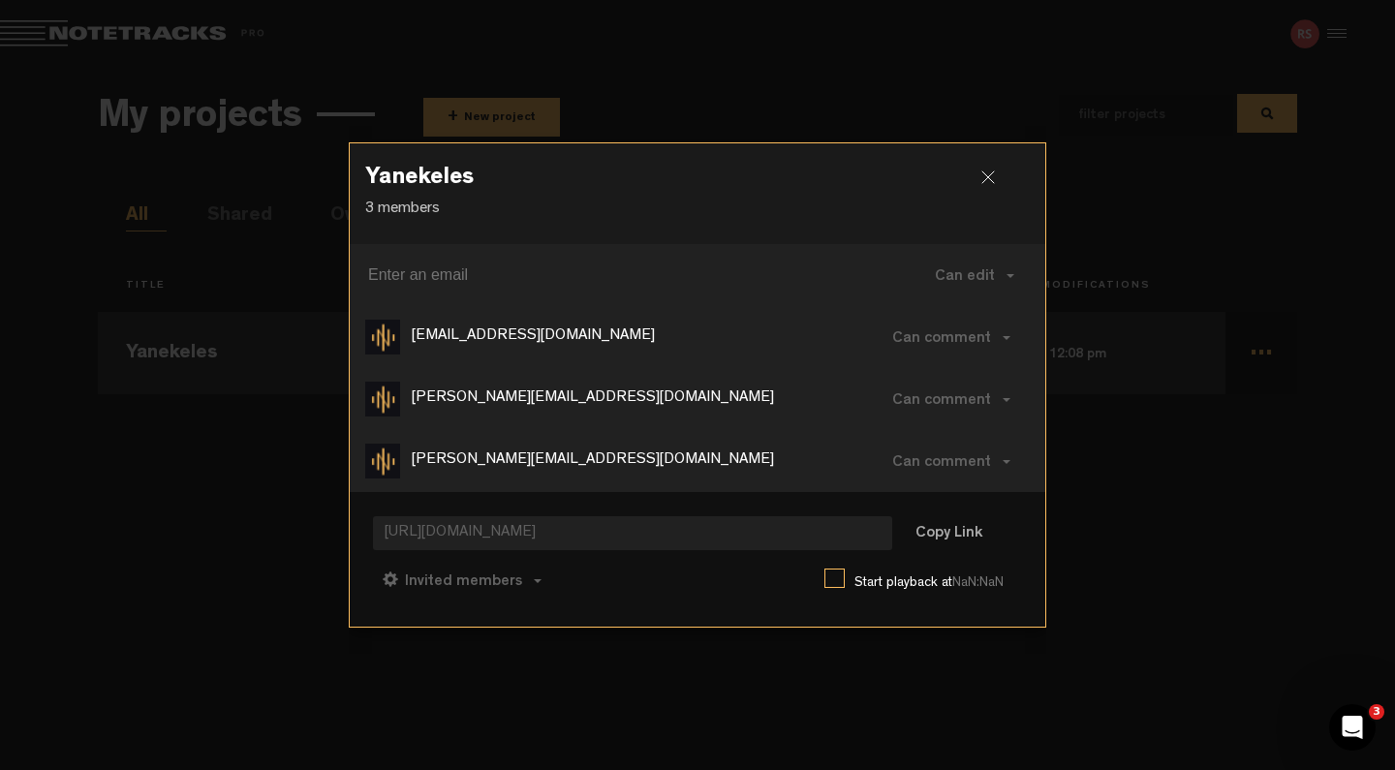
click at [896, 185] on h3 "Yanekeles" at bounding box center [697, 182] width 664 height 31
click at [979, 183] on h3 "Yanekeles" at bounding box center [697, 182] width 664 height 31
click at [994, 175] on div at bounding box center [995, 184] width 29 height 29
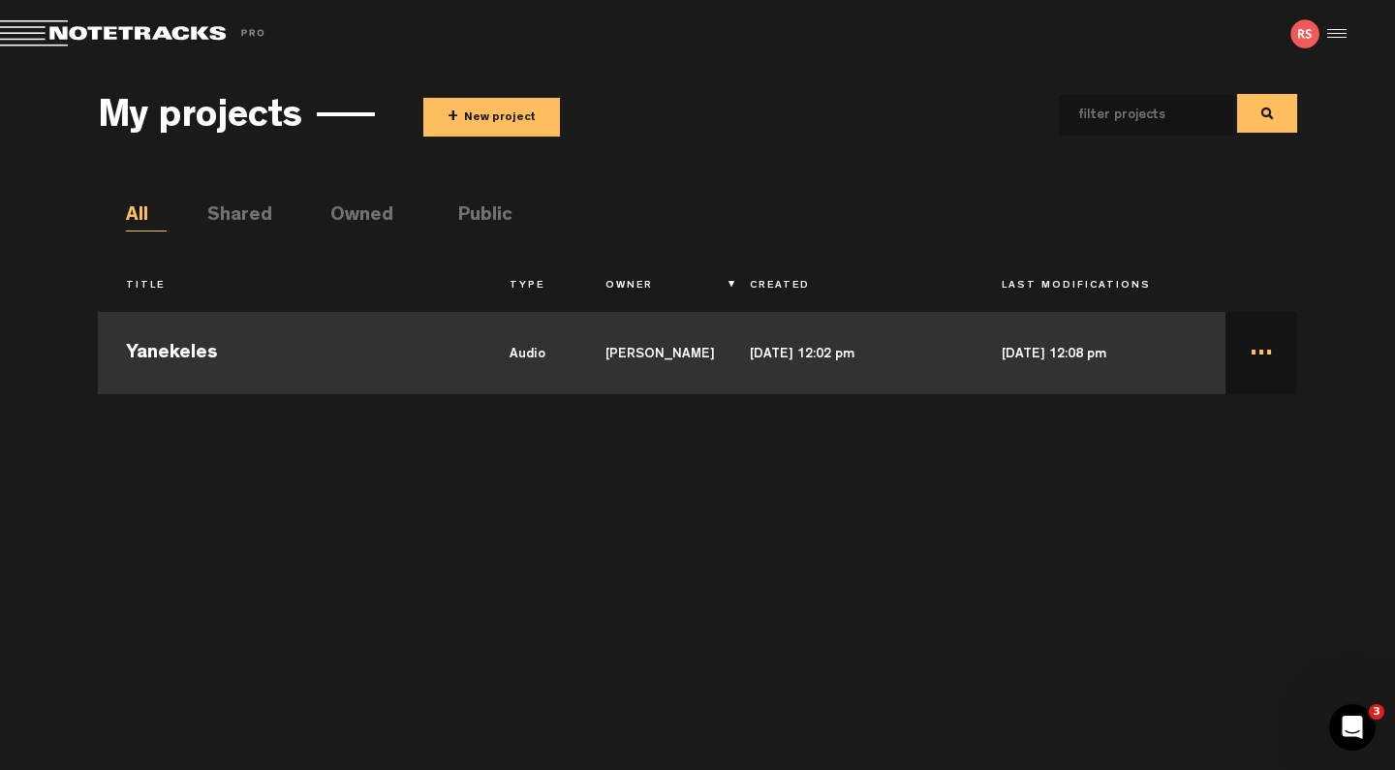
click at [248, 207] on li "Shared" at bounding box center [227, 216] width 41 height 29
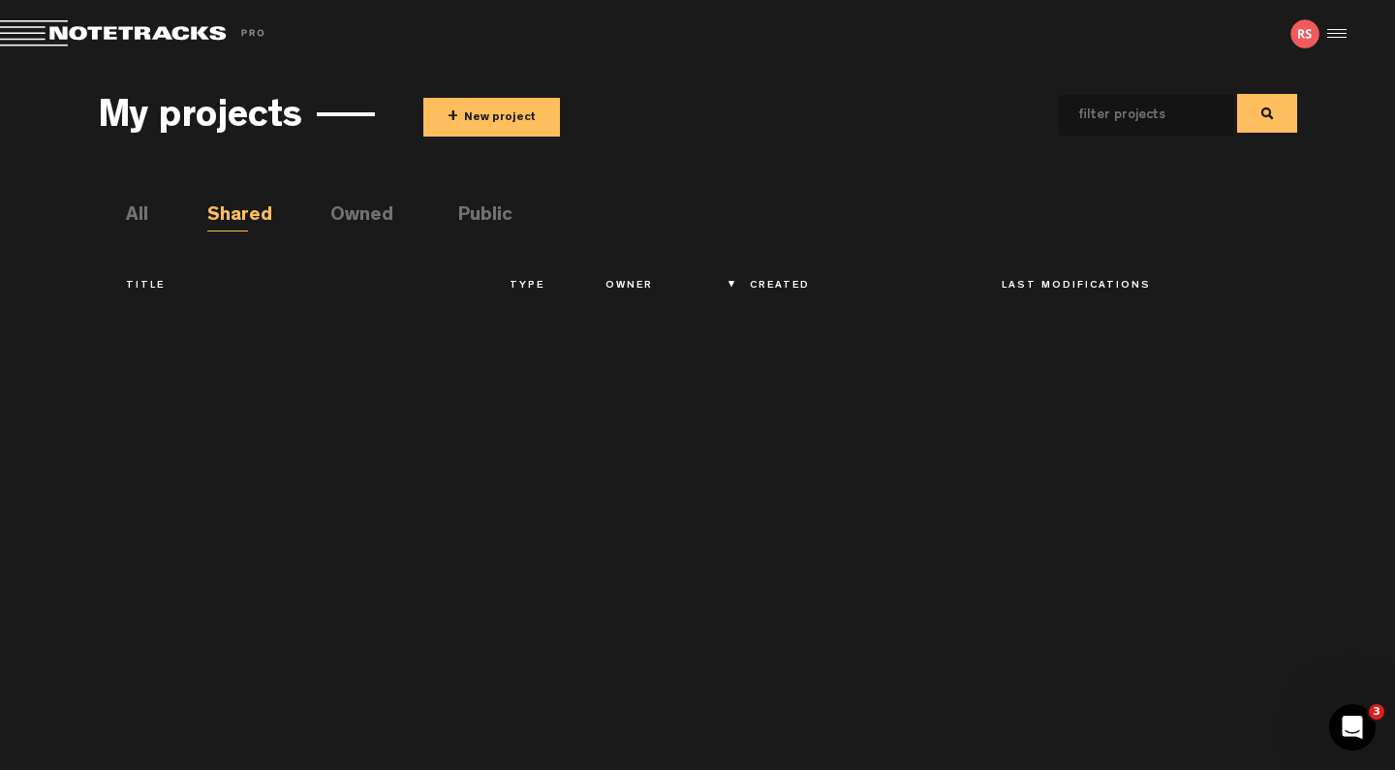
click at [481, 342] on div at bounding box center [697, 526] width 1199 height 449
click at [1074, 291] on th "Last Modifications" at bounding box center [1099, 286] width 252 height 33
click at [987, 289] on th "Last Modifications" at bounding box center [1099, 286] width 252 height 33
click at [139, 213] on li "All" at bounding box center [146, 216] width 41 height 29
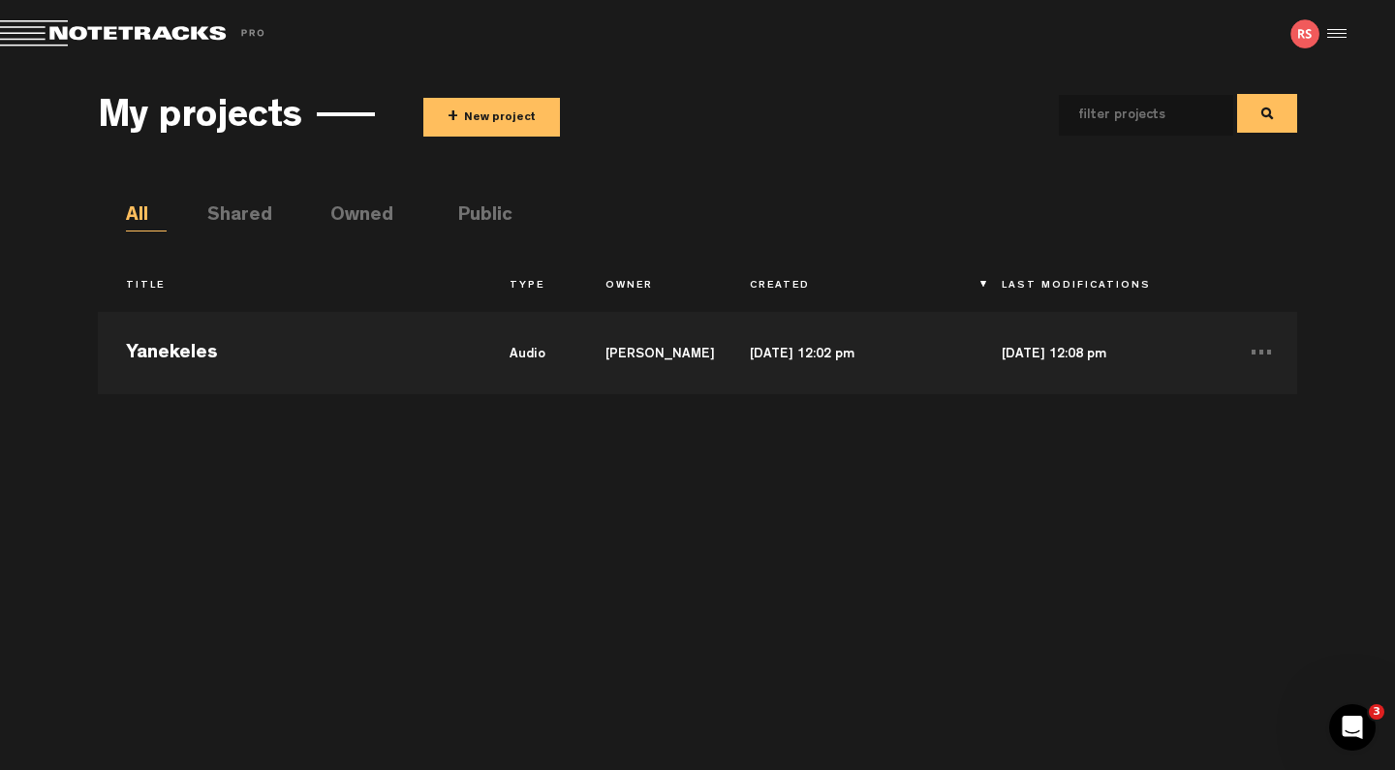
click at [232, 123] on h3 "My projects" at bounding box center [200, 119] width 204 height 43
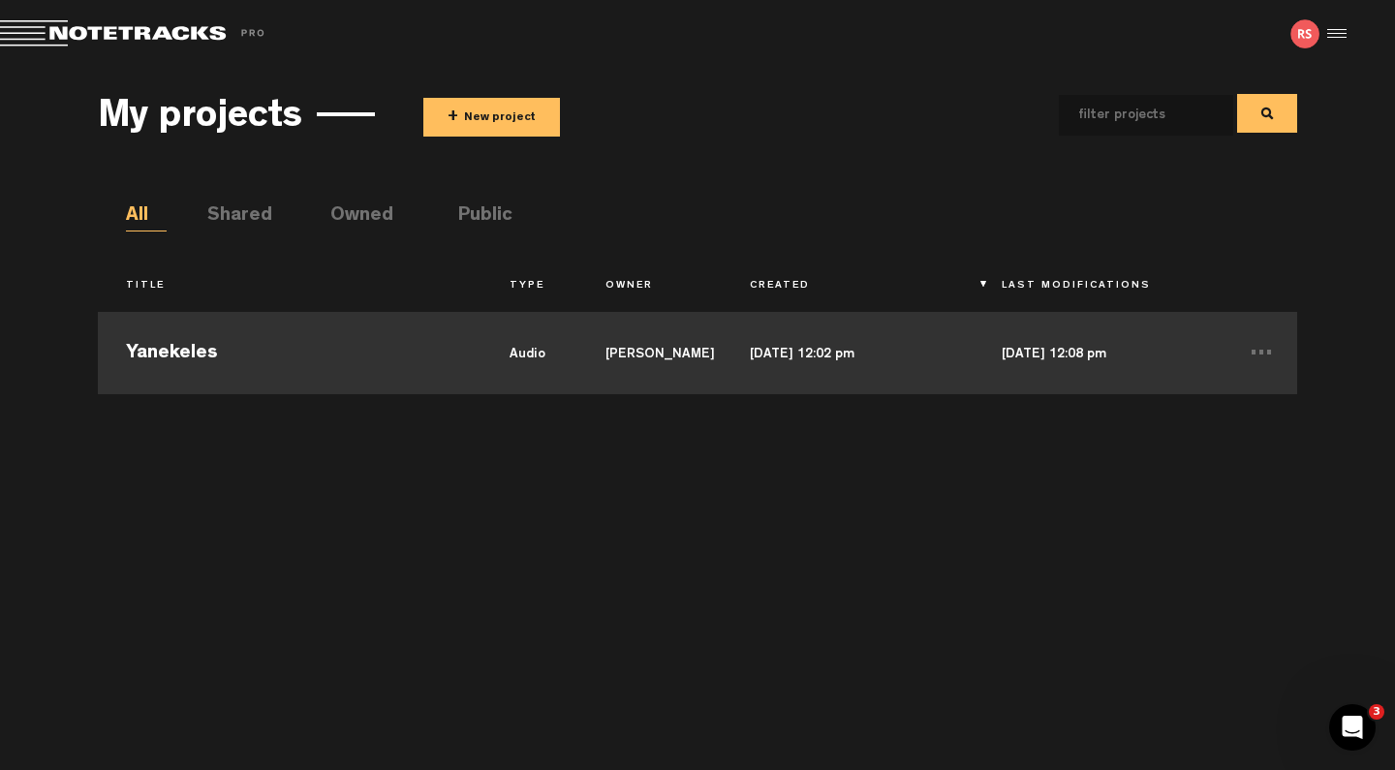
click at [158, 353] on td "Yanekeles" at bounding box center [289, 350] width 383 height 87
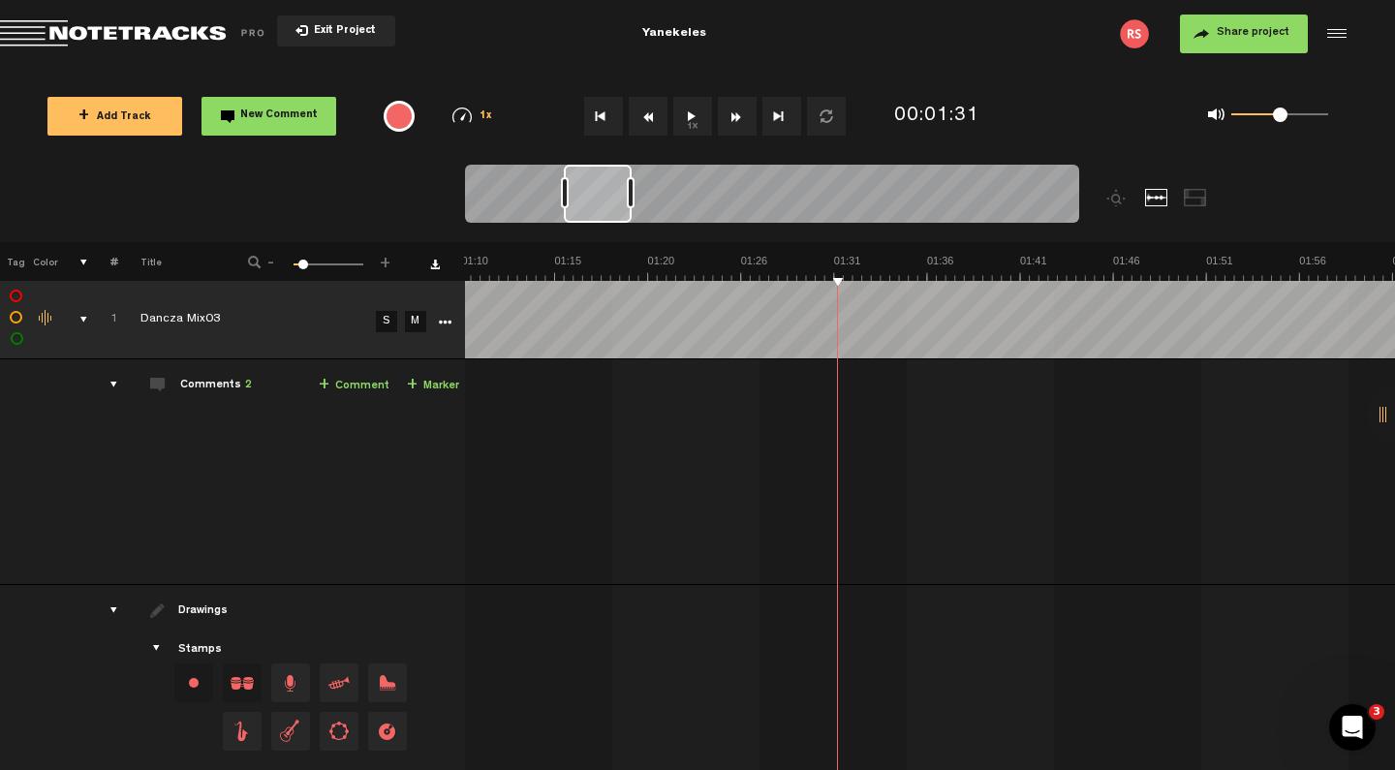
scroll to position [0, 1305]
click at [311, 26] on span "Exit Project" at bounding box center [342, 31] width 68 height 11
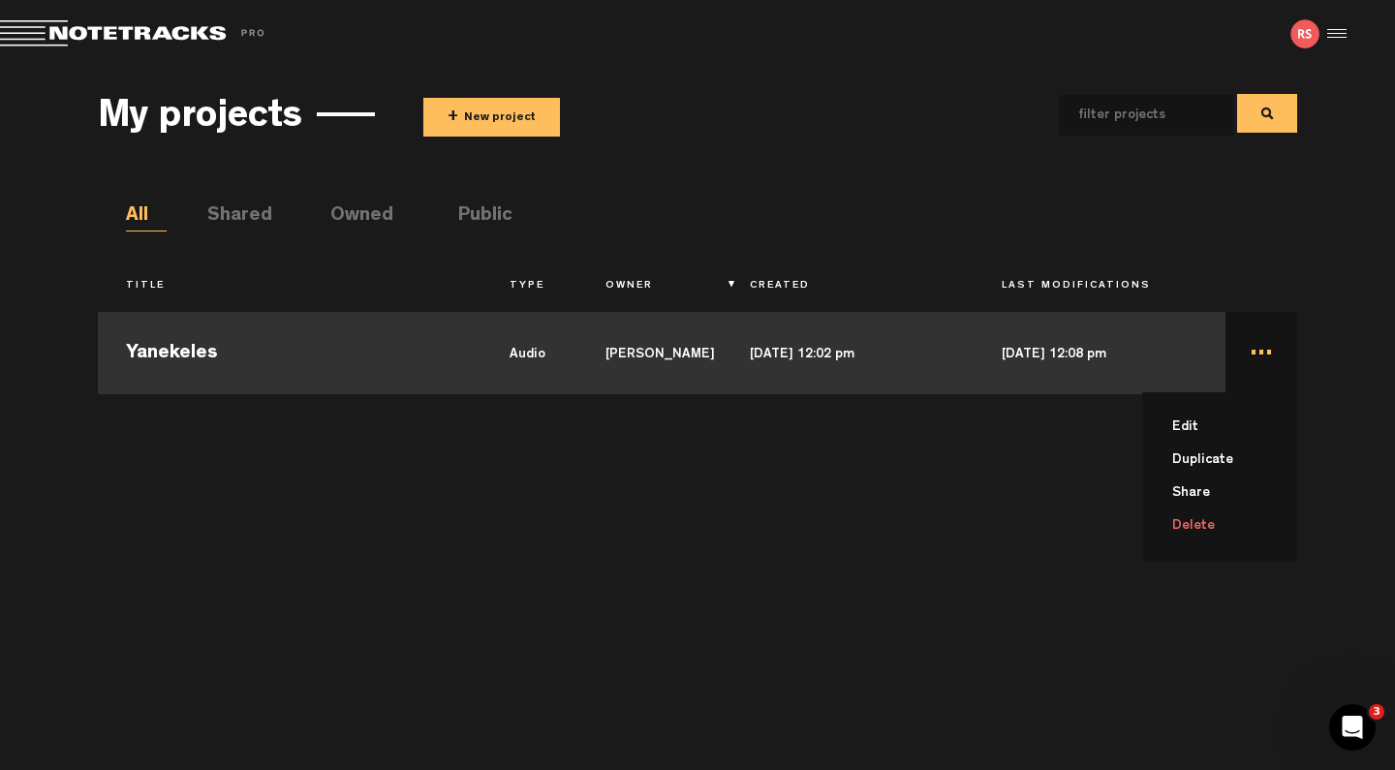
click at [1260, 345] on td "... Edit Duplicate Share Delete" at bounding box center [1261, 350] width 72 height 87
click at [1260, 345] on td "..." at bounding box center [1261, 350] width 72 height 87
click at [1210, 414] on li "Edit" at bounding box center [1231, 427] width 132 height 33
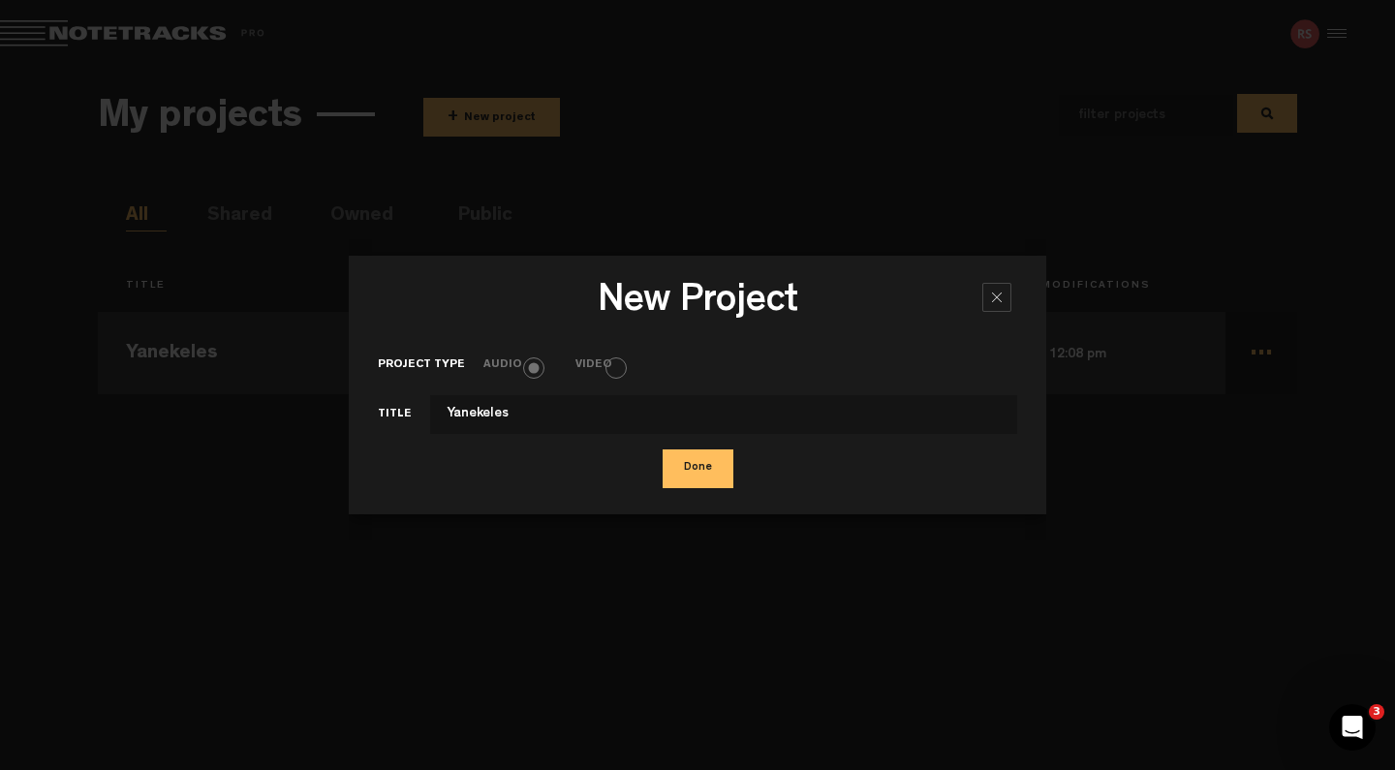
click at [1002, 291] on div at bounding box center [996, 297] width 29 height 29
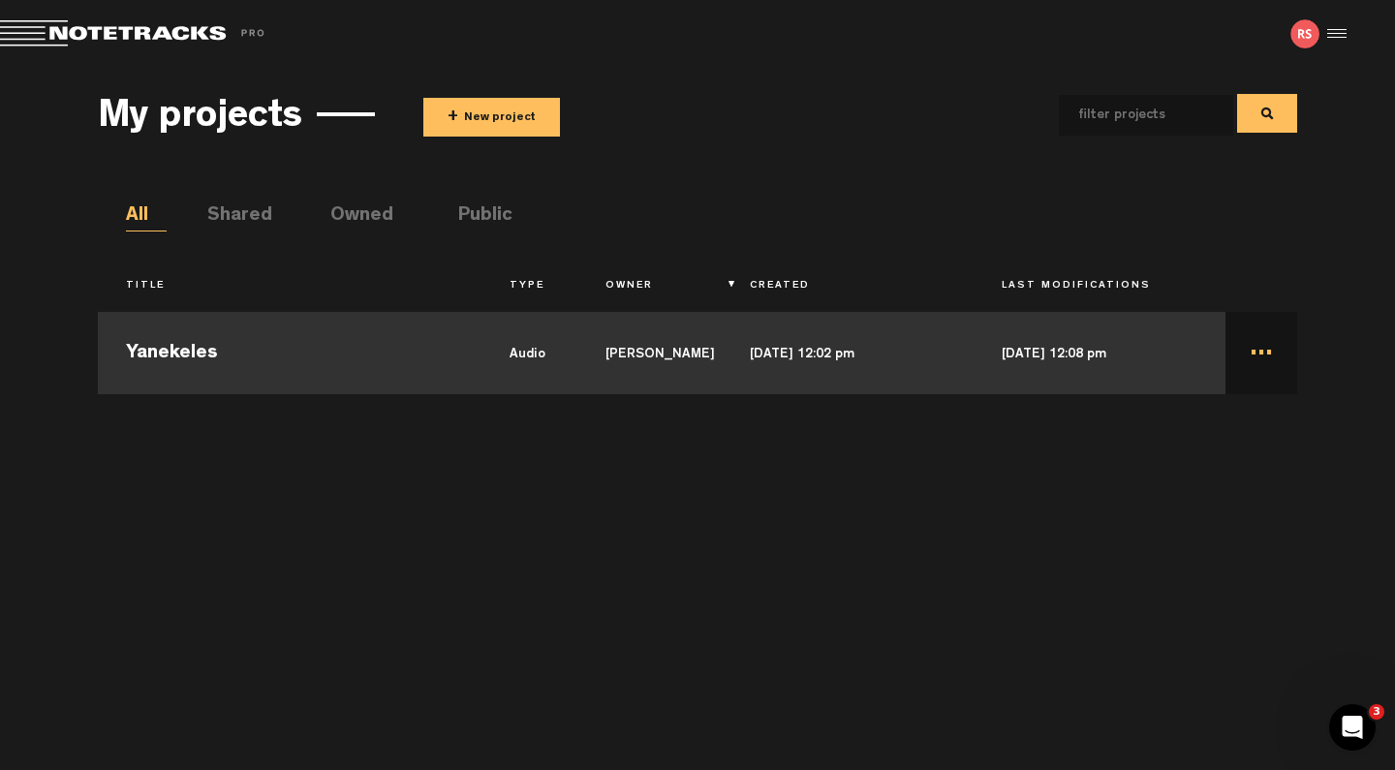
click at [354, 360] on td "Yanekeles" at bounding box center [289, 350] width 383 height 87
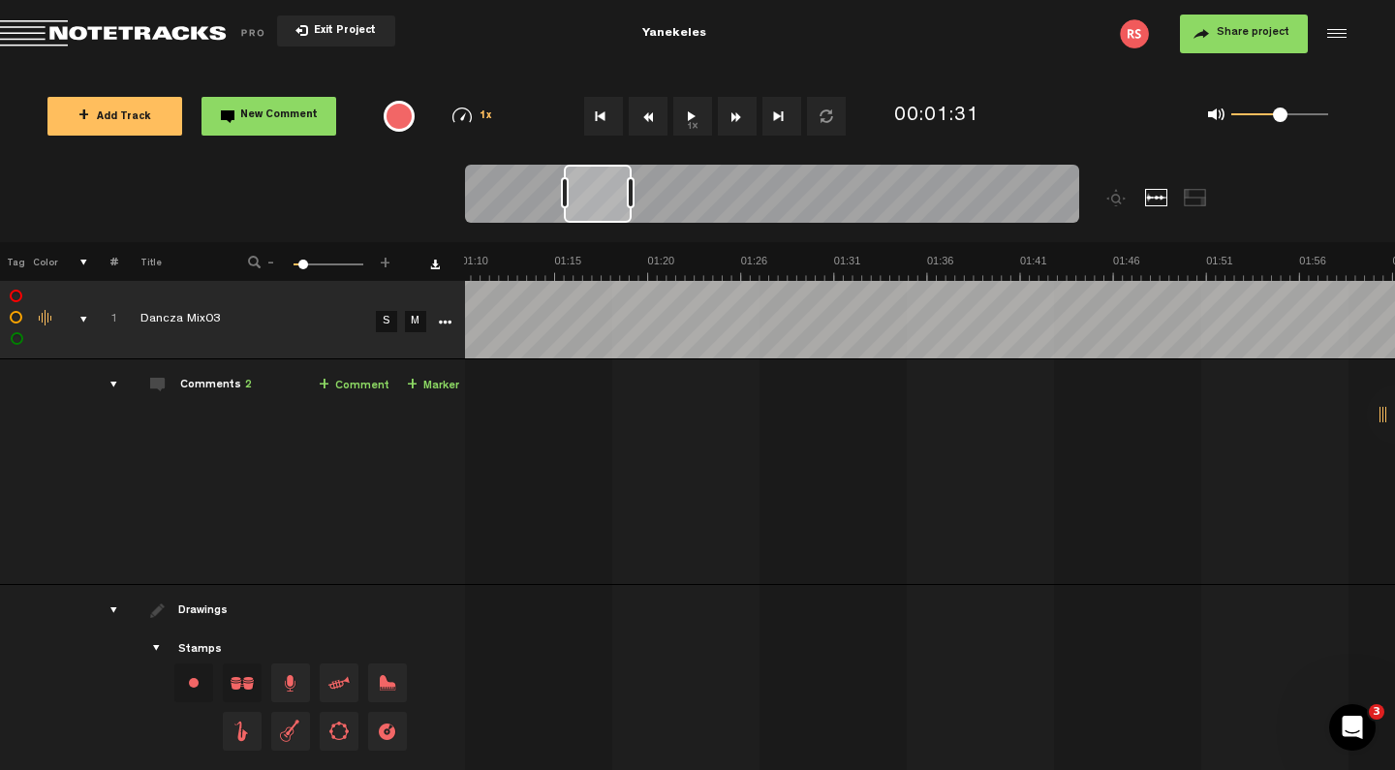
scroll to position [0, 1305]
click at [1335, 33] on div at bounding box center [1333, 33] width 29 height 29
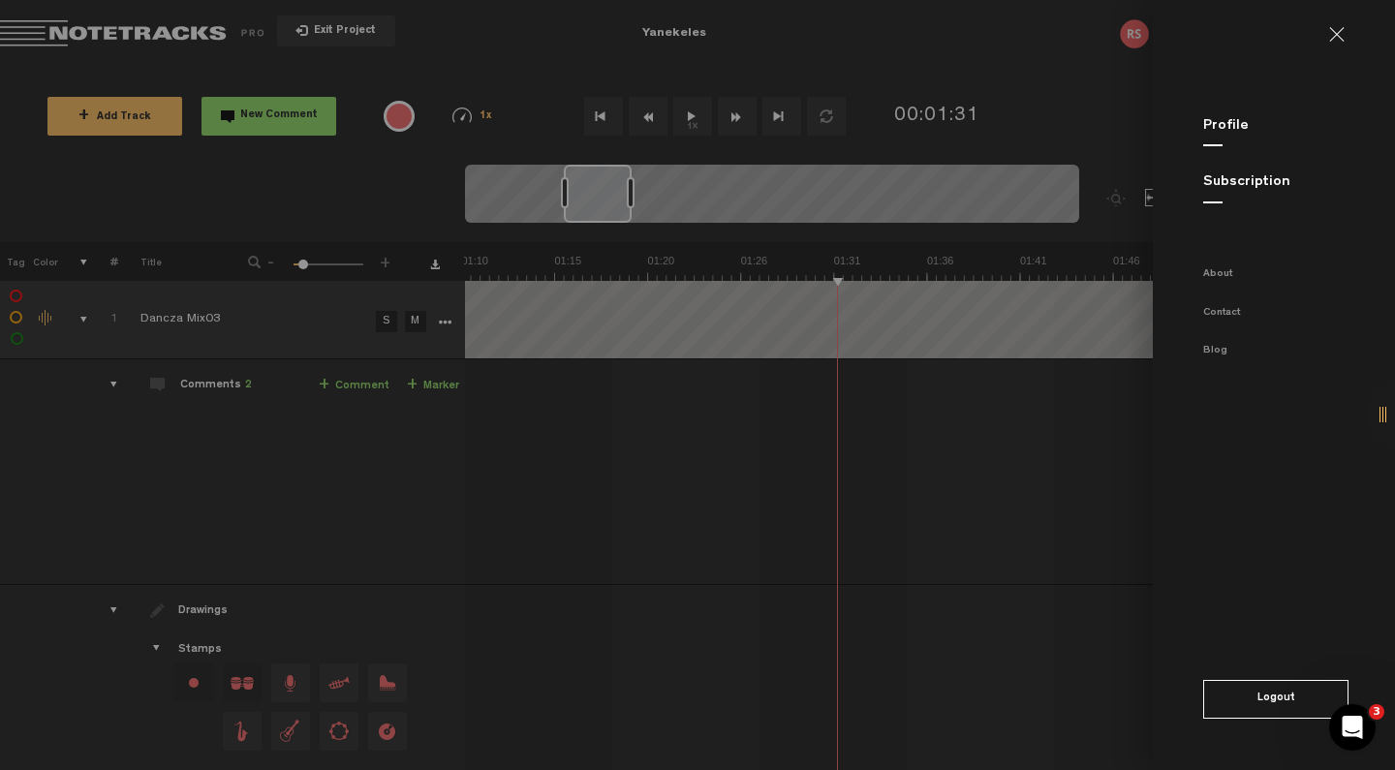
click at [901, 45] on md-backdrop at bounding box center [697, 385] width 1395 height 770
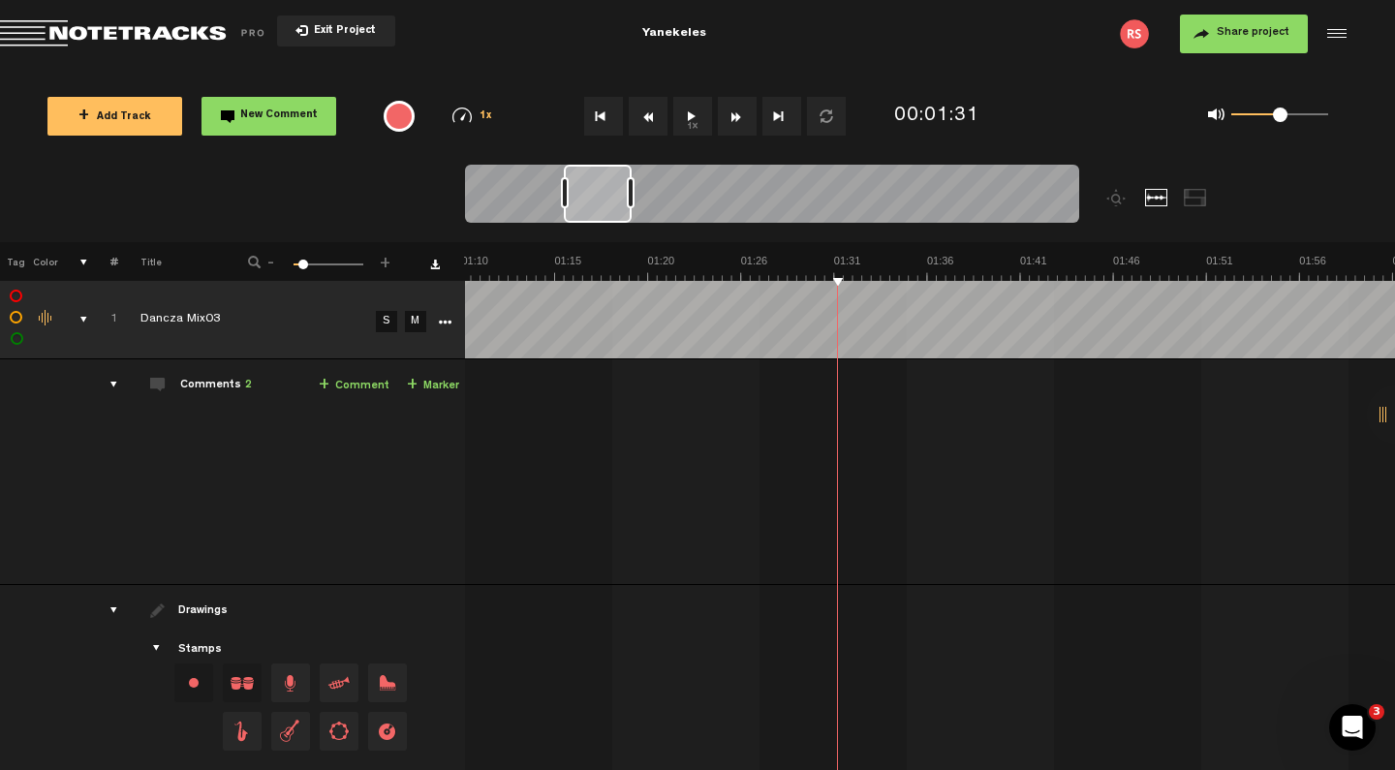
click at [86, 317] on div "comments, stamps & drawings" at bounding box center [76, 319] width 30 height 19
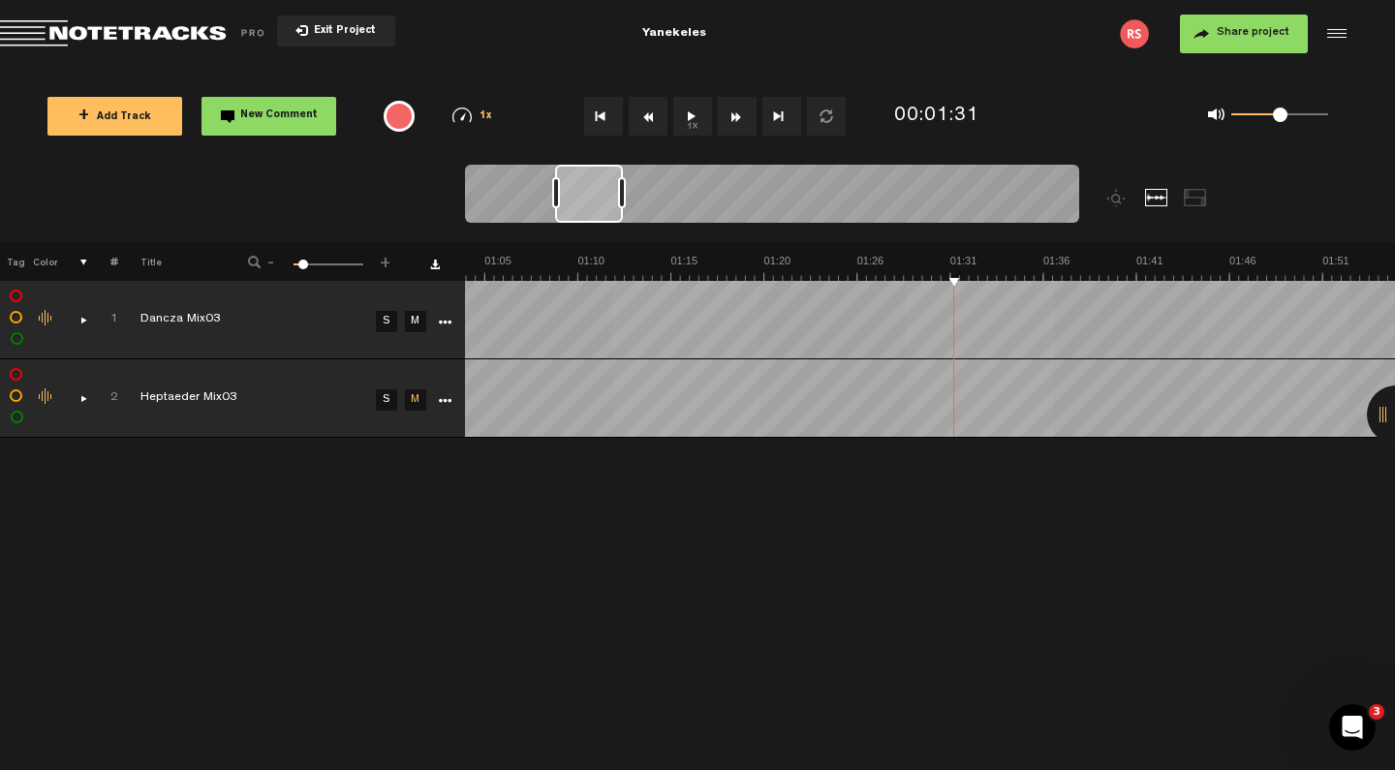
scroll to position [0, 1189]
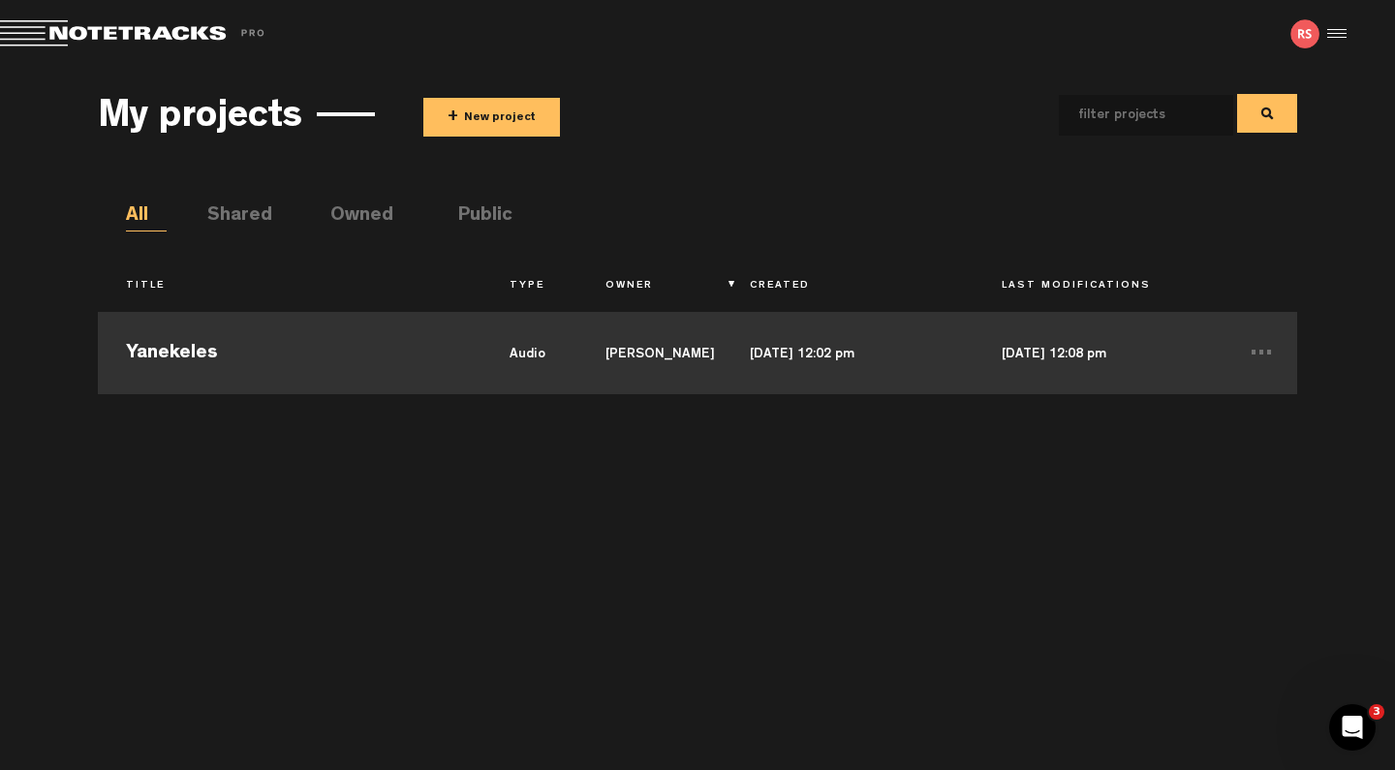
click at [421, 311] on td "Yanekeles" at bounding box center [289, 350] width 383 height 87
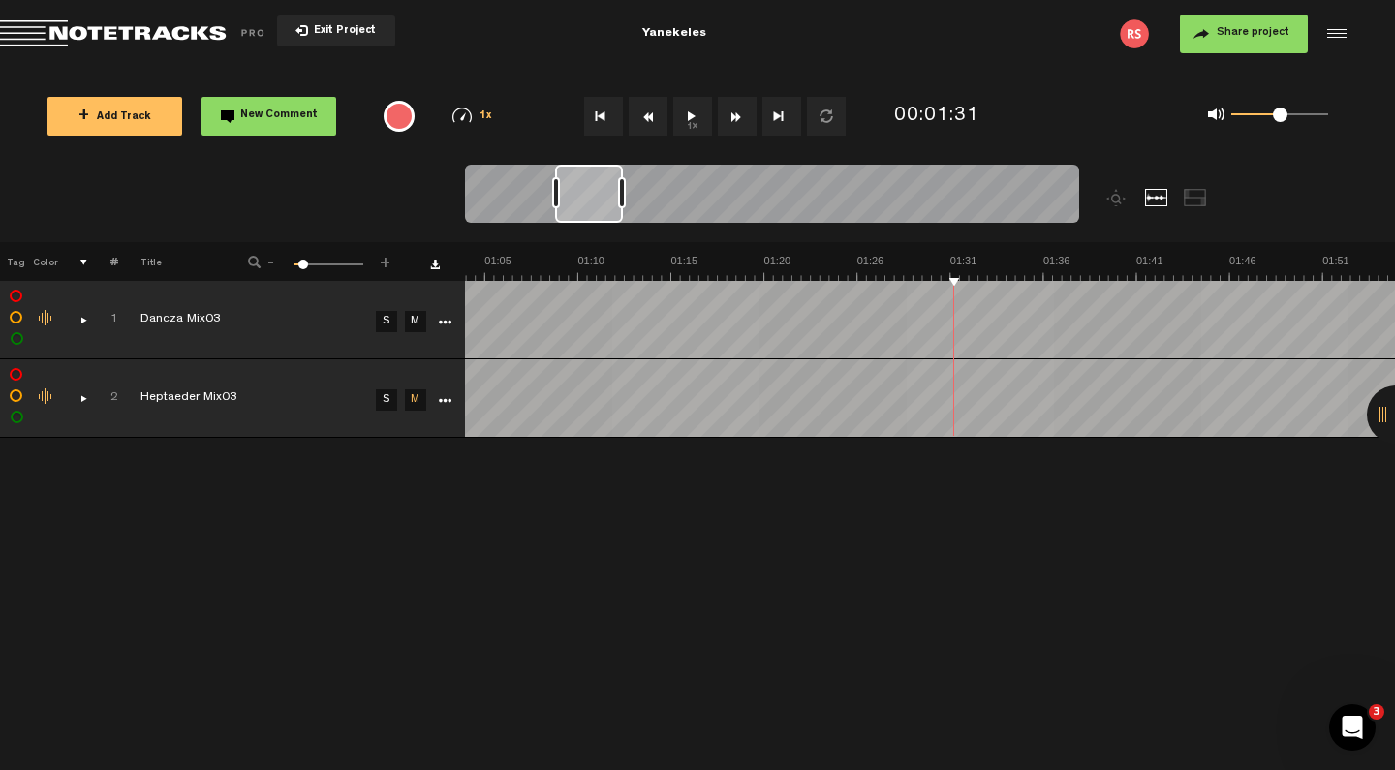
scroll to position [0, 1189]
click at [605, 120] on button "Go to beginning" at bounding box center [603, 116] width 39 height 39
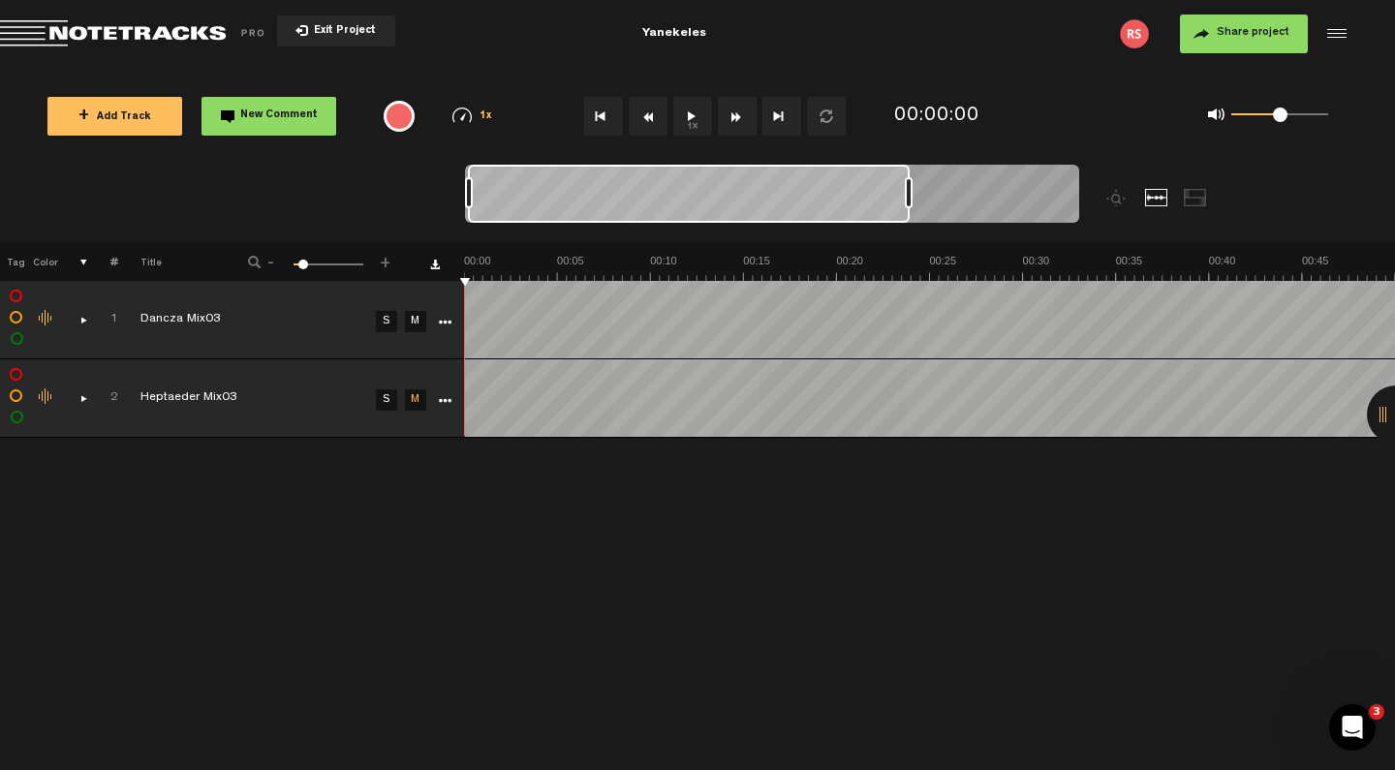
drag, startPoint x: 536, startPoint y: 196, endPoint x: 909, endPoint y: 241, distance: 376.6
click at [909, 241] on div at bounding box center [848, 203] width 767 height 77
drag, startPoint x: 908, startPoint y: 196, endPoint x: 1276, endPoint y: 204, distance: 368.1
click at [1276, 204] on nt-zoom-navigation-bar at bounding box center [697, 203] width 1395 height 77
